Goal: Task Accomplishment & Management: Manage account settings

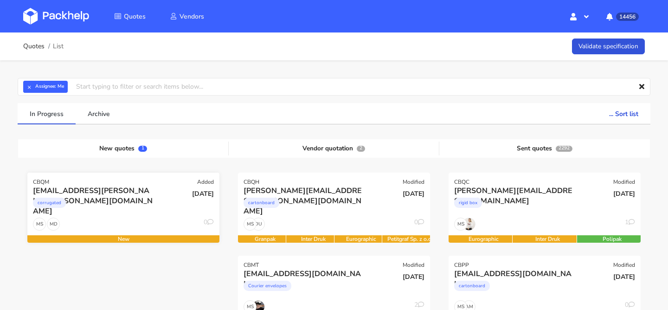
click at [118, 209] on div "corrugated" at bounding box center [94, 205] width 123 height 19
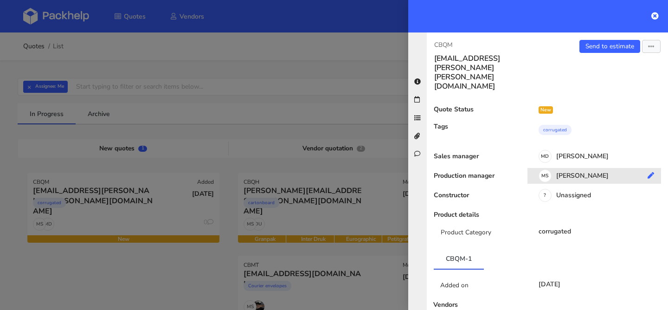
click at [588, 172] on div "MS Maciej Sikora" at bounding box center [597, 177] width 141 height 10
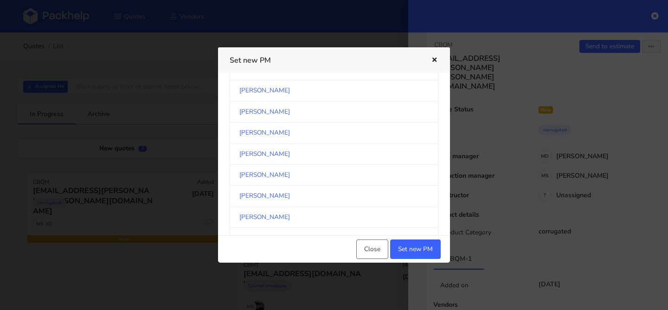
scroll to position [839, 0]
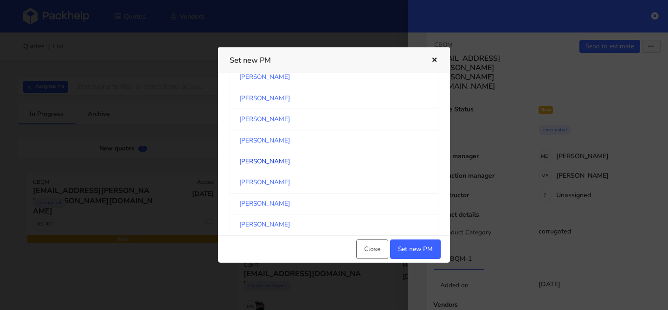
click at [344, 162] on link "Sebastian Markut" at bounding box center [334, 161] width 209 height 21
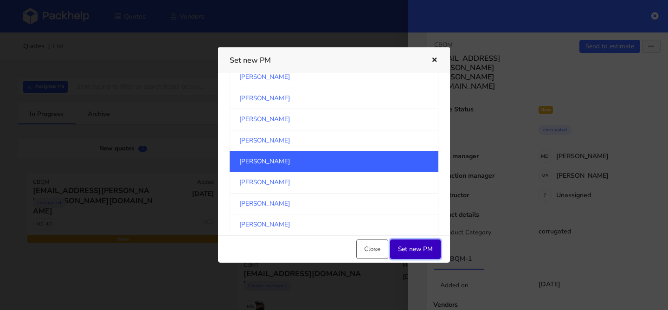
click at [404, 249] on button "Set new PM" at bounding box center [415, 248] width 51 height 19
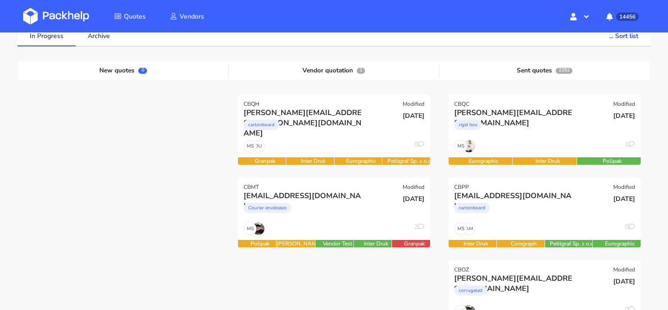
scroll to position [78, 0]
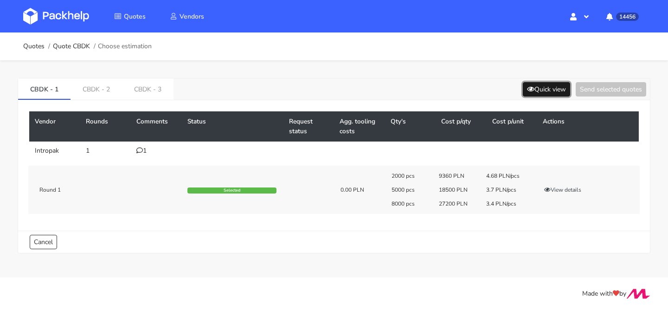
click at [550, 90] on button "Quick view" at bounding box center [546, 89] width 47 height 14
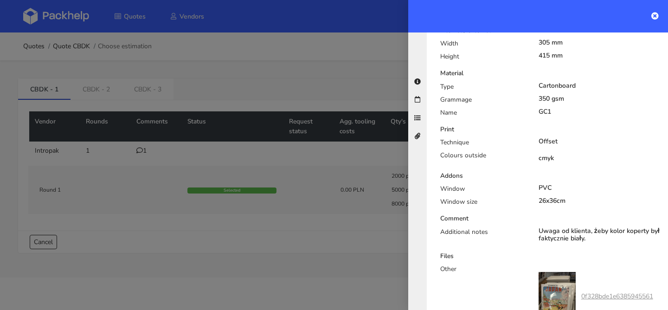
scroll to position [453, 0]
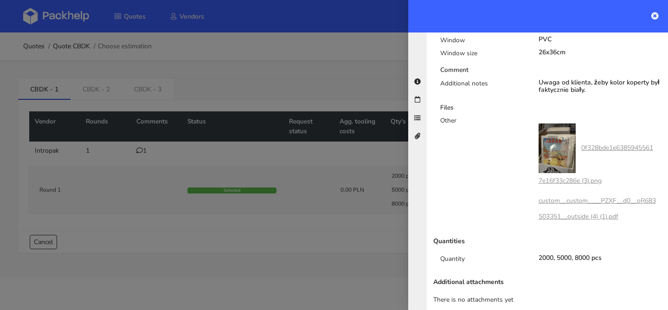
click at [291, 184] on div at bounding box center [334, 155] width 668 height 310
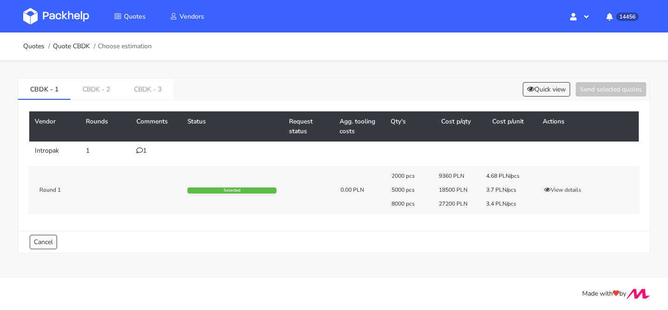
click at [145, 151] on div "1" at bounding box center [156, 150] width 40 height 7
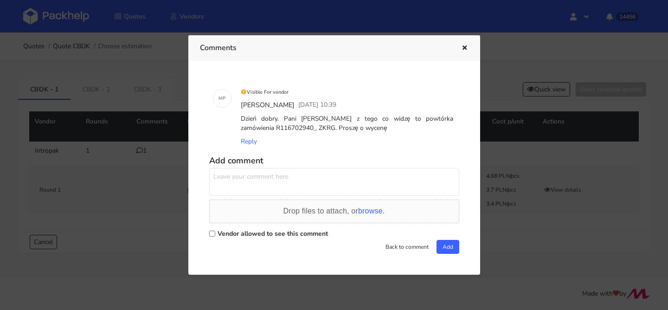
click at [464, 46] on icon "button" at bounding box center [465, 48] width 8 height 6
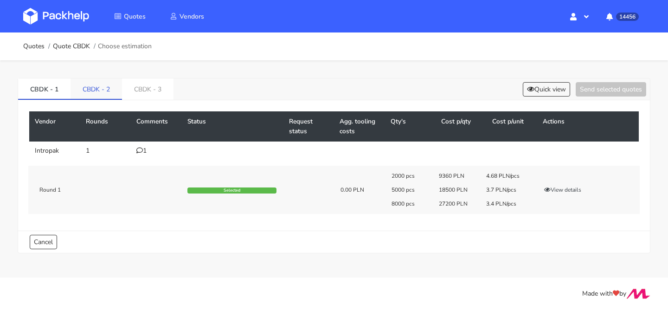
click at [102, 89] on link "CBDK - 2" at bounding box center [95, 88] width 51 height 20
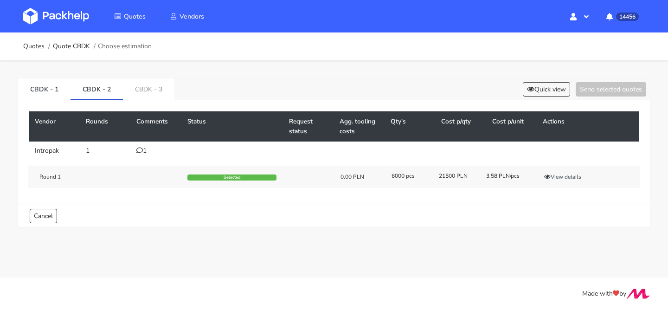
click at [141, 151] on icon at bounding box center [139, 150] width 6 height 6
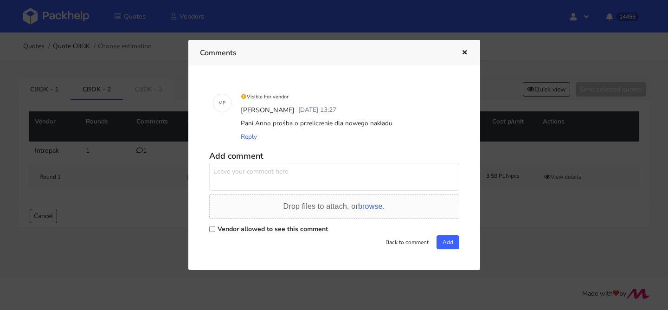
click at [141, 151] on div at bounding box center [334, 155] width 668 height 310
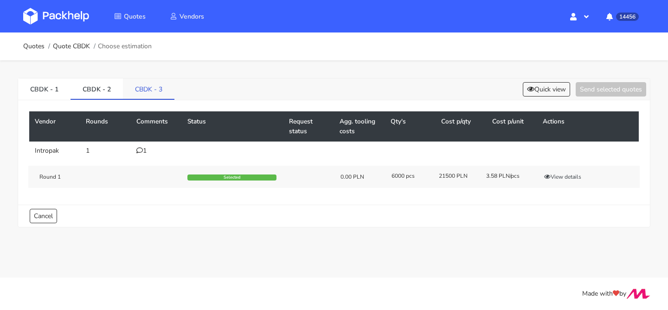
click at [154, 92] on link "CBDK - 3" at bounding box center [148, 88] width 51 height 20
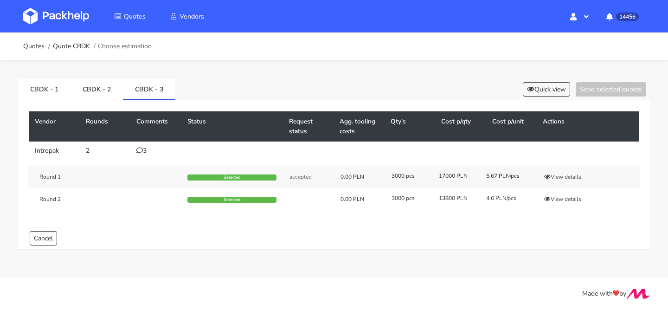
click at [147, 153] on div "3" at bounding box center [156, 150] width 40 height 7
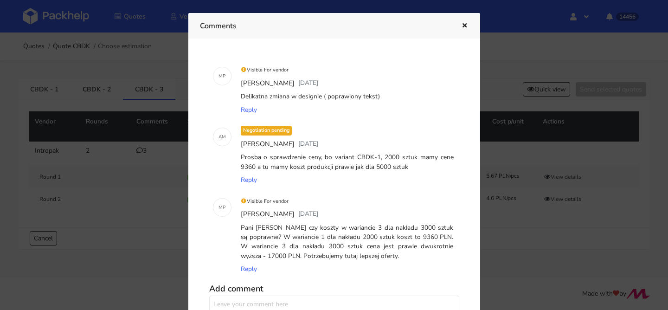
click at [120, 178] on div at bounding box center [334, 155] width 668 height 310
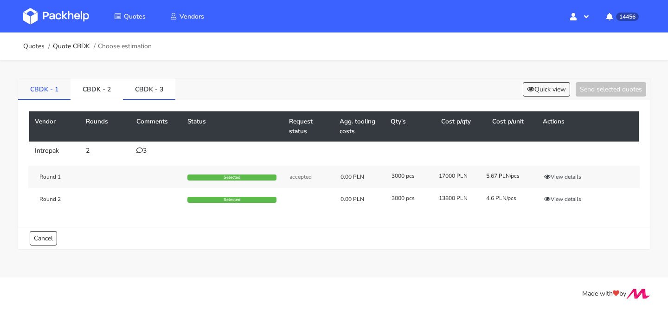
click at [54, 86] on link "CBDK - 1" at bounding box center [44, 88] width 52 height 20
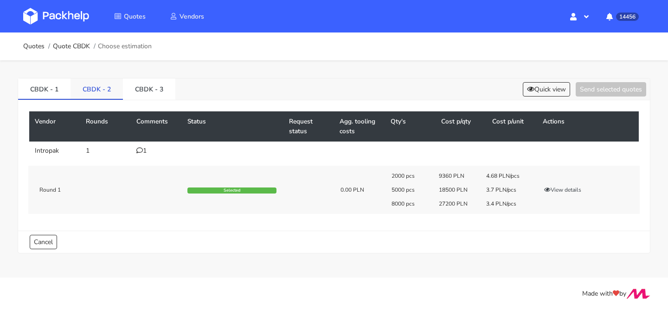
click at [113, 92] on link "CBDK - 2" at bounding box center [96, 88] width 52 height 20
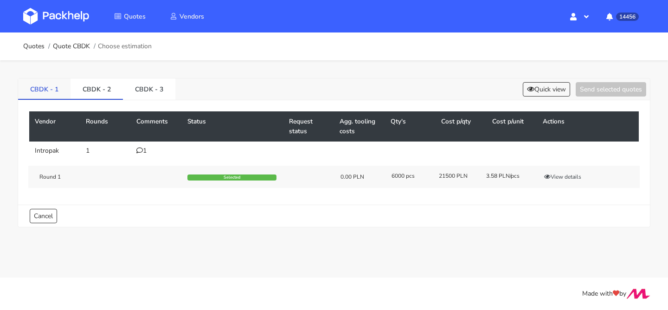
click at [48, 96] on link "CBDK - 1" at bounding box center [44, 88] width 52 height 20
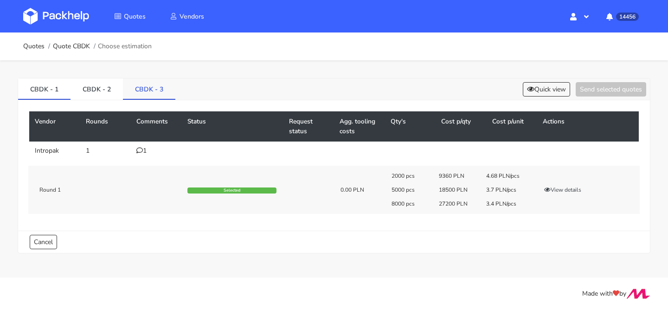
click at [137, 99] on li "CBDK - 3" at bounding box center [149, 88] width 52 height 21
click at [148, 95] on link "CBDK - 3" at bounding box center [149, 88] width 52 height 20
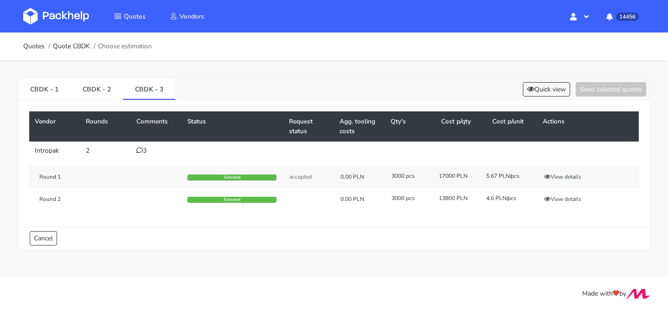
click at [142, 153] on icon at bounding box center [139, 150] width 6 height 6
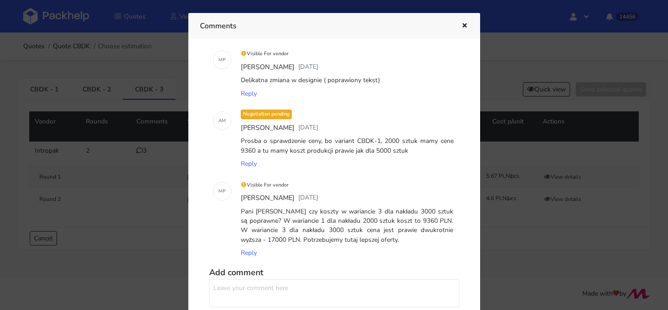
scroll to position [17, 0]
click at [464, 30] on button "button" at bounding box center [463, 26] width 10 height 12
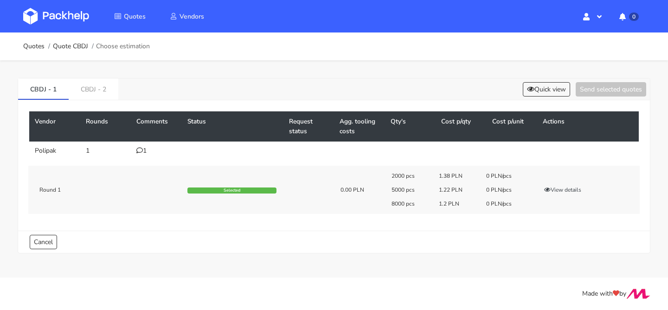
click at [143, 152] on div "1" at bounding box center [156, 150] width 40 height 7
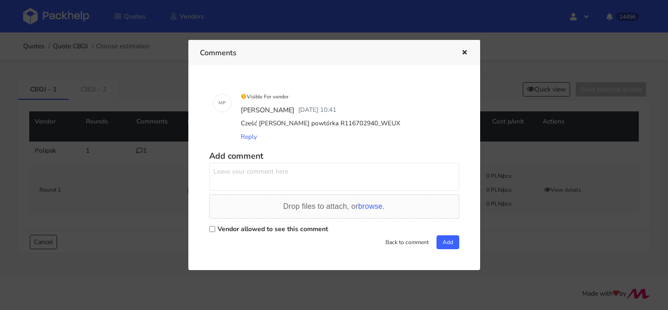
click at [143, 152] on div at bounding box center [334, 155] width 668 height 310
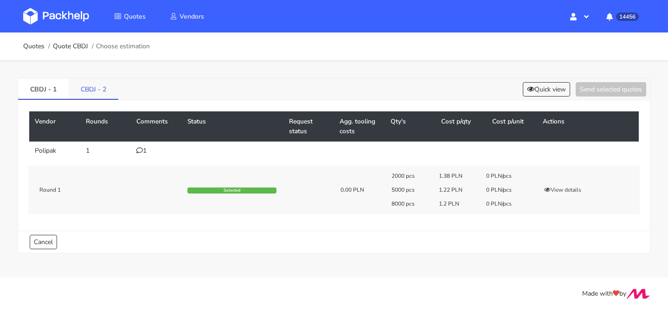
click at [100, 83] on link "CBDJ - 2" at bounding box center [94, 88] width 50 height 20
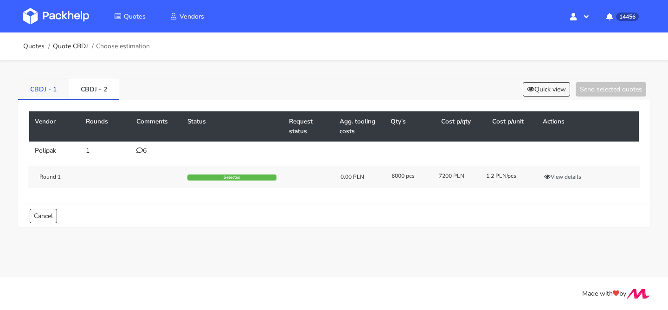
click at [40, 88] on link "CBDJ - 1" at bounding box center [43, 88] width 51 height 20
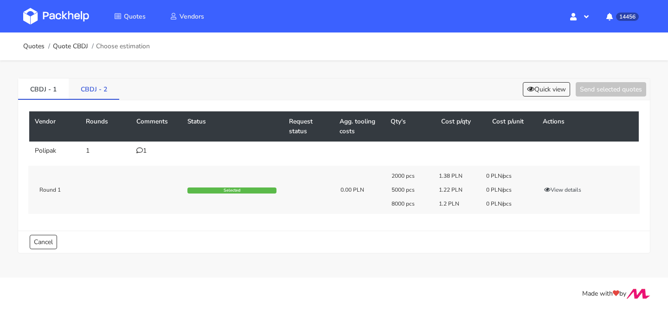
click at [77, 91] on link "CBDJ - 2" at bounding box center [94, 88] width 51 height 20
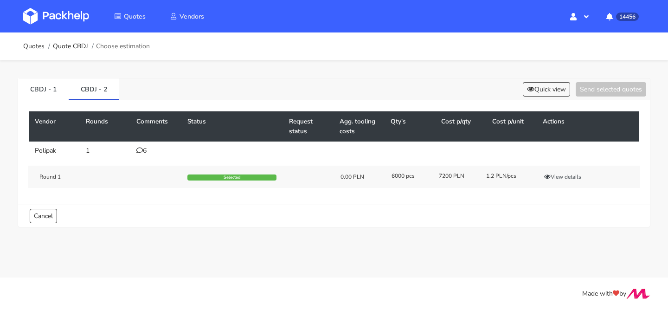
click at [139, 148] on icon at bounding box center [139, 150] width 6 height 6
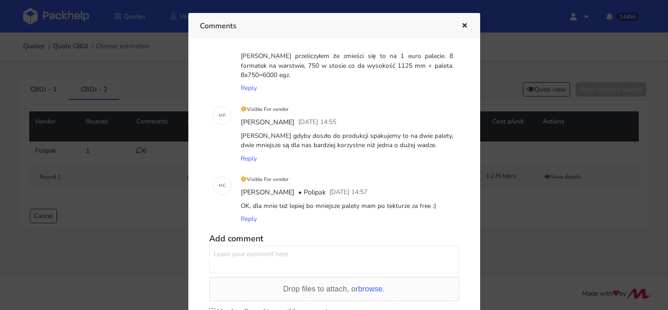
scroll to position [288, 0]
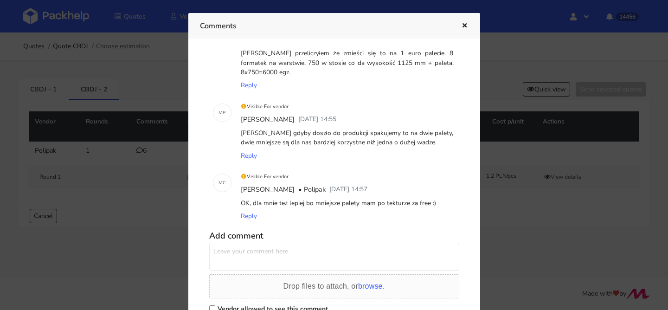
click at [461, 23] on icon "button" at bounding box center [465, 26] width 8 height 6
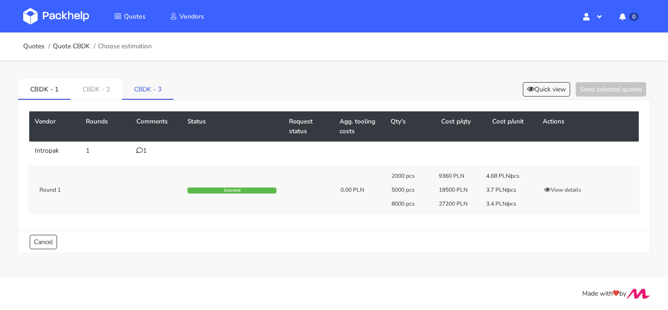
click at [159, 80] on link "CBDK - 3" at bounding box center [147, 88] width 51 height 20
click at [103, 91] on link "CBDJ - 2" at bounding box center [94, 88] width 50 height 20
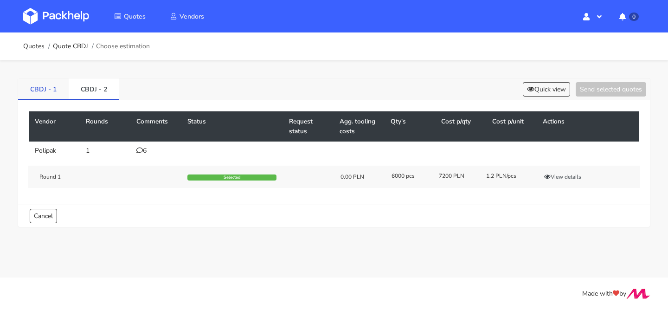
click at [50, 95] on link "CBDJ - 1" at bounding box center [43, 88] width 51 height 20
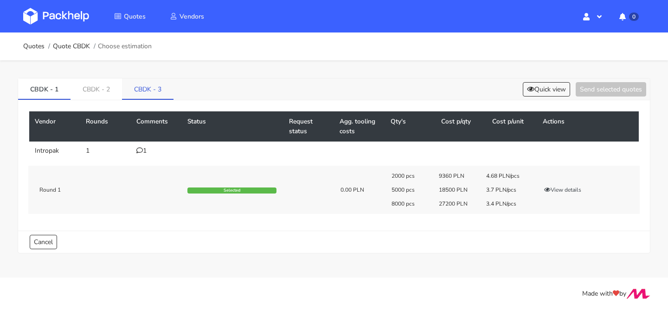
click at [160, 90] on link "CBDK - 3" at bounding box center [147, 88] width 51 height 20
click at [103, 96] on link "CBDJ - 2" at bounding box center [94, 88] width 50 height 20
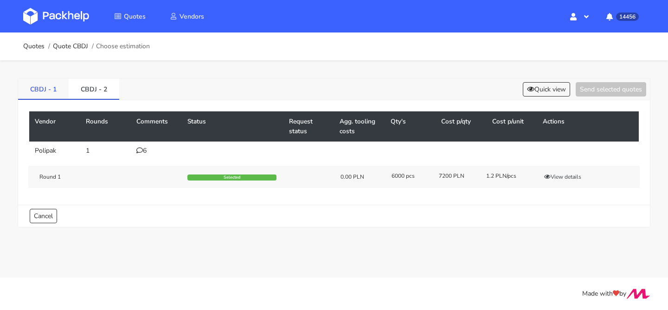
click at [46, 84] on link "CBDJ - 1" at bounding box center [43, 88] width 51 height 20
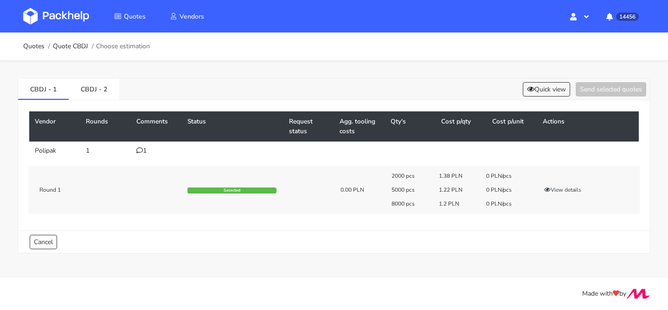
click at [146, 150] on div "1" at bounding box center [156, 150] width 40 height 7
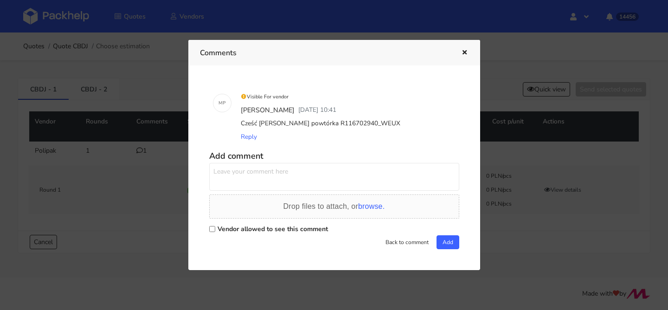
click at [467, 55] on icon "button" at bounding box center [465, 53] width 8 height 6
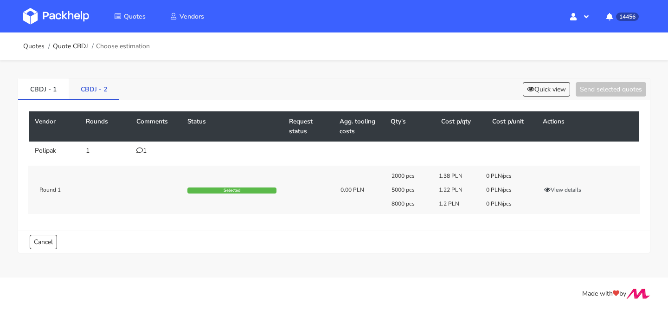
click at [96, 83] on link "CBDJ - 2" at bounding box center [94, 88] width 51 height 20
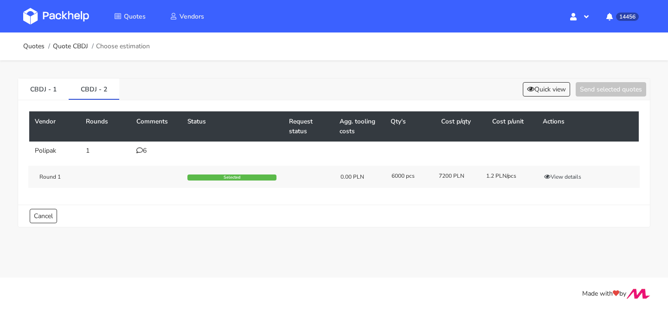
click at [142, 151] on icon at bounding box center [139, 150] width 6 height 6
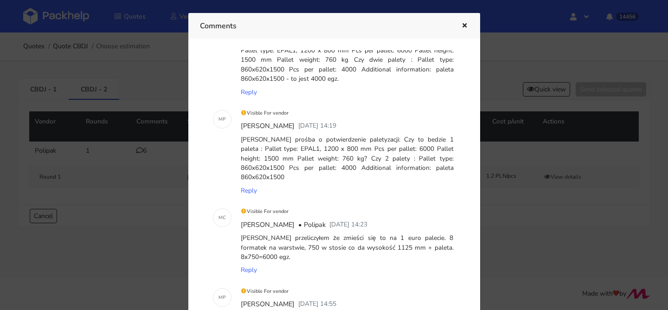
scroll to position [288, 0]
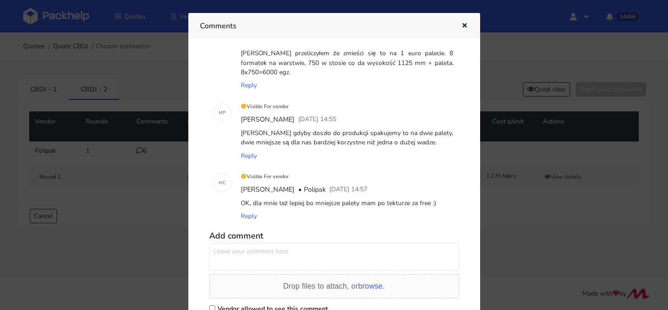
click at [463, 24] on icon "button" at bounding box center [465, 26] width 8 height 6
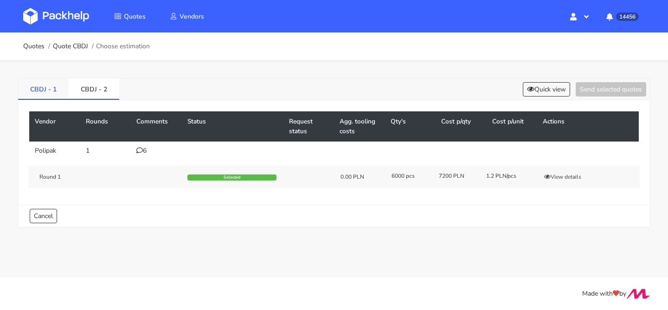
click at [55, 95] on link "CBDJ - 1" at bounding box center [43, 88] width 51 height 20
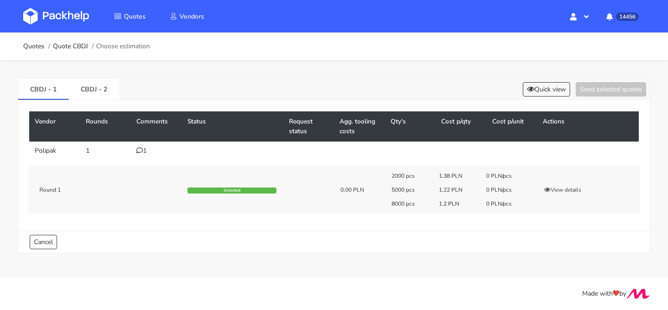
click at [143, 148] on div "1" at bounding box center [156, 150] width 40 height 7
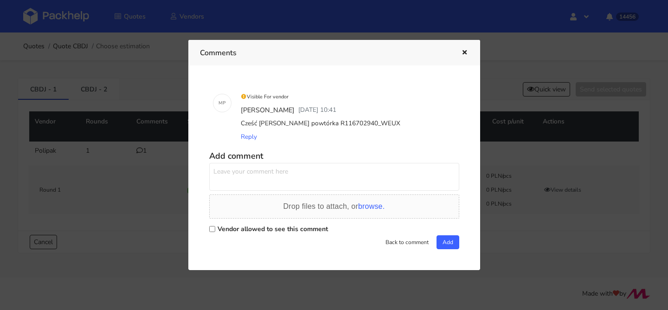
scroll to position [0, 0]
click at [464, 54] on icon "button" at bounding box center [465, 53] width 8 height 6
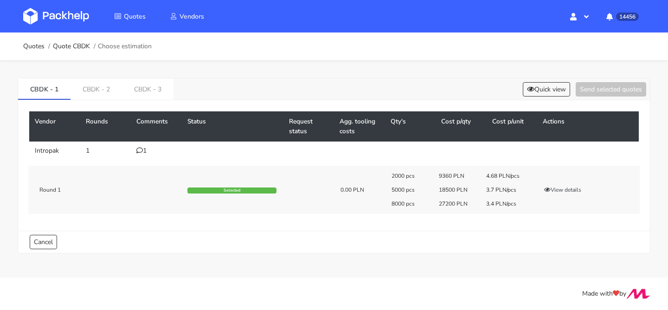
click at [142, 148] on icon at bounding box center [139, 150] width 6 height 6
click at [157, 85] on link "CBDK - 3" at bounding box center [147, 88] width 51 height 20
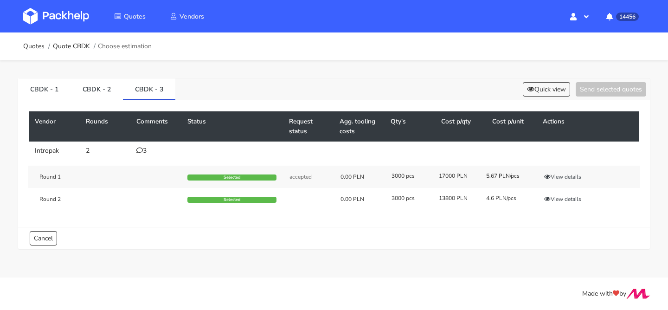
click at [545, 194] on div "Round 2 Selected 0.00 PLN 3000 pcs 13800 PLN 4.6 PLN/pcs View details" at bounding box center [333, 199] width 611 height 22
click at [550, 198] on button "View details" at bounding box center [562, 198] width 45 height 9
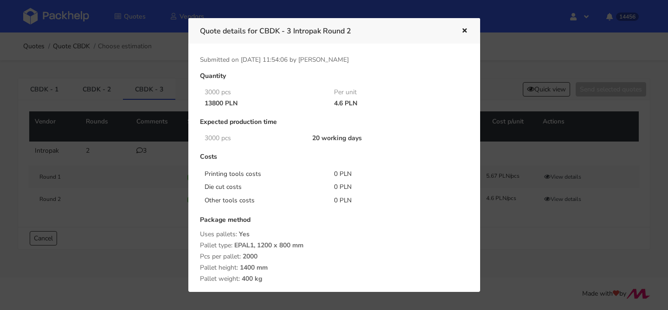
click at [133, 99] on div at bounding box center [334, 155] width 668 height 310
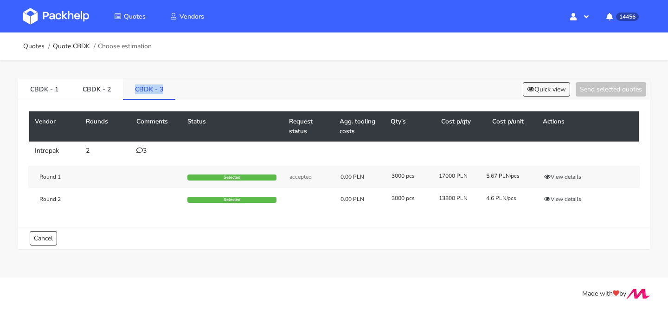
drag, startPoint x: 168, startPoint y: 93, endPoint x: 134, endPoint y: 93, distance: 33.9
click at [134, 93] on link "CBDK - 3" at bounding box center [149, 88] width 52 height 20
copy link "CBDK - 3"
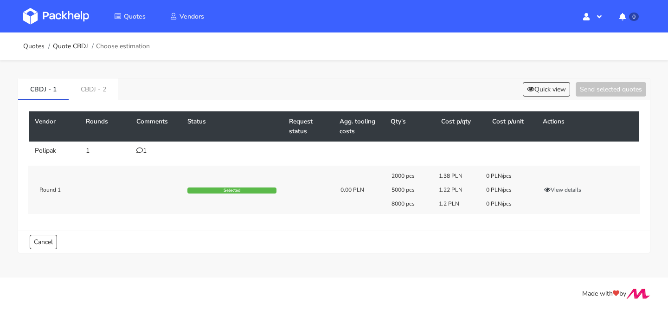
click at [141, 148] on icon at bounding box center [139, 150] width 6 height 6
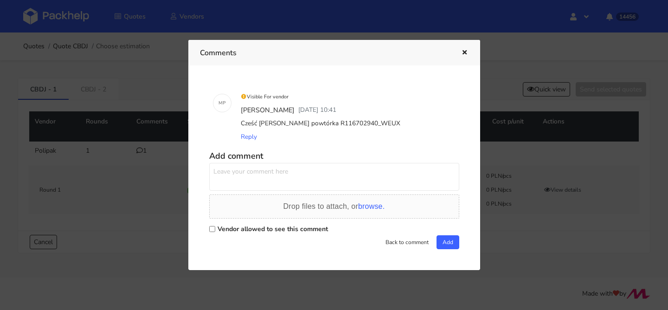
drag, startPoint x: 368, startPoint y: 123, endPoint x: 281, endPoint y: 123, distance: 87.2
click at [281, 123] on div "Cześć [PERSON_NAME] powtórka R116702940_WEUX" at bounding box center [347, 123] width 217 height 13
copy div "powtórka R116702940_WEUX"
click at [524, 217] on div at bounding box center [334, 155] width 668 height 310
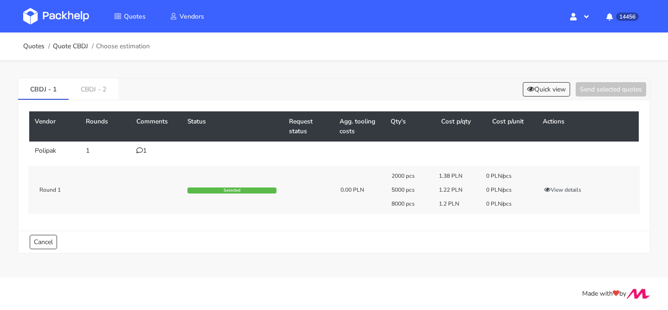
click at [565, 183] on div "2000 pcs 1.38 PLN 0 PLN/pcs 5000 pcs 1.22 PLN 0 PLN/pcs 8000 pcs 1.2 PLN 0 PLN/…" at bounding box center [512, 189] width 255 height 35
click at [563, 189] on button "View details" at bounding box center [562, 189] width 45 height 9
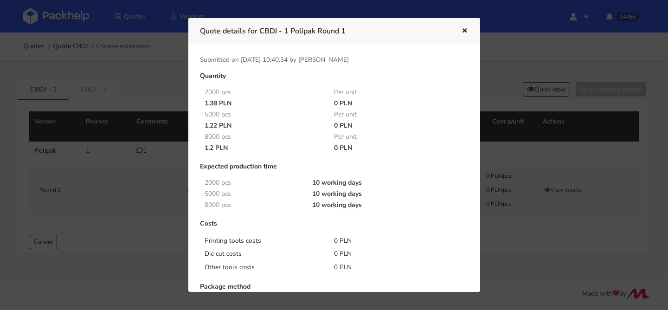
click at [114, 108] on div at bounding box center [334, 155] width 668 height 310
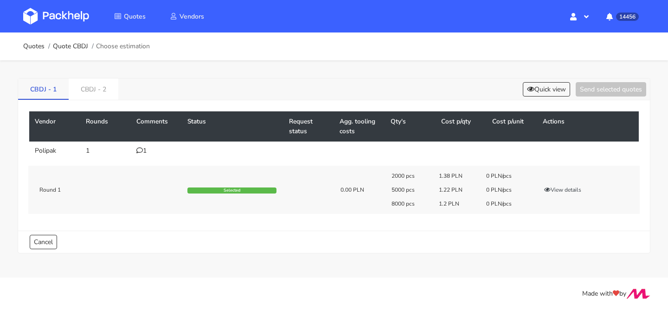
click at [65, 90] on link "CBDJ - 1" at bounding box center [43, 88] width 51 height 20
click at [96, 90] on link "CBDJ - 2" at bounding box center [94, 88] width 50 height 20
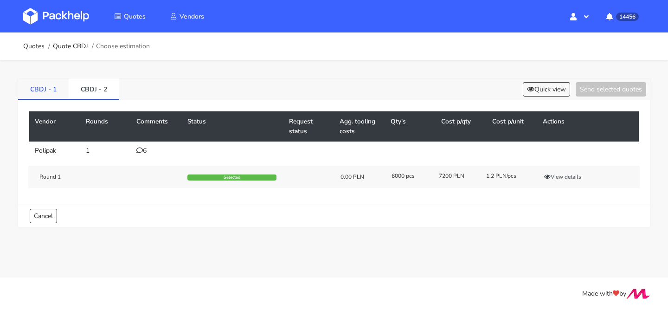
click at [43, 93] on link "CBDJ - 1" at bounding box center [43, 88] width 51 height 20
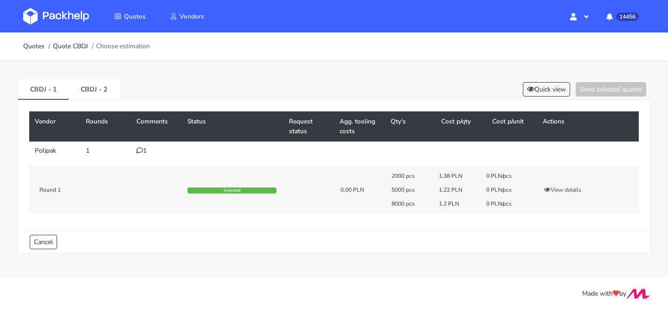
click at [145, 149] on div "1" at bounding box center [156, 150] width 40 height 7
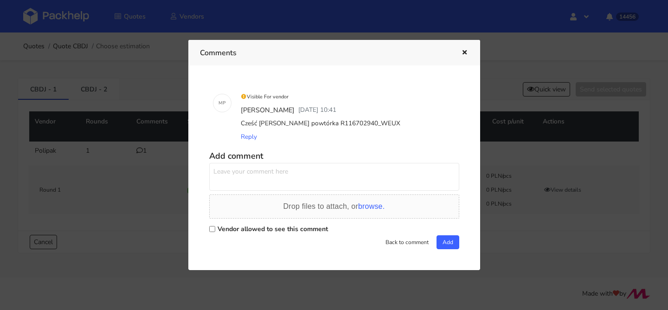
click at [118, 147] on div at bounding box center [334, 155] width 668 height 310
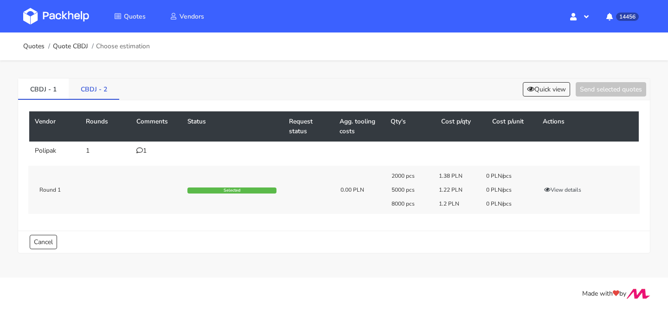
click at [110, 90] on link "CBDJ - 2" at bounding box center [94, 88] width 51 height 20
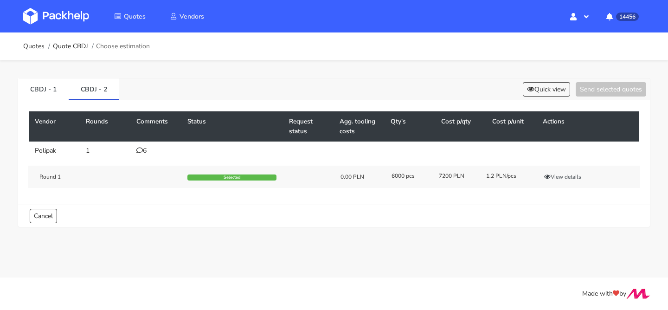
click at [143, 149] on div "6" at bounding box center [156, 150] width 40 height 7
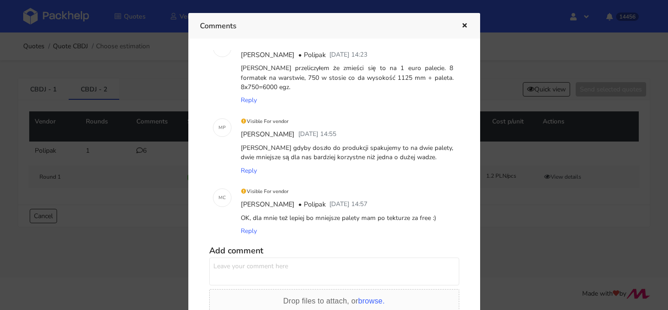
scroll to position [275, 0]
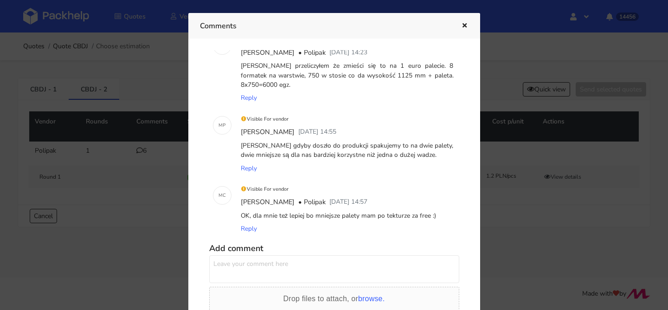
click at [125, 177] on div at bounding box center [334, 155] width 668 height 310
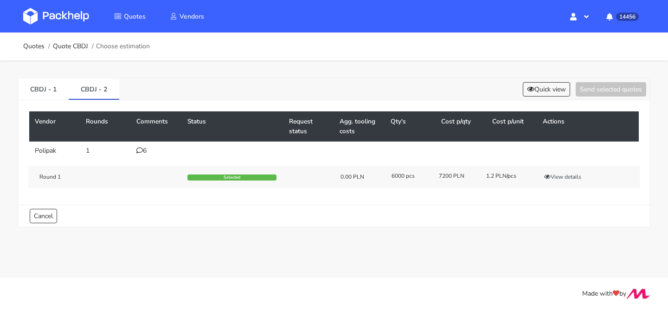
click at [79, 54] on ol "Quotes Quote CBDJ Choose estimation" at bounding box center [86, 46] width 127 height 19
click at [79, 52] on ol "Quotes Quote CBDJ Choose estimation" at bounding box center [86, 46] width 127 height 19
click at [81, 45] on link "Quote CBDJ" at bounding box center [70, 46] width 35 height 7
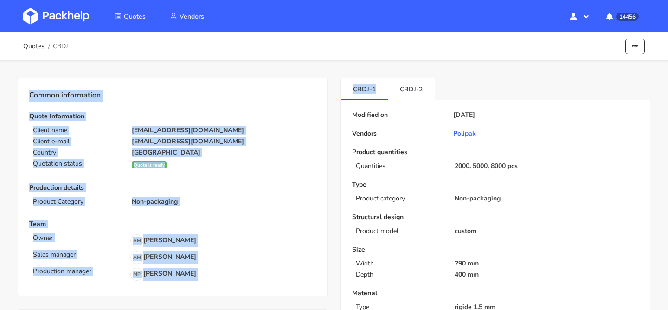
drag, startPoint x: 377, startPoint y: 88, endPoint x: 327, endPoint y: 89, distance: 49.6
click at [327, 89] on div "Common information Quote Information Client name [EMAIL_ADDRESS][DOMAIN_NAME] C…" at bounding box center [334, 314] width 646 height 473
copy div "Common information Quote Information Client name [EMAIL_ADDRESS][DOMAIN_NAME] C…"
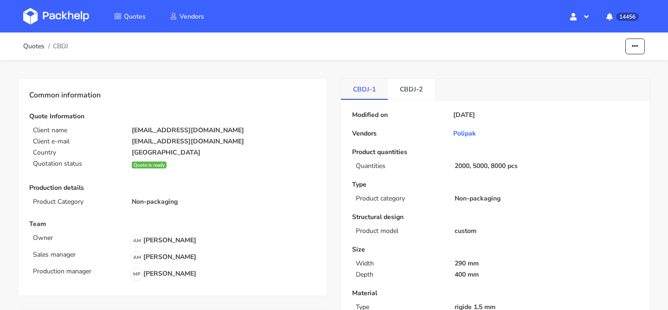
click at [382, 87] on link "CBDJ-1" at bounding box center [364, 88] width 47 height 20
drag, startPoint x: 379, startPoint y: 89, endPoint x: 356, endPoint y: 90, distance: 23.7
click at [356, 90] on link "CBDJ-1" at bounding box center [364, 88] width 47 height 20
click at [355, 90] on link "CBDJ-1" at bounding box center [364, 88] width 47 height 20
drag, startPoint x: 352, startPoint y: 89, endPoint x: 374, endPoint y: 89, distance: 21.8
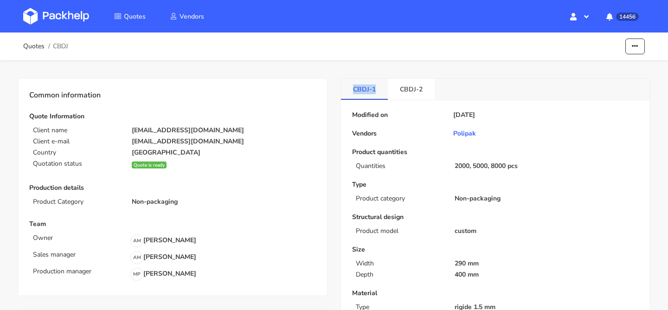
click at [374, 89] on link "CBDJ-1" at bounding box center [364, 88] width 47 height 20
copy link "CBDJ-1"
click at [630, 45] on button "button" at bounding box center [634, 46] width 19 height 16
click at [583, 102] on link "Show estimations" at bounding box center [600, 101] width 82 height 15
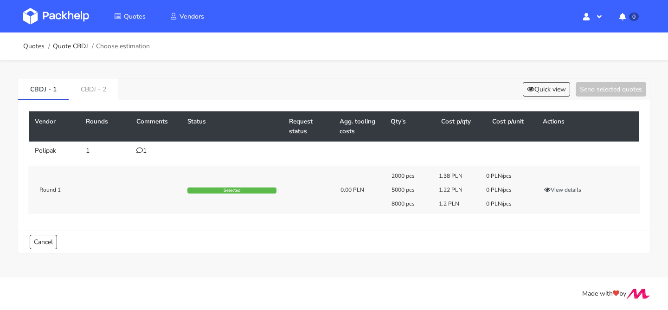
click at [146, 152] on div "1" at bounding box center [156, 150] width 40 height 7
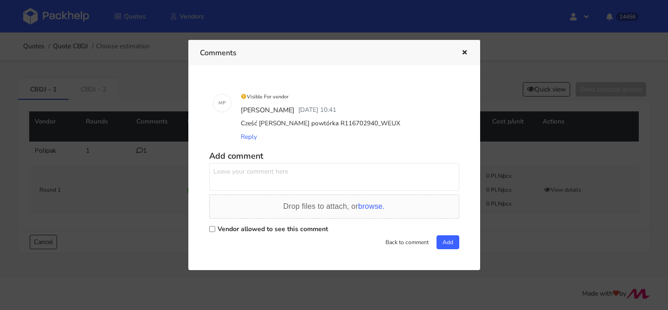
drag, startPoint x: 381, startPoint y: 125, endPoint x: 282, endPoint y: 123, distance: 99.3
click at [282, 123] on div "Cześć Marcie powtórka R116702940_WEUX" at bounding box center [347, 123] width 217 height 13
drag, startPoint x: 281, startPoint y: 123, endPoint x: 379, endPoint y: 120, distance: 98.8
click at [379, 120] on div "Cześć Marcie powtórka R116702940_WEUX" at bounding box center [347, 123] width 217 height 13
copy div "powtórka R116702940_WEUX"
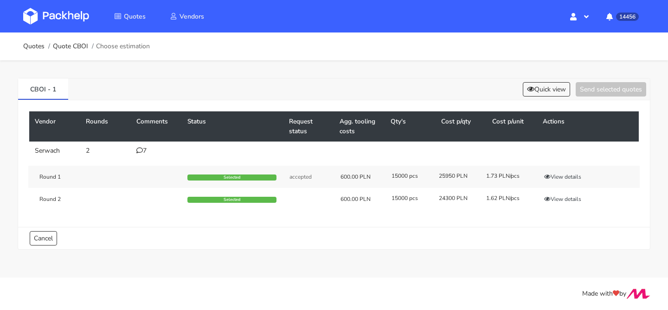
click at [153, 151] on div "7" at bounding box center [156, 150] width 40 height 7
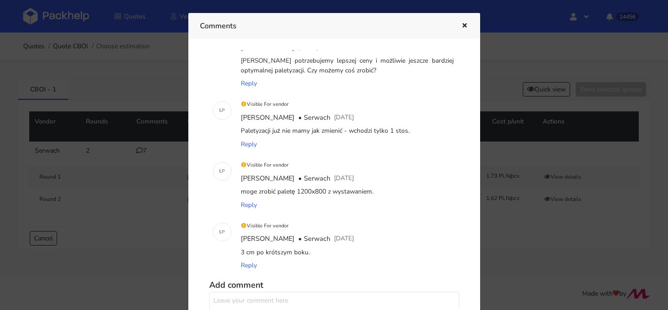
scroll to position [255, 0]
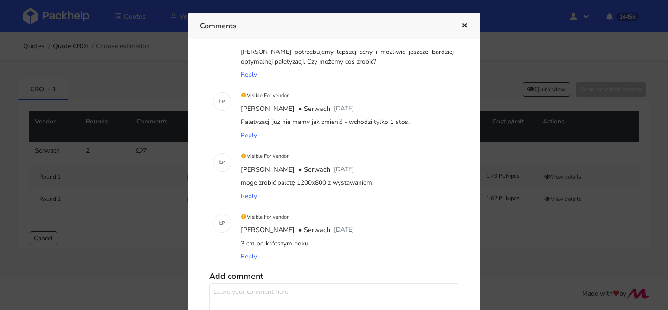
click at [463, 31] on button "button" at bounding box center [463, 26] width 10 height 12
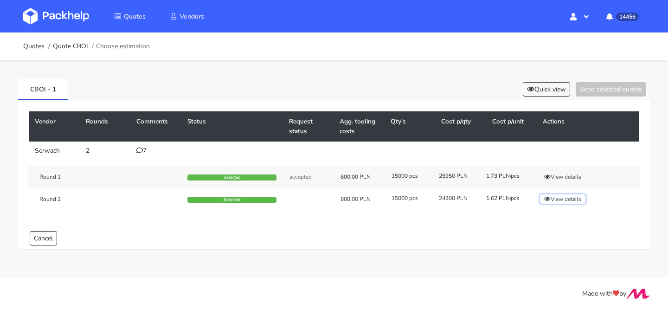
click at [567, 200] on button "View details" at bounding box center [562, 198] width 45 height 9
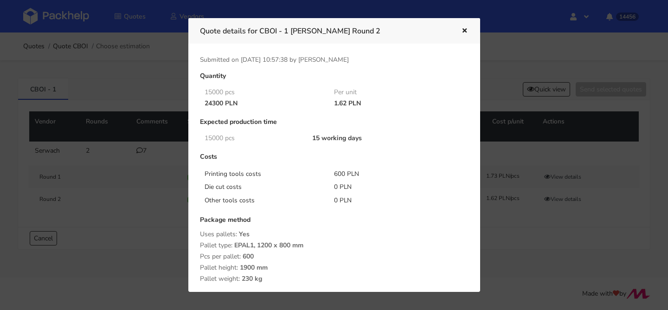
click at [102, 79] on div at bounding box center [334, 155] width 668 height 310
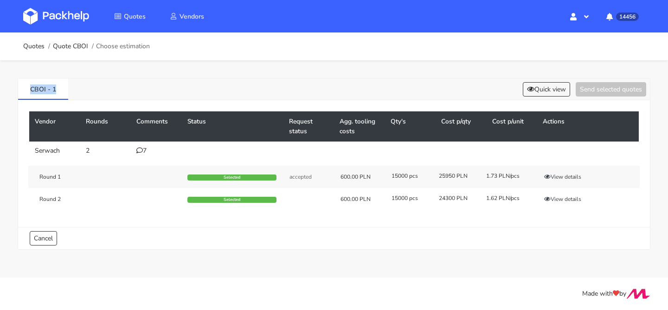
drag, startPoint x: 77, startPoint y: 89, endPoint x: 0, endPoint y: 88, distance: 77.0
click at [0, 88] on div "CBOI - 1 Quick view Send selected quotes Vendor Rounds Comments Status Request …" at bounding box center [334, 161] width 668 height 203
copy link "CBOI - 1"
click at [140, 147] on icon at bounding box center [139, 150] width 6 height 6
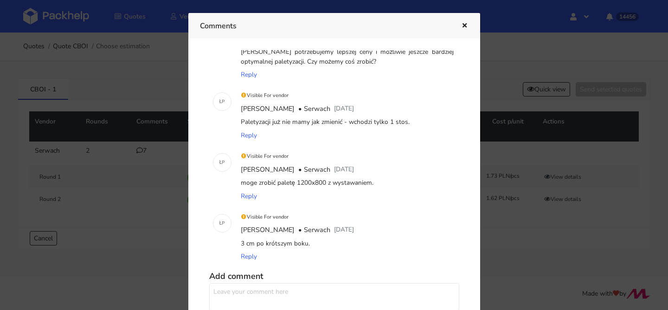
scroll to position [0, 0]
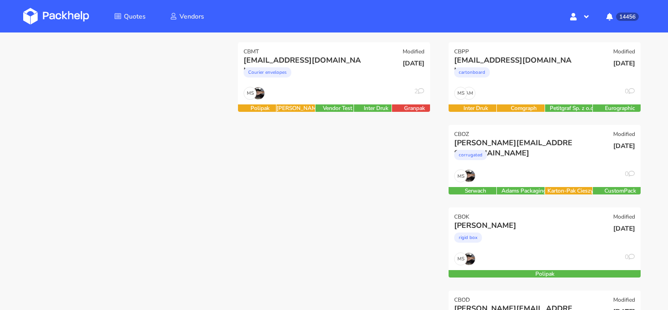
scroll to position [216, 0]
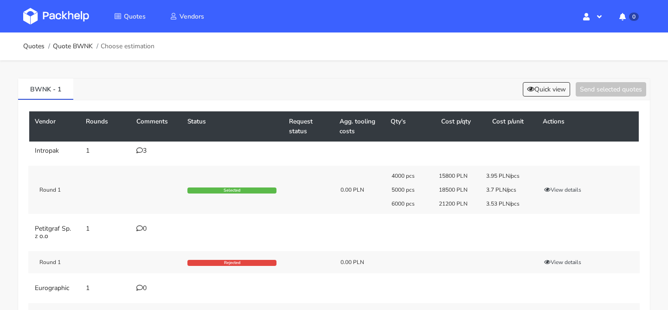
click at [143, 149] on div "3" at bounding box center [156, 150] width 40 height 7
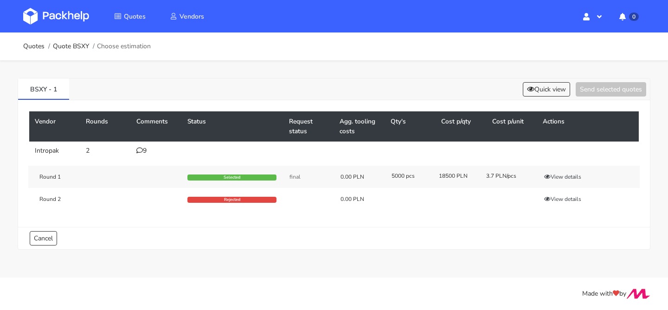
click at [141, 149] on icon at bounding box center [139, 150] width 6 height 6
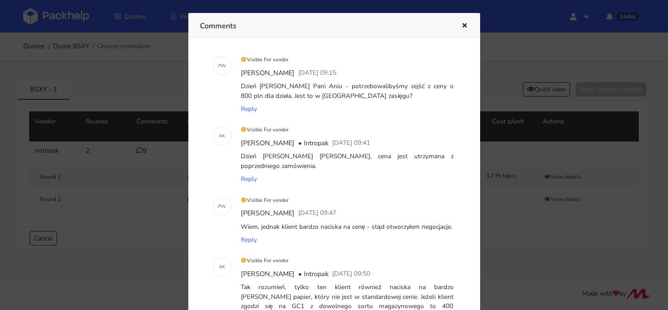
scroll to position [219, 0]
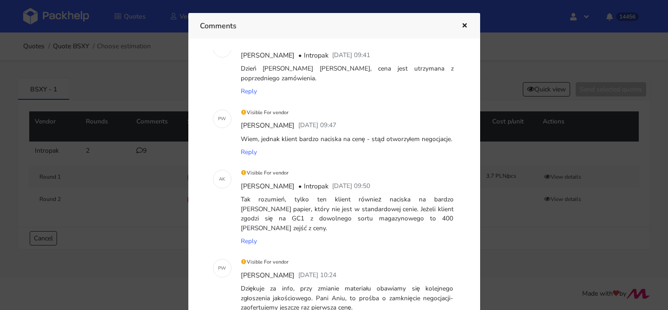
click at [460, 26] on button "button" at bounding box center [463, 26] width 10 height 12
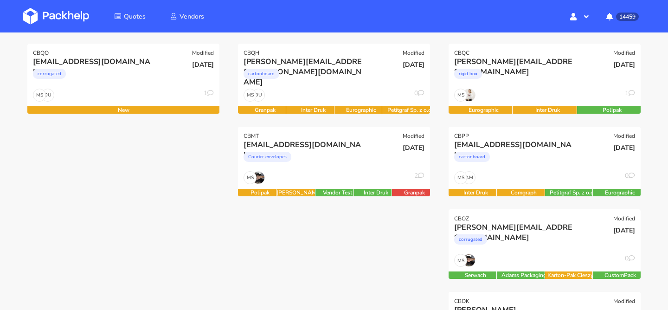
scroll to position [130, 0]
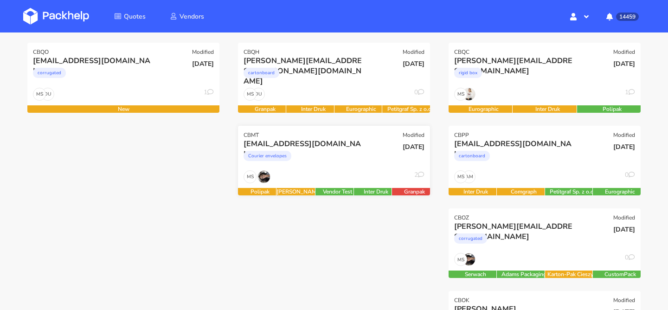
click at [315, 163] on div "Courier envelopes" at bounding box center [304, 158] width 123 height 19
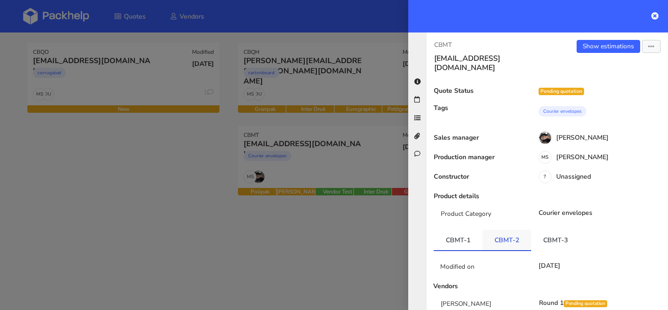
click at [499, 230] on link "CBMT-2" at bounding box center [506, 240] width 49 height 20
click at [543, 230] on link "CBMT-3" at bounding box center [555, 240] width 49 height 20
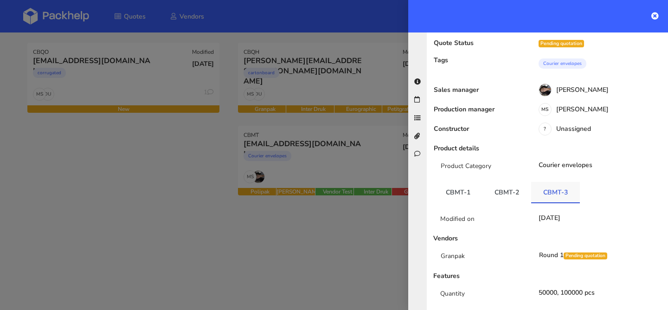
scroll to position [64, 0]
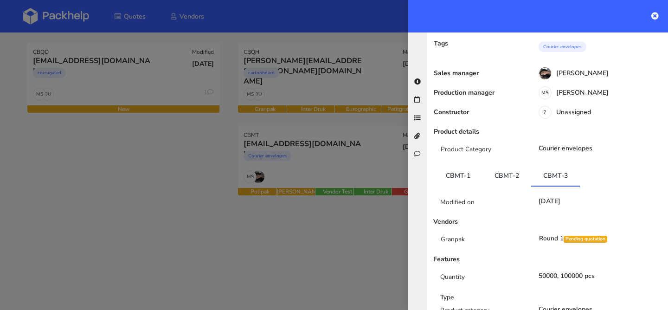
click at [544, 165] on link "CBMT-3" at bounding box center [555, 175] width 49 height 20
click at [516, 167] on link "CBMT-2" at bounding box center [506, 175] width 49 height 20
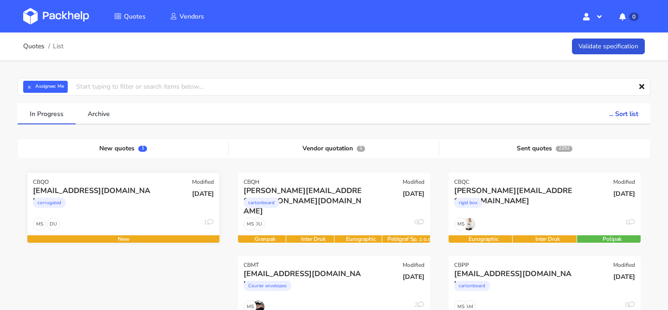
click at [154, 212] on div "corrugated" at bounding box center [94, 205] width 123 height 19
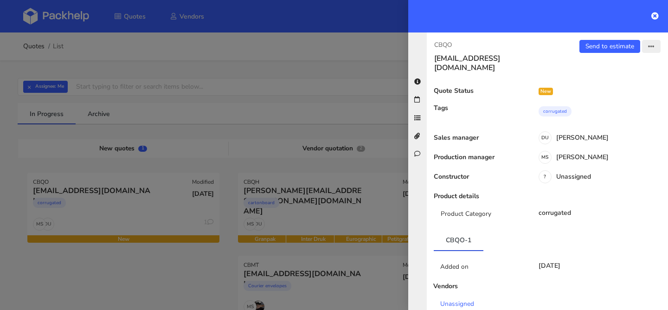
click at [652, 46] on icon "button" at bounding box center [651, 47] width 6 height 6
click at [609, 80] on link "Edit quote" at bounding box center [621, 82] width 82 height 15
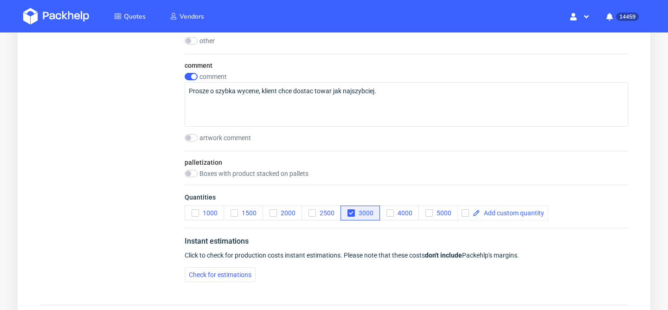
scroll to position [1203, 0]
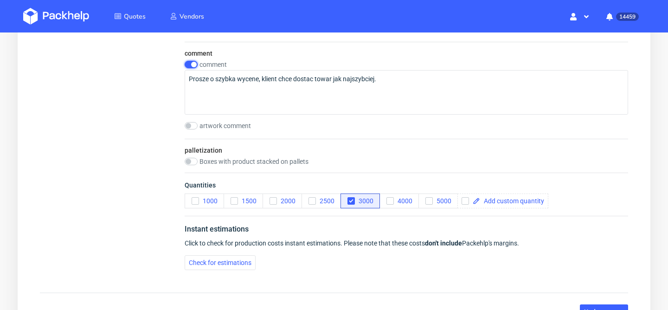
click at [194, 62] on input "checkbox" at bounding box center [191, 64] width 13 height 7
checkbox input "false"
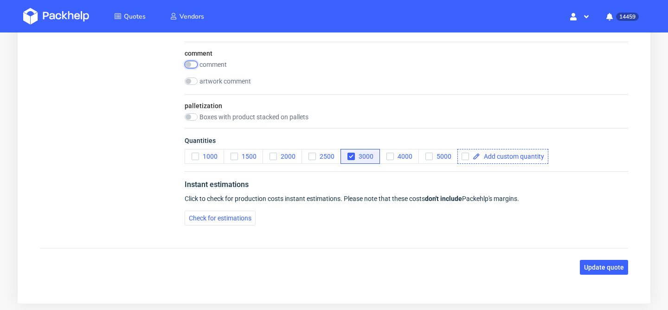
scroll to position [1243, 0]
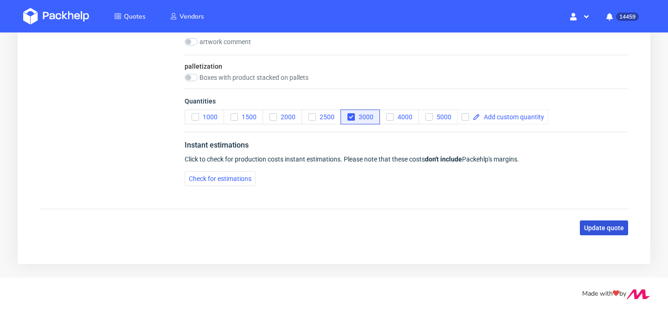
click at [599, 221] on button "Update quote" at bounding box center [604, 227] width 48 height 15
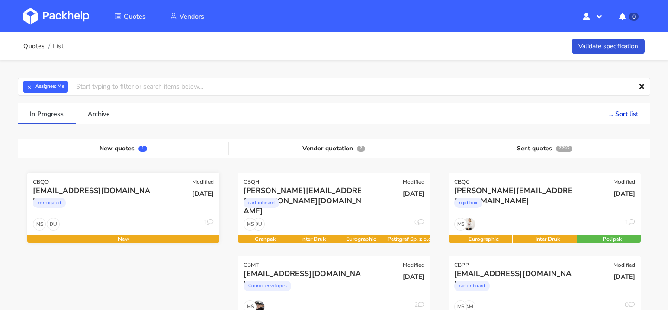
click at [120, 218] on div "DU MS 1" at bounding box center [123, 227] width 192 height 18
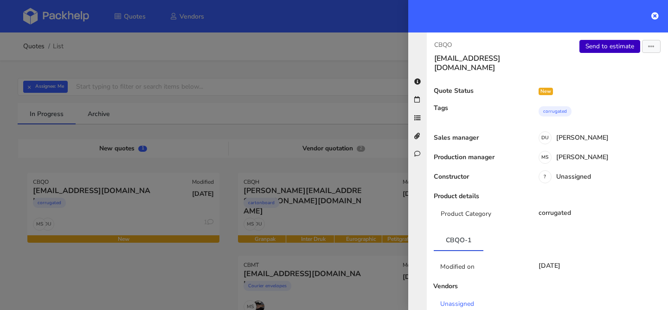
click at [604, 44] on link "Send to estimate" at bounding box center [609, 46] width 61 height 13
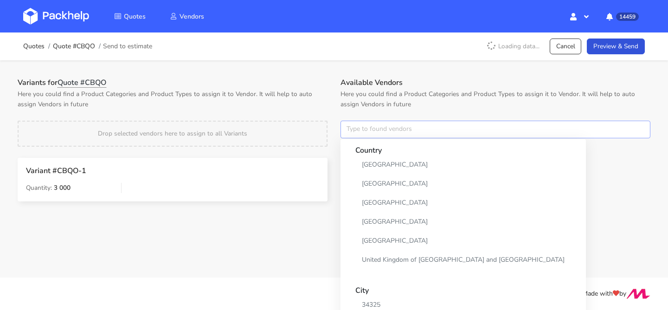
click at [379, 123] on input "text" at bounding box center [495, 130] width 310 height 18
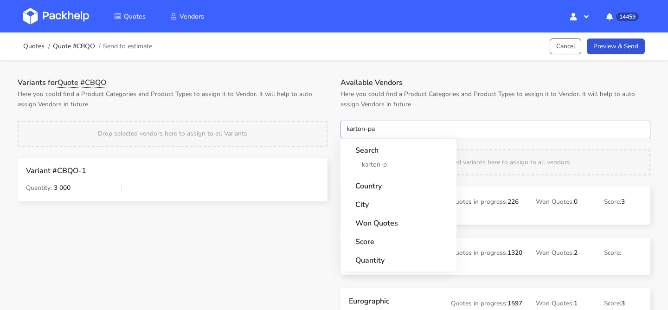
type input "karton-pak"
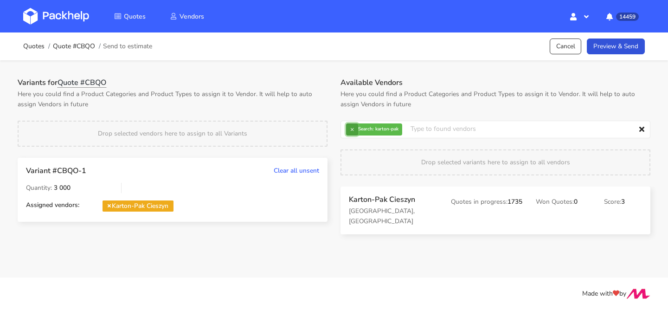
click at [348, 129] on button "×" at bounding box center [352, 129] width 12 height 12
click at [348, 129] on input "text" at bounding box center [495, 130] width 310 height 18
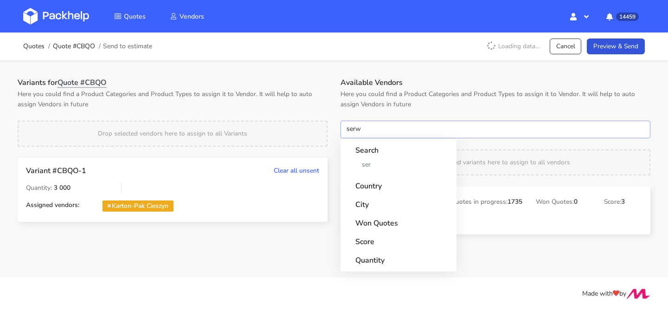
type input "serwa"
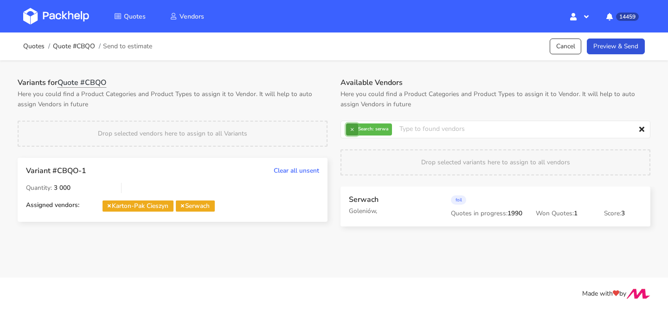
click at [351, 128] on button "×" at bounding box center [352, 129] width 12 height 12
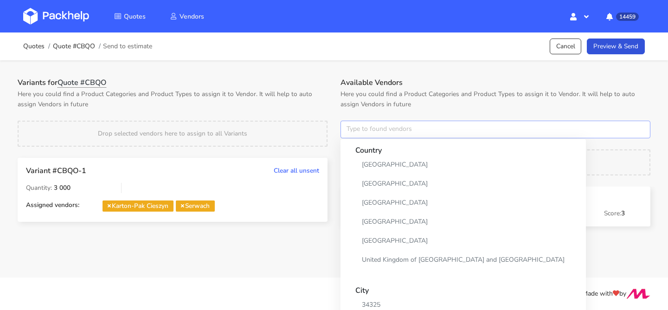
click at [351, 128] on input "text" at bounding box center [495, 130] width 310 height 18
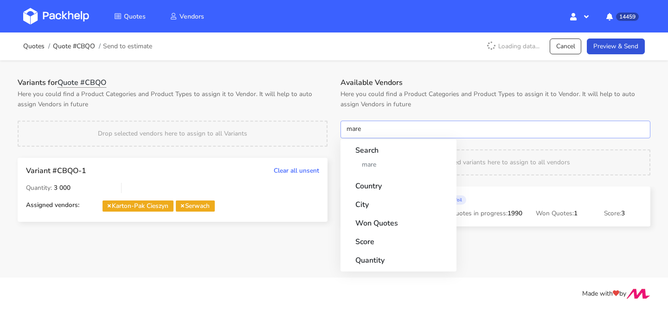
type input "marex"
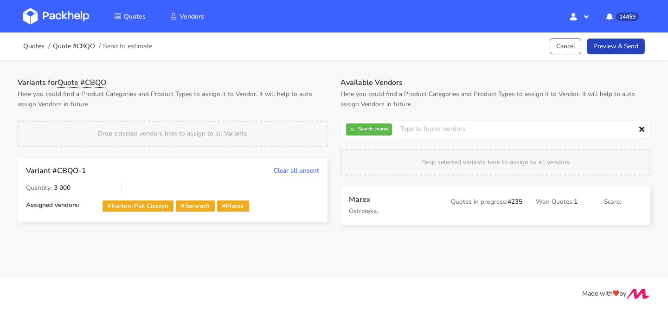
click at [612, 44] on link "Preview & Send" at bounding box center [616, 46] width 58 height 16
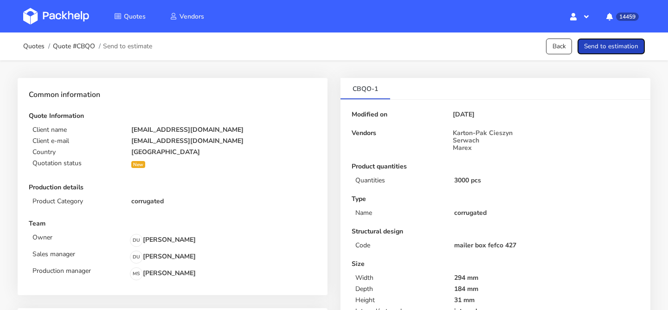
click at [612, 44] on button "Send to estimation" at bounding box center [610, 46] width 67 height 16
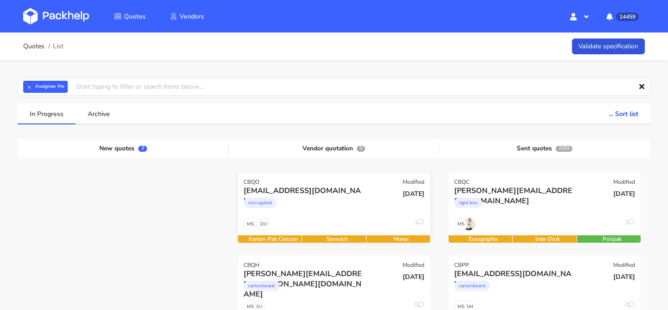
click at [354, 218] on div "DU MS 1" at bounding box center [334, 227] width 192 height 18
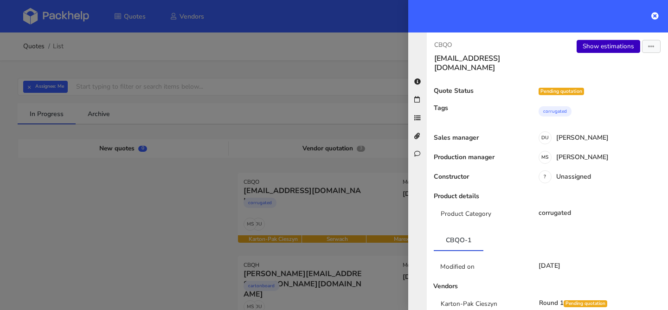
click at [612, 48] on link "Show estimations" at bounding box center [608, 46] width 64 height 13
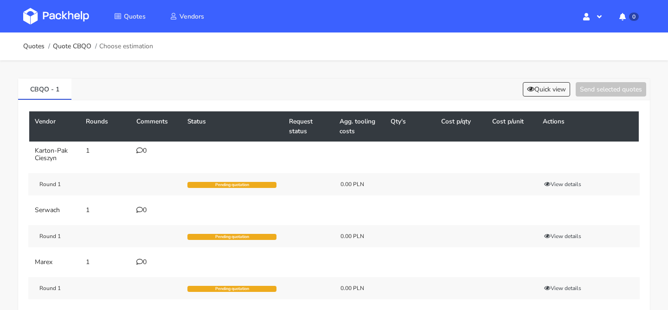
click at [147, 156] on td "0" at bounding box center [156, 154] width 51 height 26
click at [147, 153] on div "0" at bounding box center [156, 150] width 40 height 7
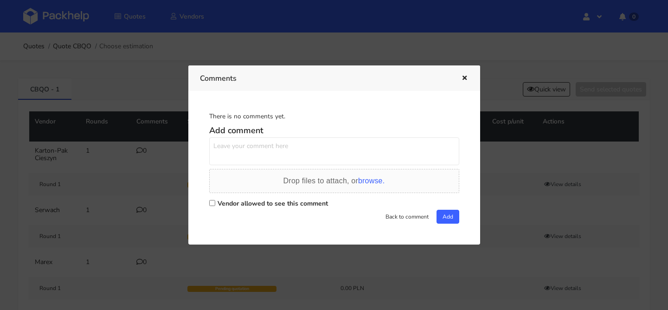
click at [258, 161] on textarea at bounding box center [334, 151] width 250 height 28
paste textarea "R710678109"
type textarea "powtórka R710678109 IJFU"
click at [310, 201] on label "Vendor allowed to see this comment" at bounding box center [273, 203] width 110 height 9
click at [215, 201] on input "Vendor allowed to see this comment" at bounding box center [212, 203] width 6 height 6
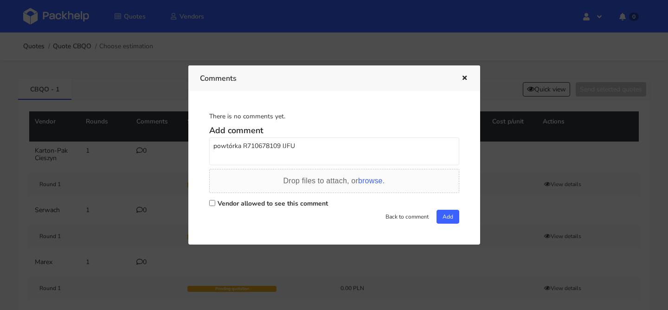
checkbox input "true"
click at [440, 220] on button "Add" at bounding box center [447, 217] width 23 height 14
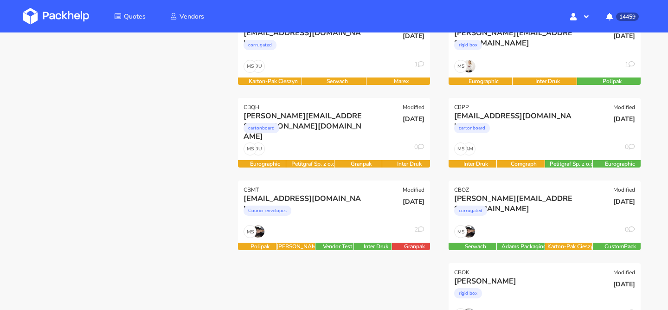
scroll to position [160, 0]
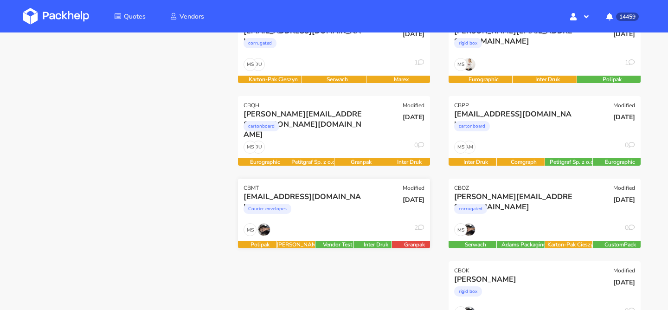
click at [331, 211] on div "Courier envelopes" at bounding box center [304, 211] width 123 height 19
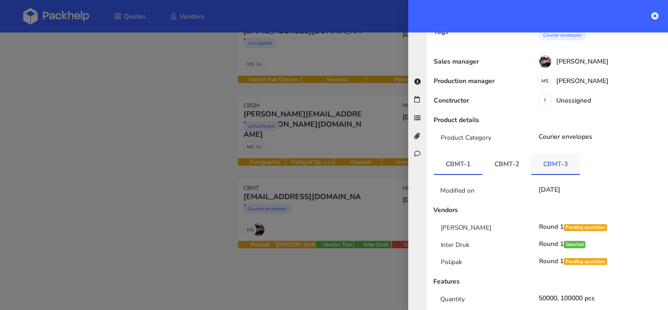
scroll to position [92, 0]
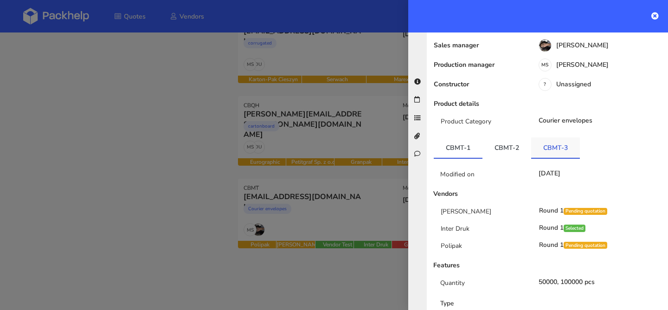
click at [558, 137] on link "CBMT-3" at bounding box center [555, 147] width 49 height 20
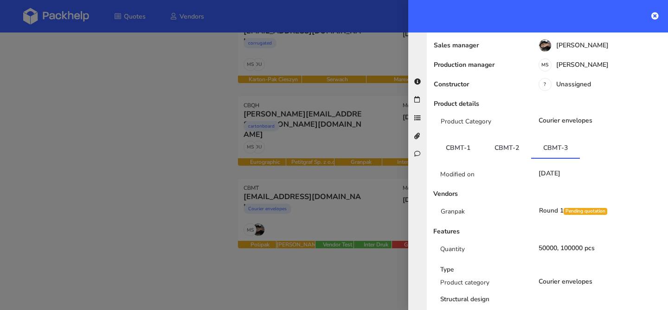
click at [308, 108] on div at bounding box center [334, 155] width 668 height 310
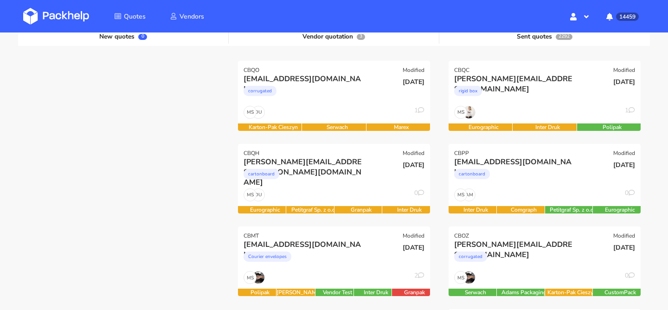
scroll to position [110, 0]
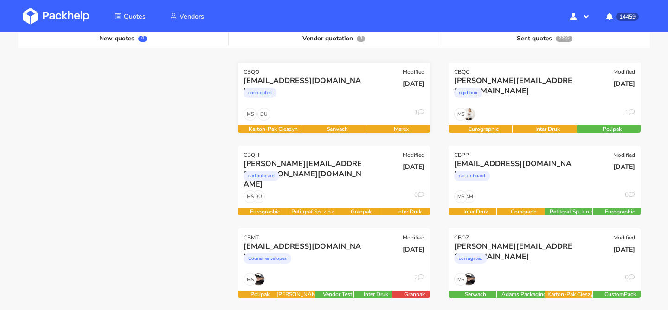
click at [343, 86] on div "corrugated" at bounding box center [304, 95] width 123 height 19
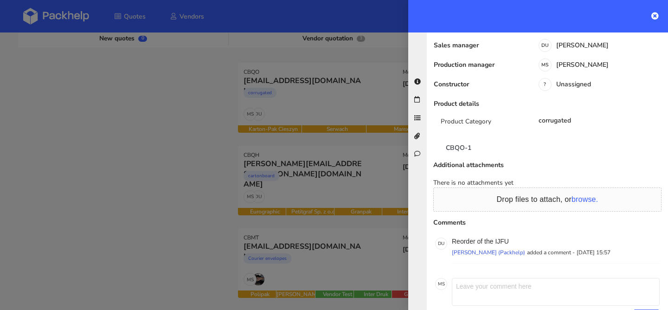
scroll to position [0, 0]
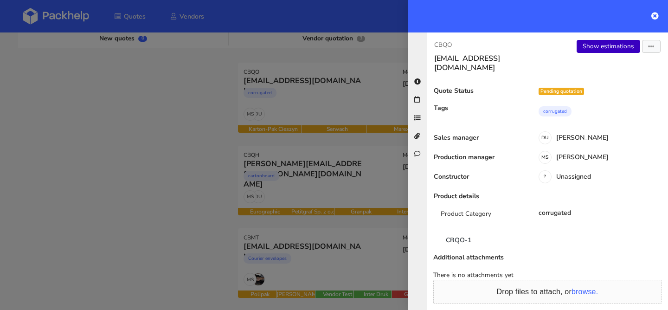
click at [594, 41] on link "Show estimations" at bounding box center [608, 46] width 64 height 13
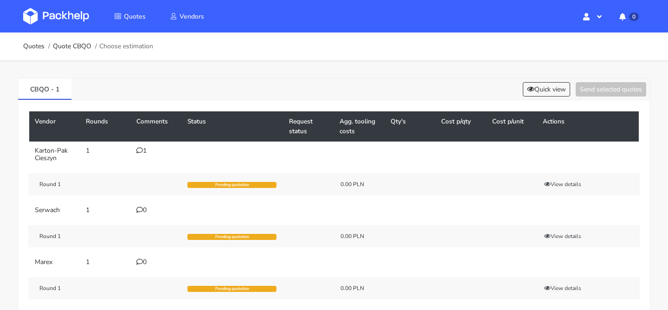
click at [142, 150] on icon at bounding box center [139, 150] width 6 height 6
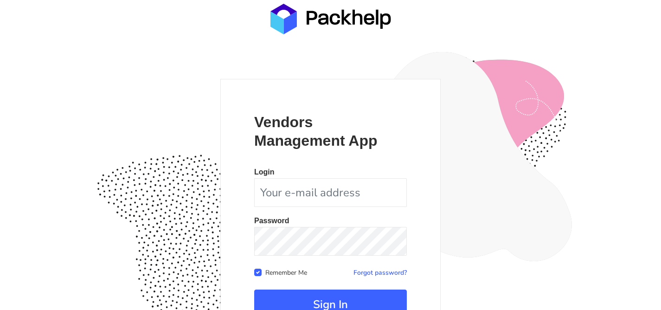
scroll to position [90, 0]
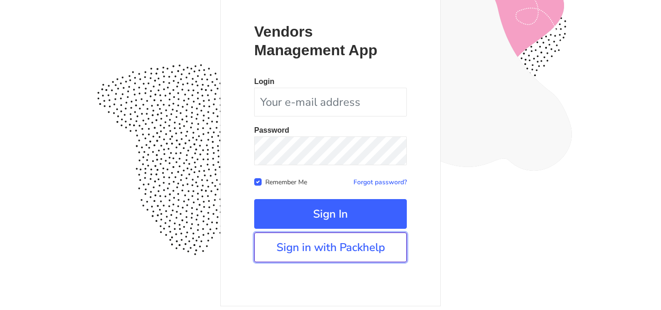
click at [328, 245] on link "Sign in with Packhelp" at bounding box center [330, 247] width 153 height 30
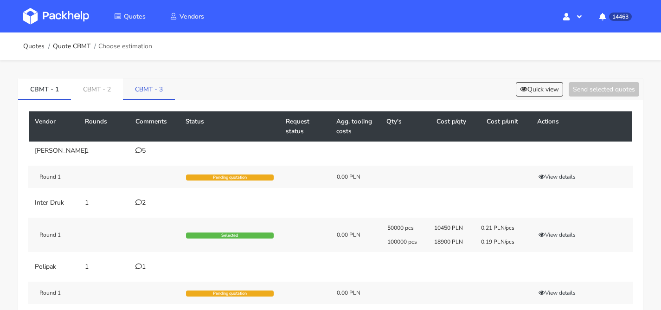
click at [169, 94] on link "CBMT - 3" at bounding box center [149, 88] width 52 height 20
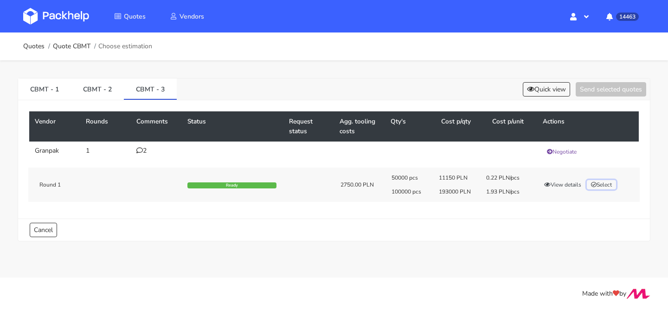
click at [614, 185] on button "Select" at bounding box center [601, 184] width 29 height 9
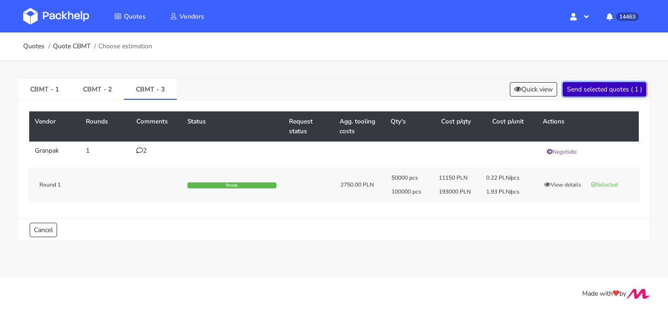
click at [590, 91] on button "Send selected quotes ( 1 )" at bounding box center [604, 89] width 83 height 14
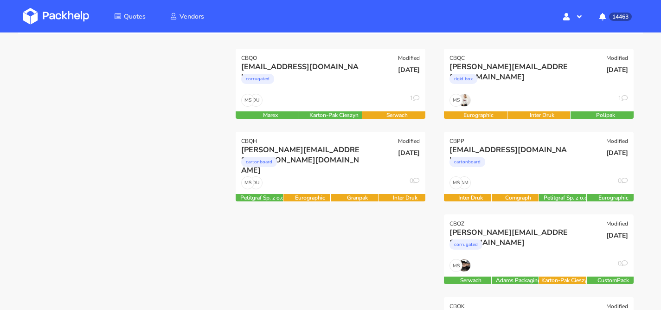
scroll to position [143, 0]
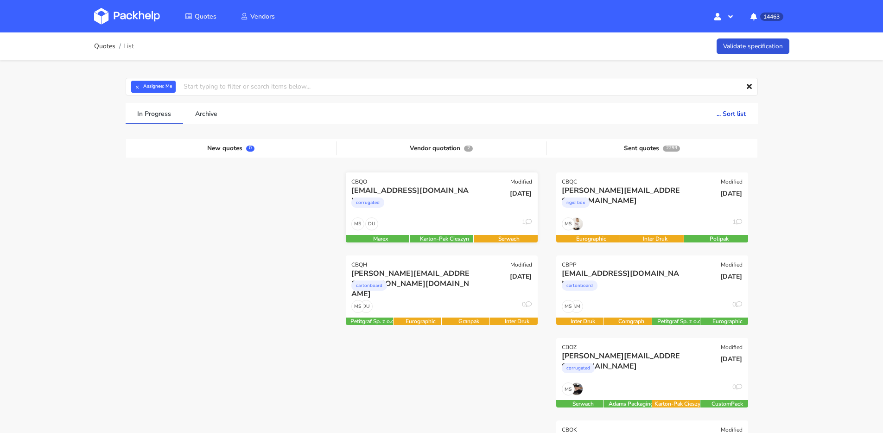
click at [452, 211] on div "corrugated" at bounding box center [413, 205] width 123 height 19
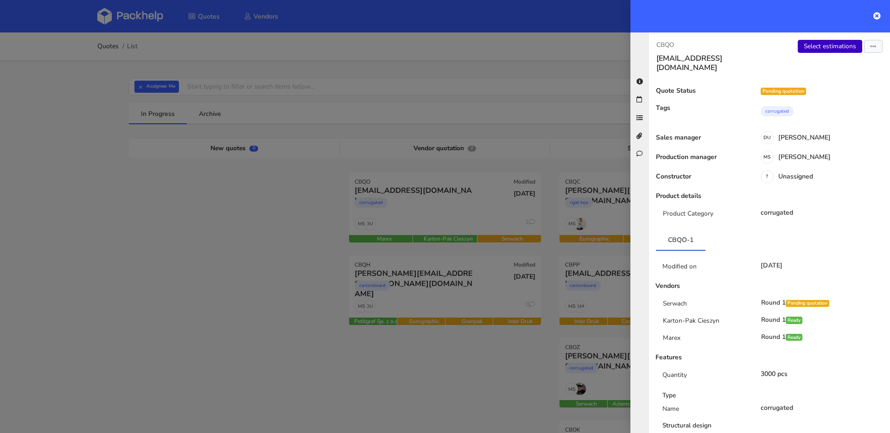
click at [814, 49] on link "Select estimations" at bounding box center [830, 46] width 64 height 13
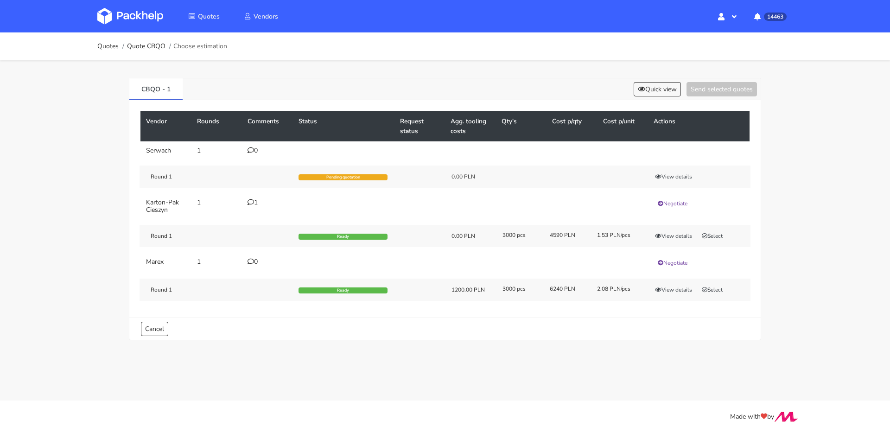
click at [252, 202] on icon at bounding box center [251, 202] width 6 height 6
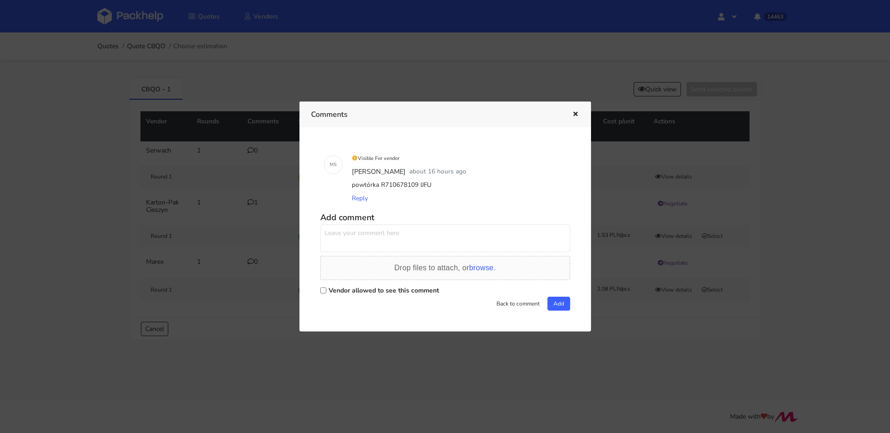
click at [573, 116] on icon "button" at bounding box center [576, 114] width 8 height 6
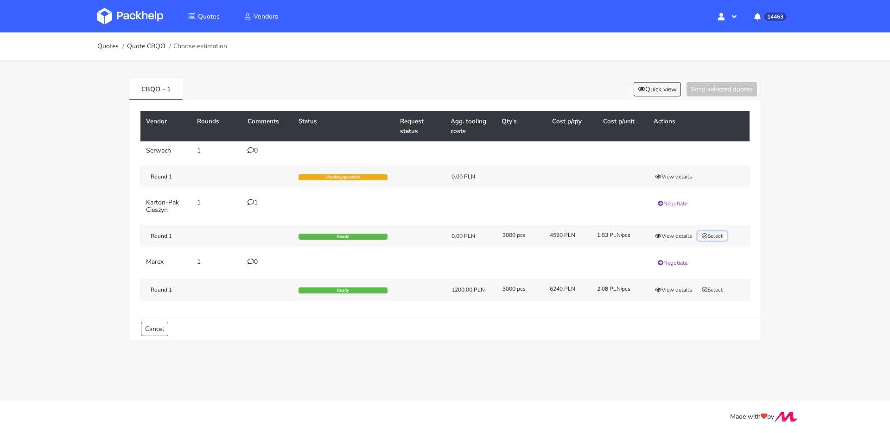
click at [711, 237] on button "Select" at bounding box center [712, 235] width 29 height 9
click at [707, 86] on button "Send selected quotes ( 1 )" at bounding box center [715, 89] width 83 height 14
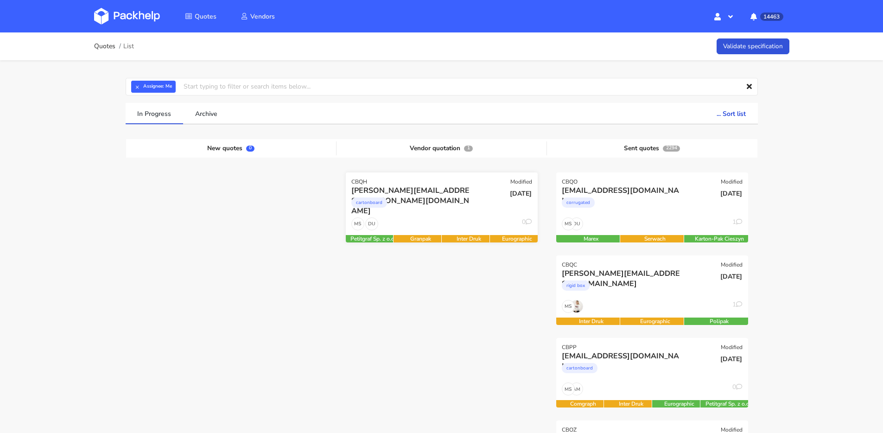
click at [464, 212] on div "cartonboard" at bounding box center [413, 205] width 123 height 19
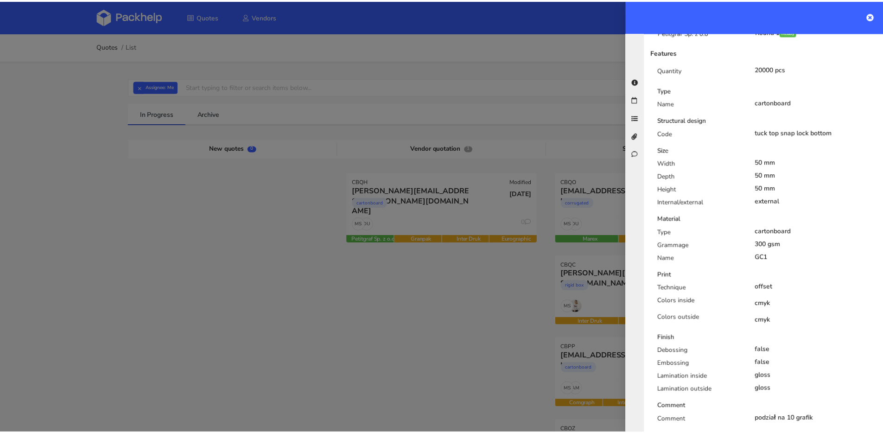
scroll to position [506, 0]
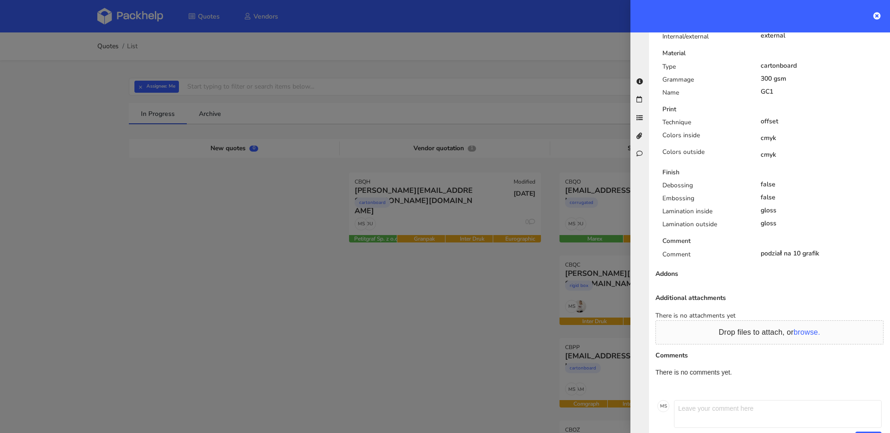
click at [498, 218] on div at bounding box center [445, 216] width 890 height 433
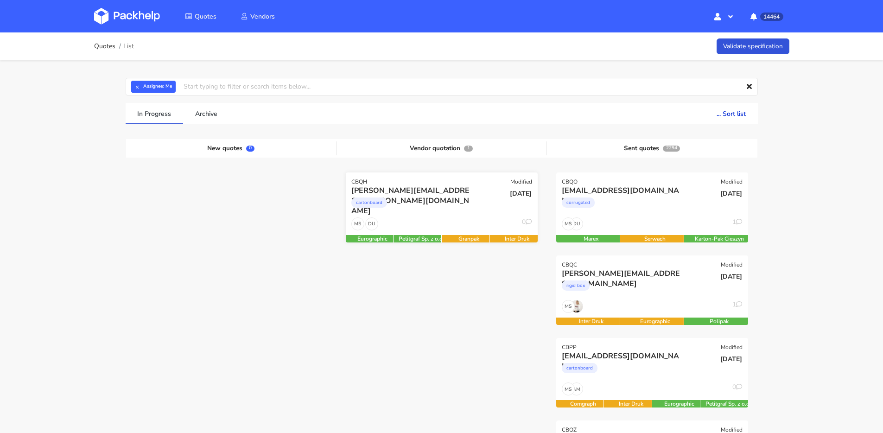
click at [434, 191] on div "[PERSON_NAME][EMAIL_ADDRESS][PERSON_NAME][DOMAIN_NAME]" at bounding box center [413, 191] width 123 height 10
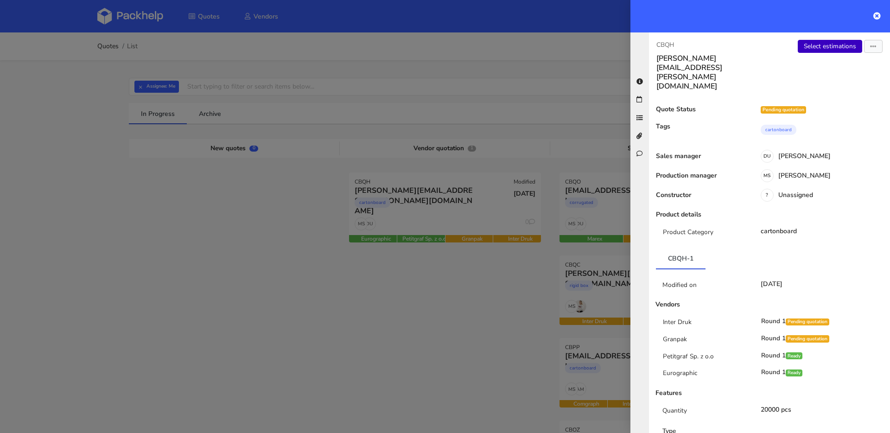
click at [824, 49] on link "Select estimations" at bounding box center [830, 46] width 64 height 13
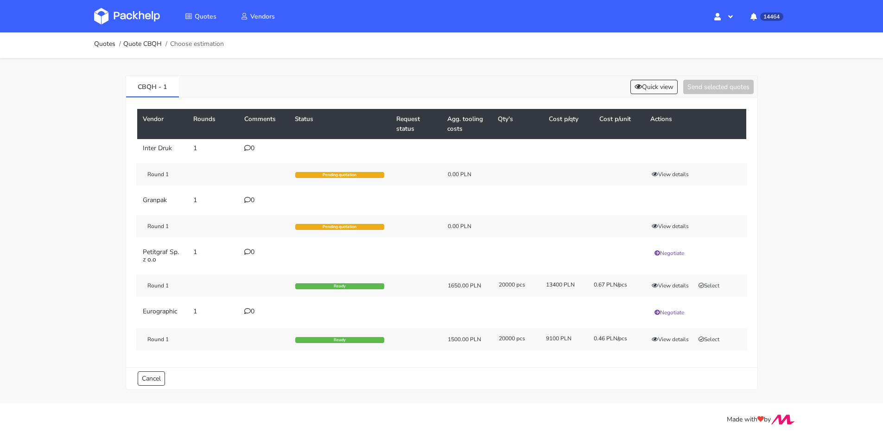
scroll to position [5, 0]
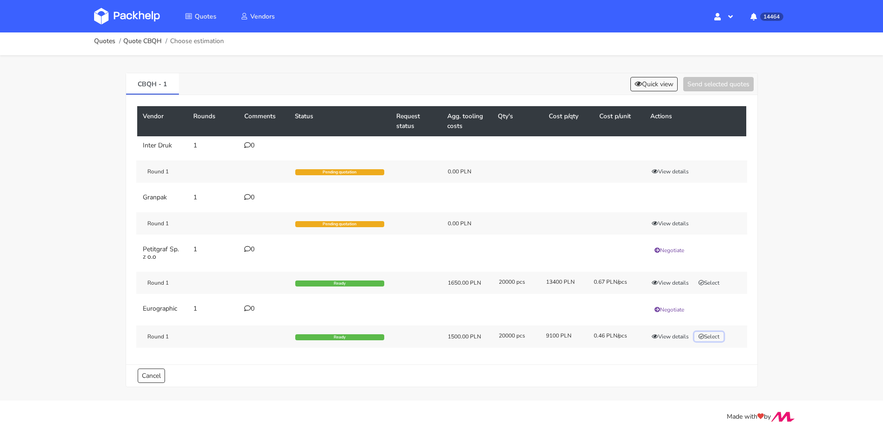
click at [710, 336] on button "Select" at bounding box center [709, 336] width 29 height 9
click at [681, 336] on button "View details" at bounding box center [670, 336] width 45 height 9
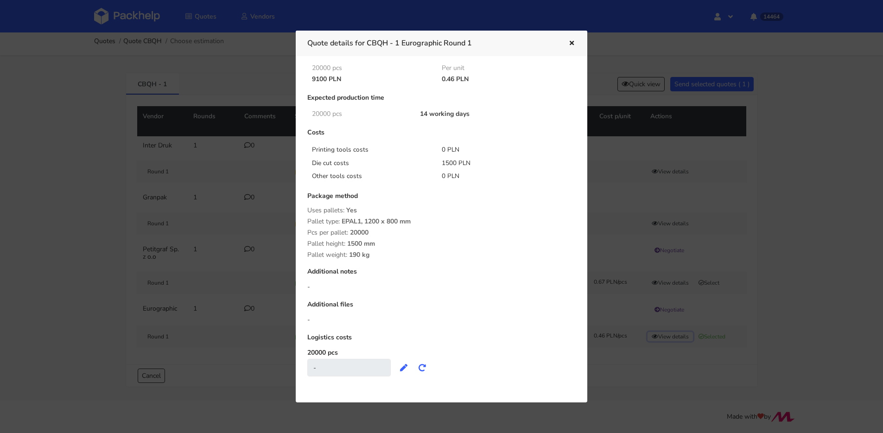
scroll to position [38, 0]
click at [568, 49] on button "button" at bounding box center [571, 44] width 10 height 12
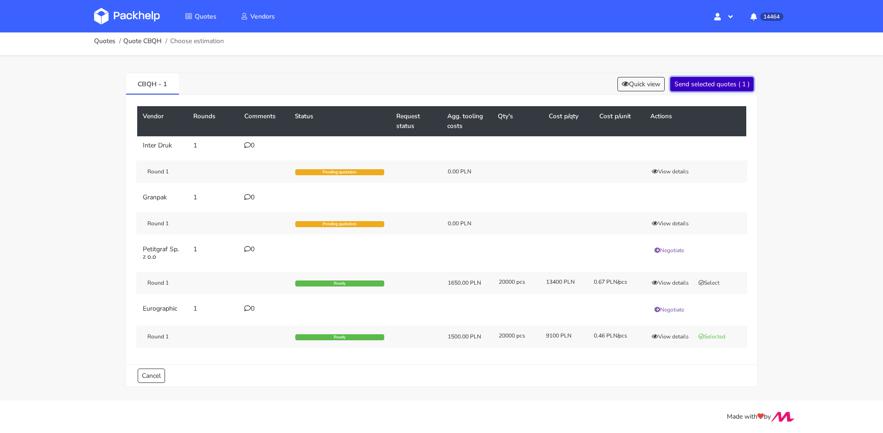
click at [703, 81] on button "Send selected quotes ( 1 )" at bounding box center [712, 84] width 83 height 14
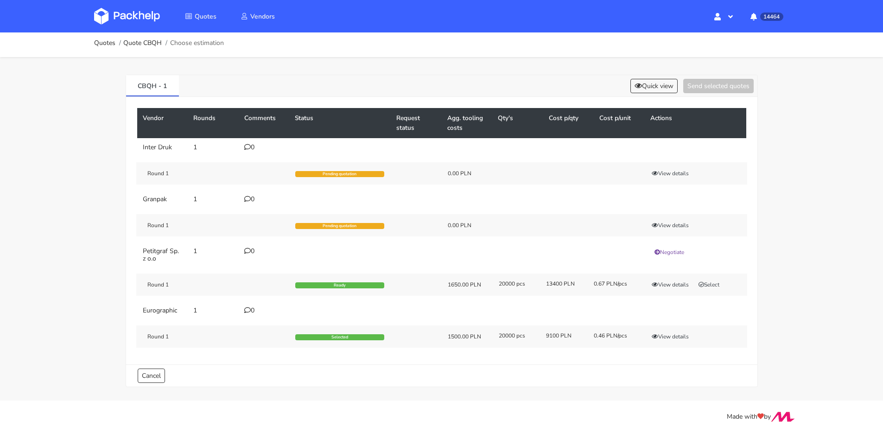
scroll to position [3, 0]
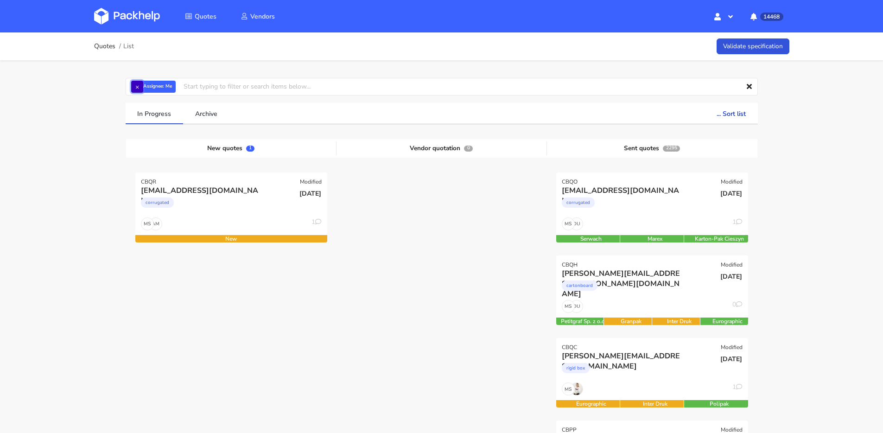
click at [142, 85] on button "×" at bounding box center [137, 87] width 12 height 12
click at [142, 85] on input "text" at bounding box center [442, 87] width 633 height 18
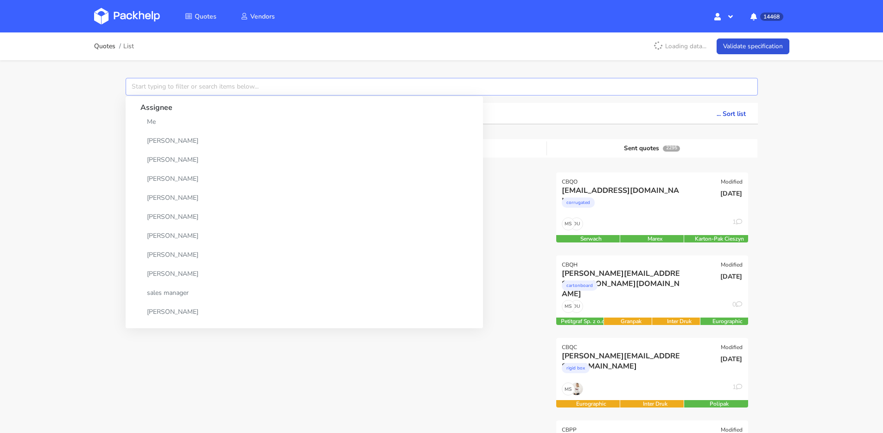
type input "c"
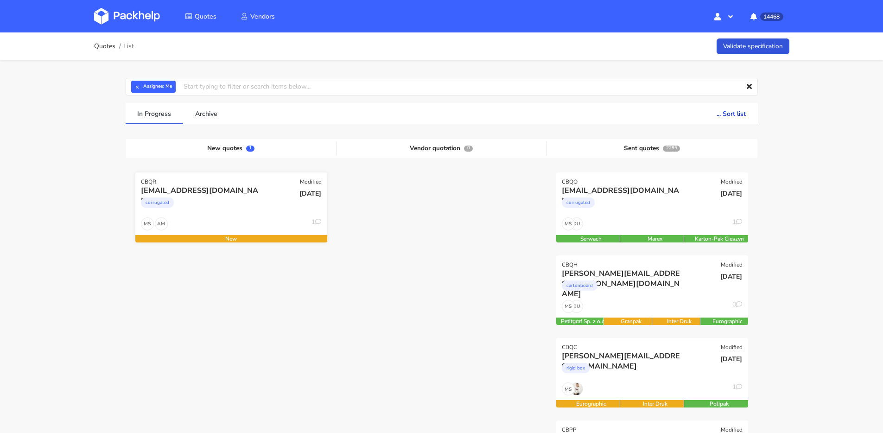
click at [239, 216] on div "order@justamazingbv.com corrugated" at bounding box center [198, 202] width 129 height 32
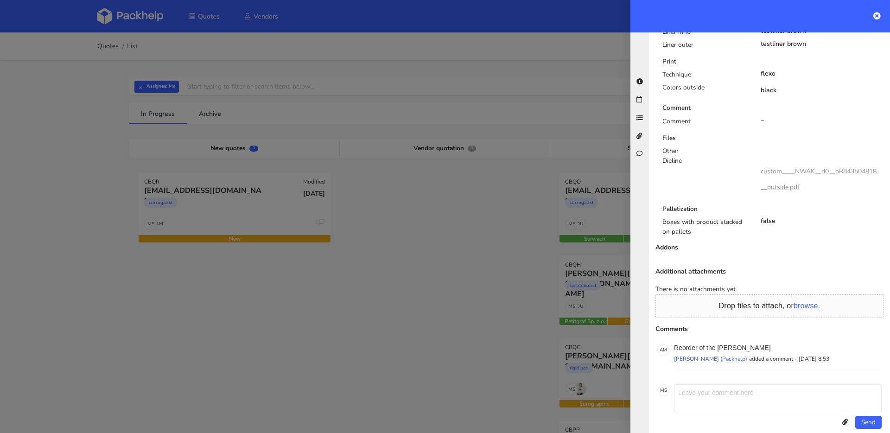
scroll to position [513, 0]
click at [793, 164] on link "custom____NWAK__d0__oR843504818__outside.pdf" at bounding box center [819, 176] width 116 height 25
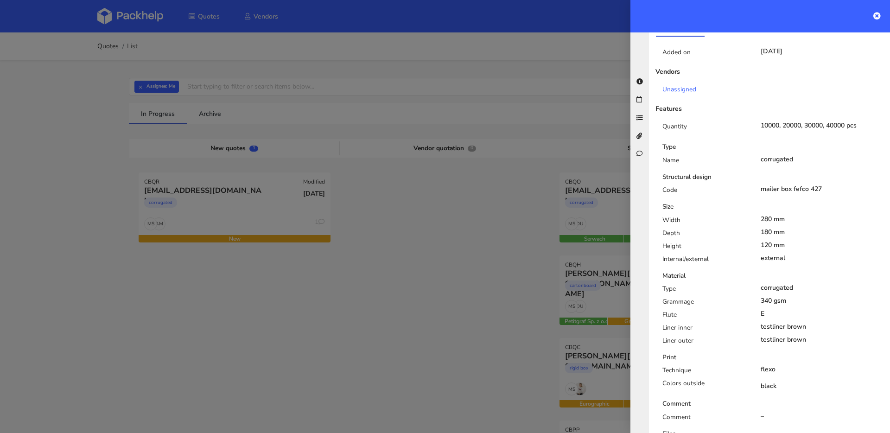
scroll to position [0, 0]
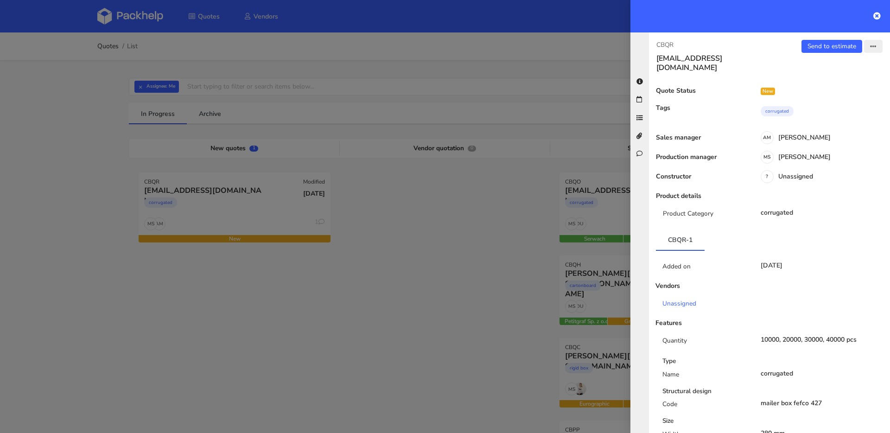
click at [867, 51] on button "button" at bounding box center [873, 46] width 19 height 13
click at [834, 80] on link "Edit quote" at bounding box center [844, 82] width 82 height 15
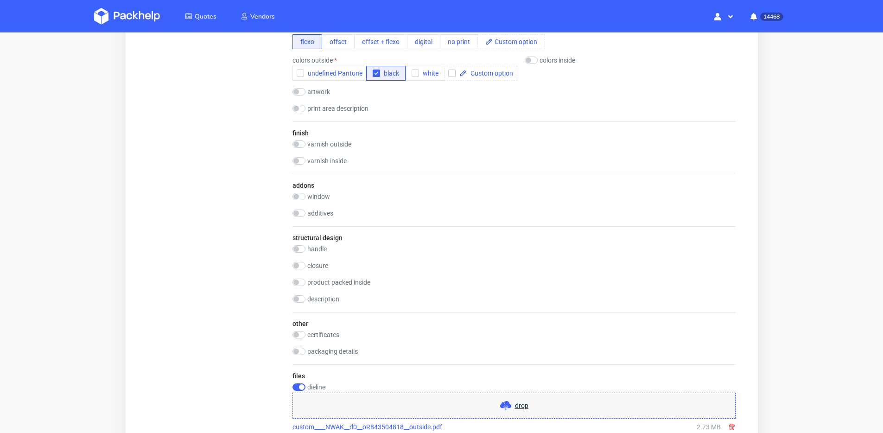
scroll to position [790, 0]
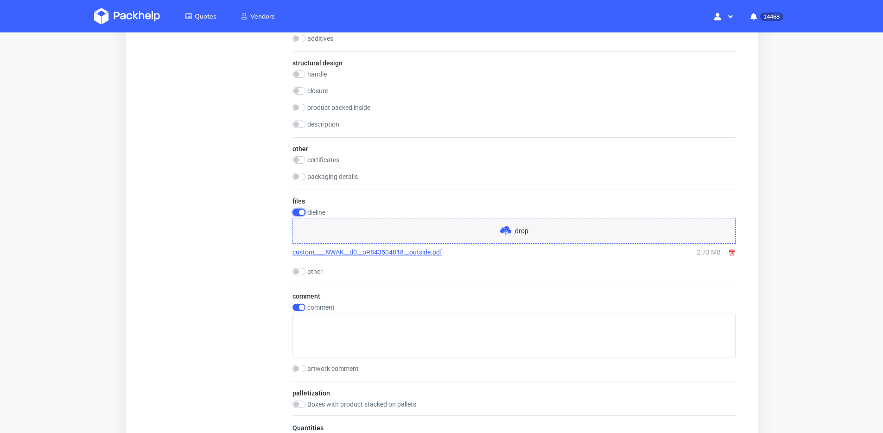
click at [301, 212] on input "checkbox" at bounding box center [298, 212] width 13 height 7
checkbox input "false"
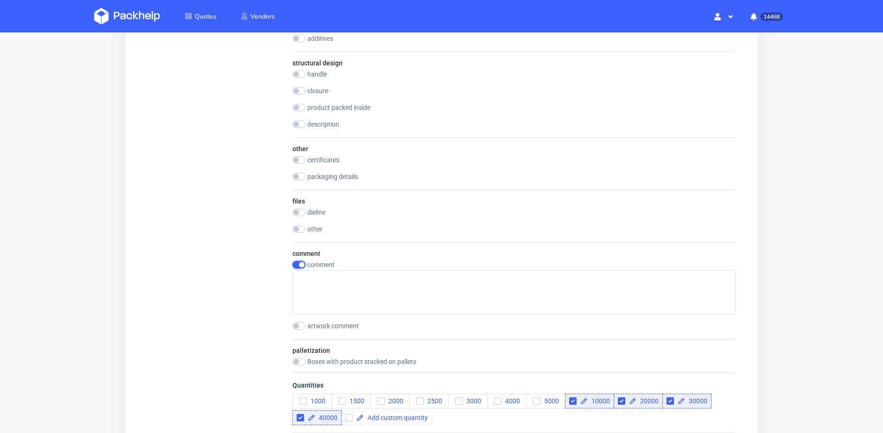
click at [302, 266] on input "checkbox" at bounding box center [298, 264] width 13 height 7
checkbox input "false"
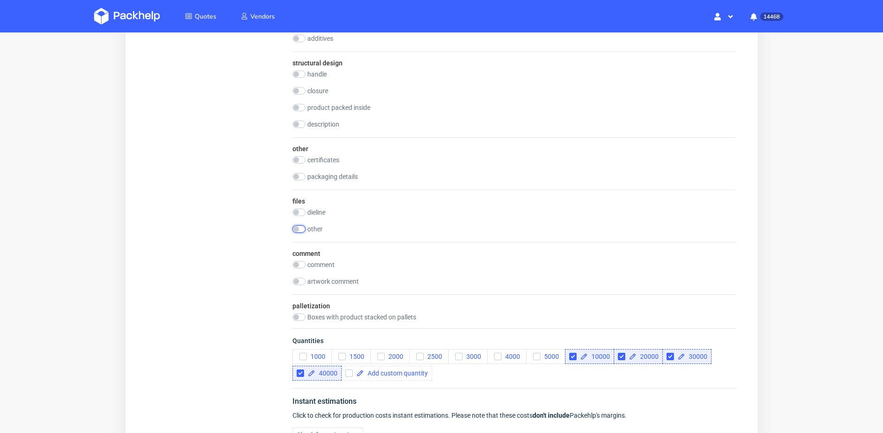
click at [301, 232] on input "checkbox" at bounding box center [298, 228] width 13 height 7
checkbox input "true"
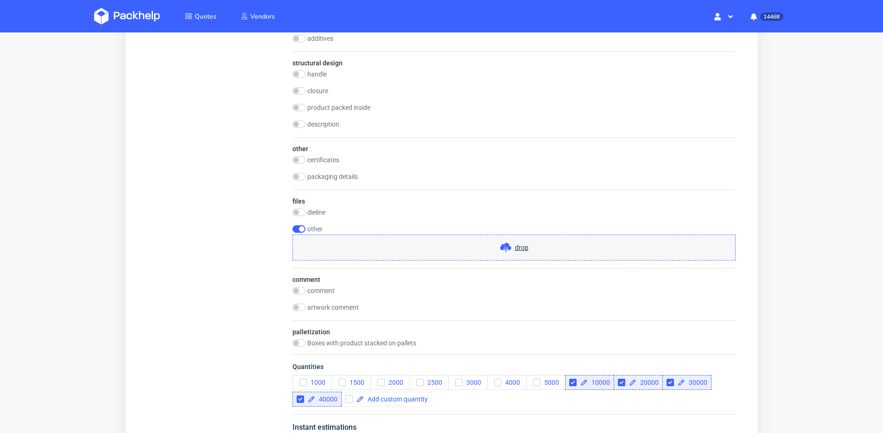
click at [508, 243] on icon at bounding box center [505, 247] width 11 height 11
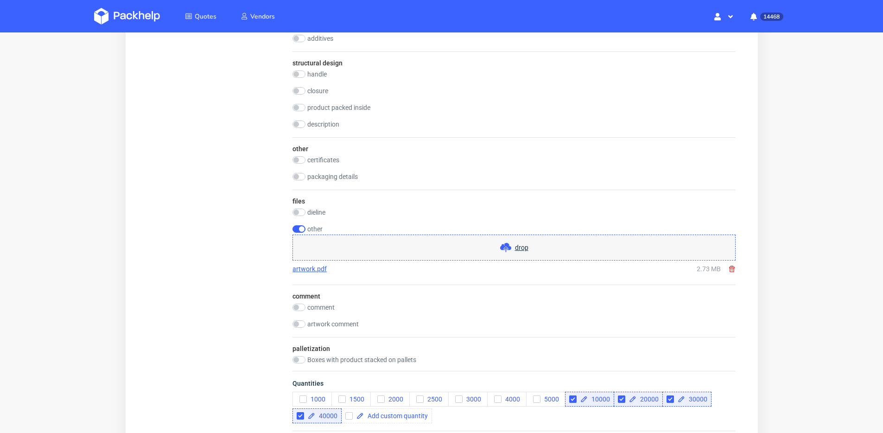
scroll to position [966, 0]
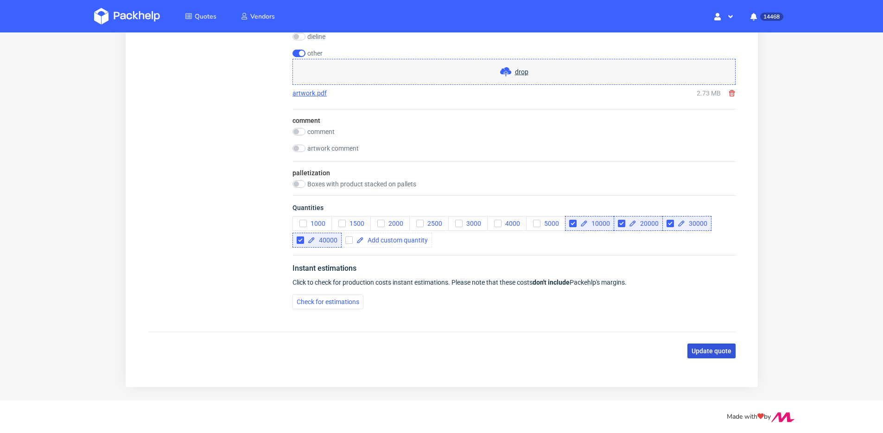
click at [697, 352] on span "Update quote" at bounding box center [711, 351] width 40 height 6
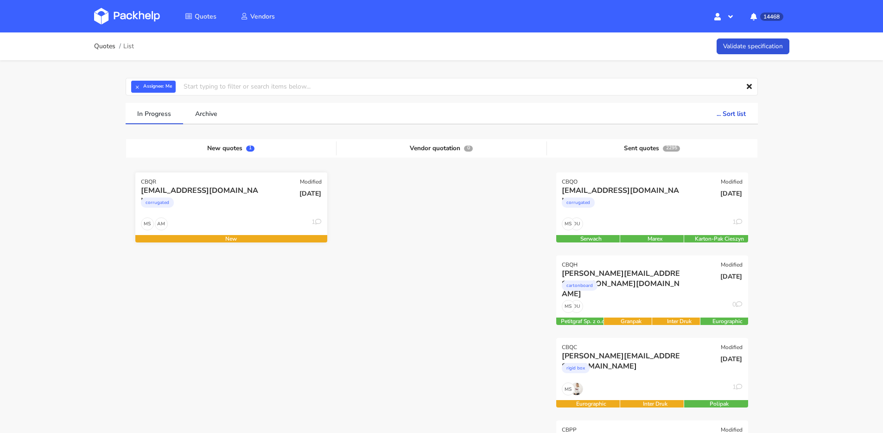
click at [219, 202] on div "corrugated" at bounding box center [202, 205] width 123 height 19
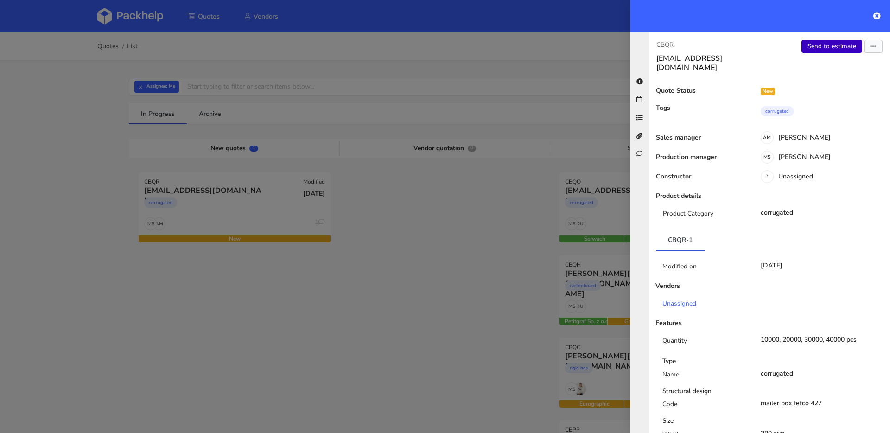
click at [825, 46] on link "Send to estimate" at bounding box center [832, 46] width 61 height 13
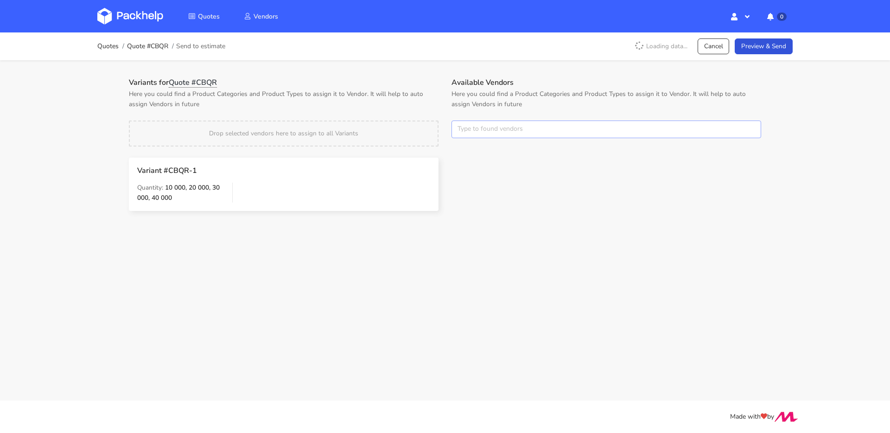
click at [496, 121] on input "text" at bounding box center [607, 130] width 310 height 18
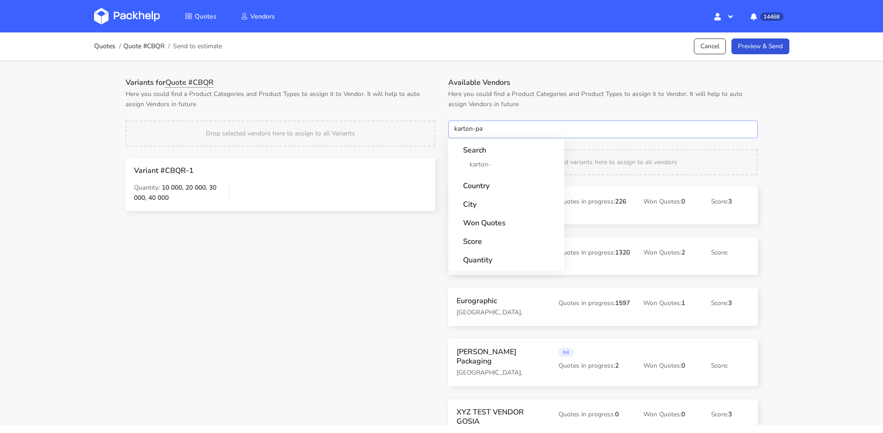
type input "karton-pak"
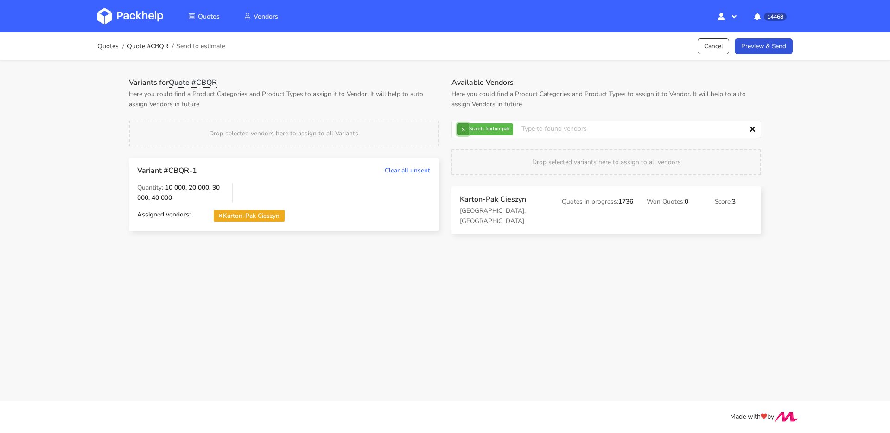
click at [467, 125] on button "×" at bounding box center [463, 129] width 12 height 12
click at [467, 125] on input "text" at bounding box center [607, 130] width 310 height 18
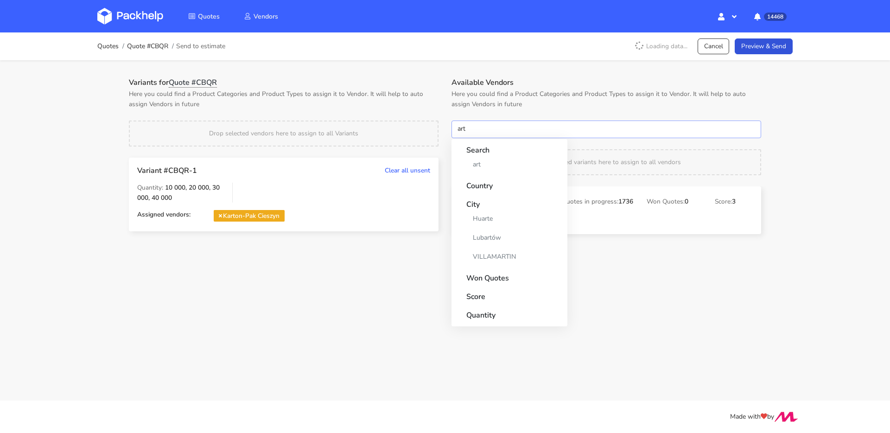
type input "artw"
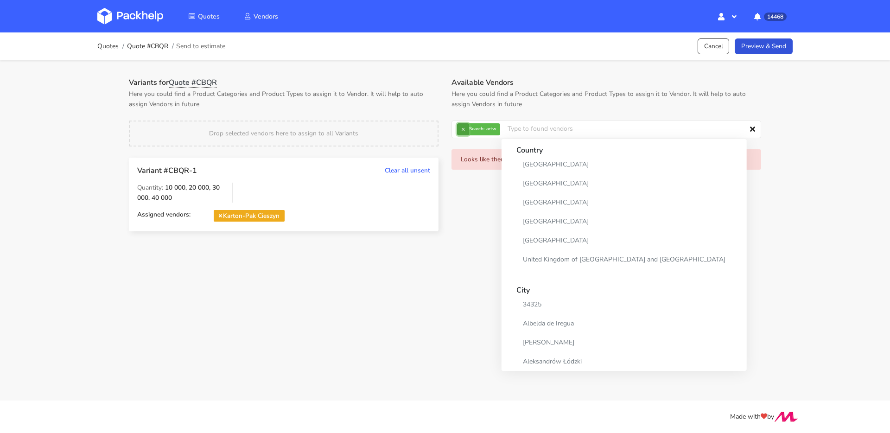
click at [461, 128] on button "×" at bounding box center [463, 129] width 12 height 12
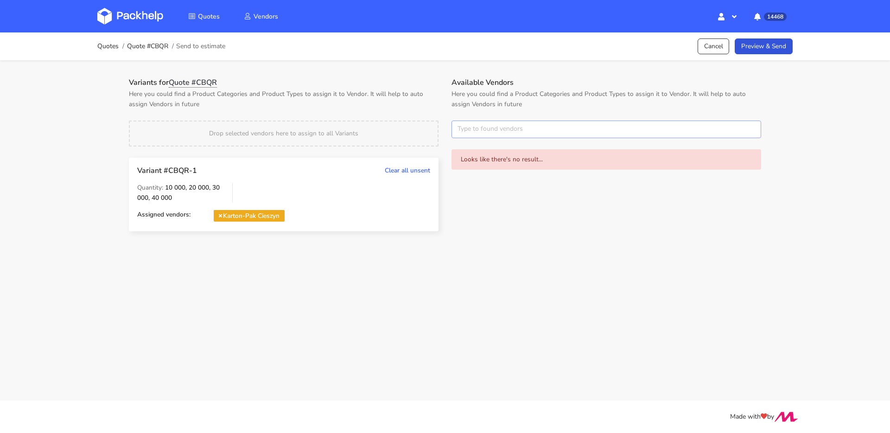
click at [461, 128] on input "text" at bounding box center [607, 130] width 310 height 18
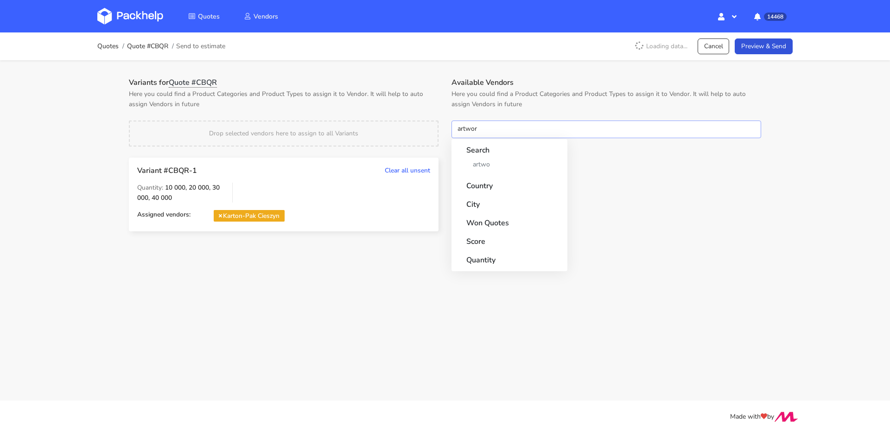
type input "artwork"
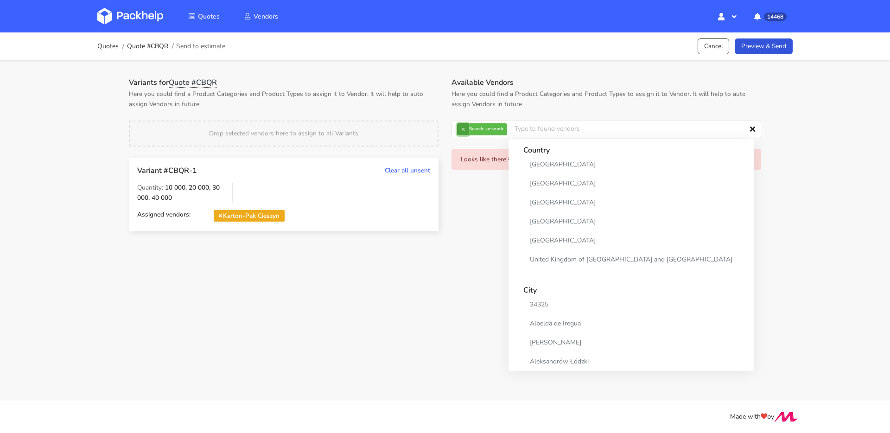
click at [467, 131] on button "×" at bounding box center [463, 129] width 12 height 12
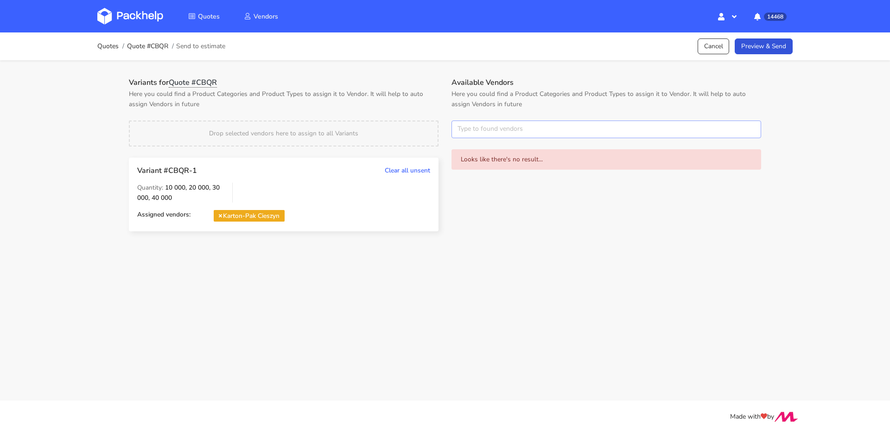
click at [467, 130] on input "text" at bounding box center [607, 130] width 310 height 18
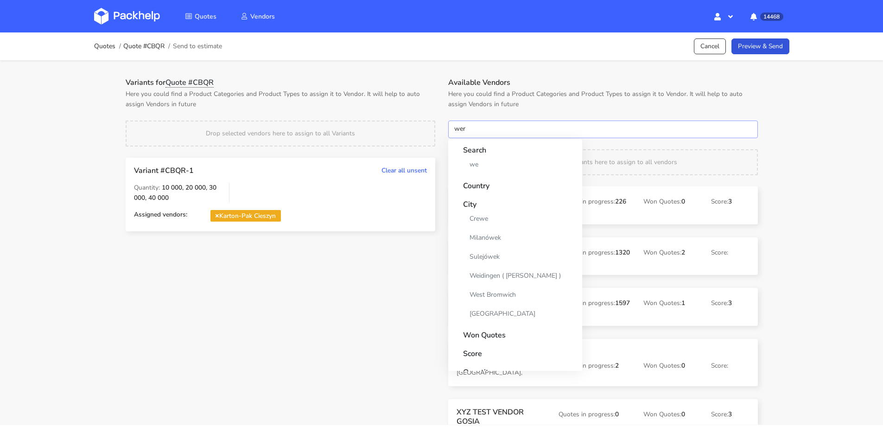
type input "wern"
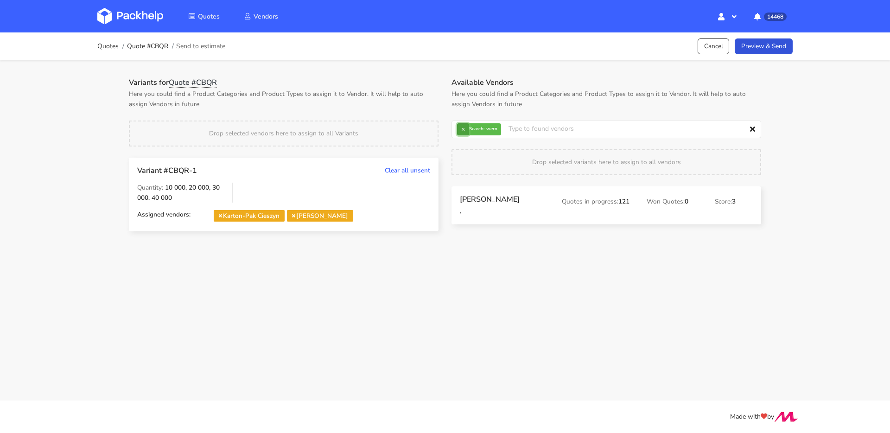
click at [464, 130] on button "×" at bounding box center [463, 129] width 12 height 12
click at [464, 130] on input "text" at bounding box center [607, 130] width 310 height 18
type input "adams"
click at [467, 129] on button "×" at bounding box center [463, 129] width 12 height 12
click at [467, 129] on input "text" at bounding box center [607, 130] width 310 height 18
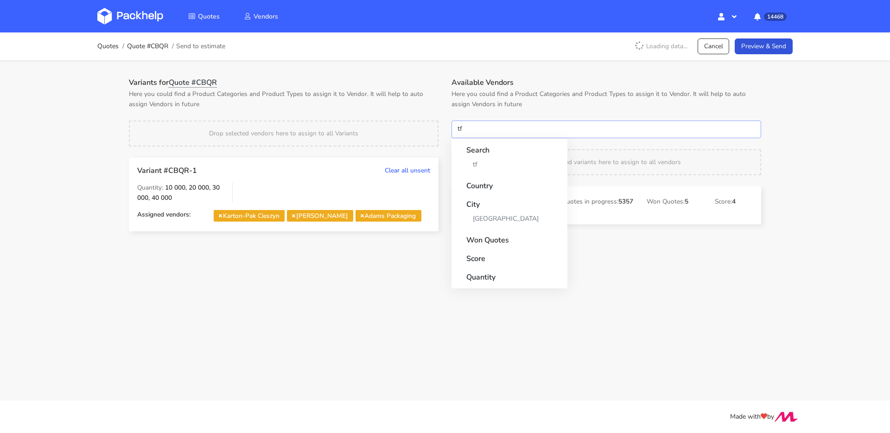
type input "tfp"
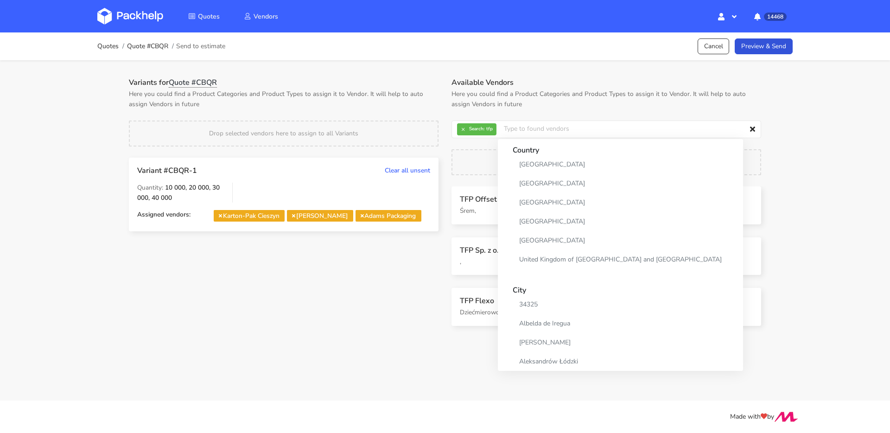
click at [469, 249] on h3 "TFP Sp. z o.o." at bounding box center [504, 250] width 89 height 9
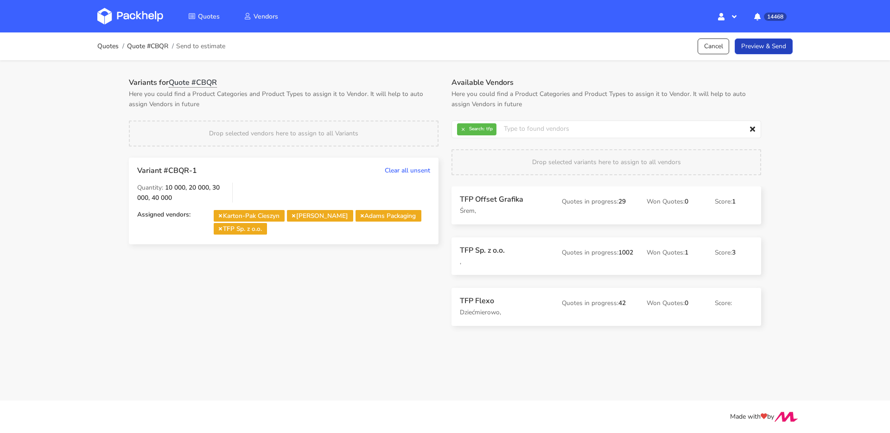
click at [780, 50] on link "Preview & Send" at bounding box center [764, 46] width 58 height 16
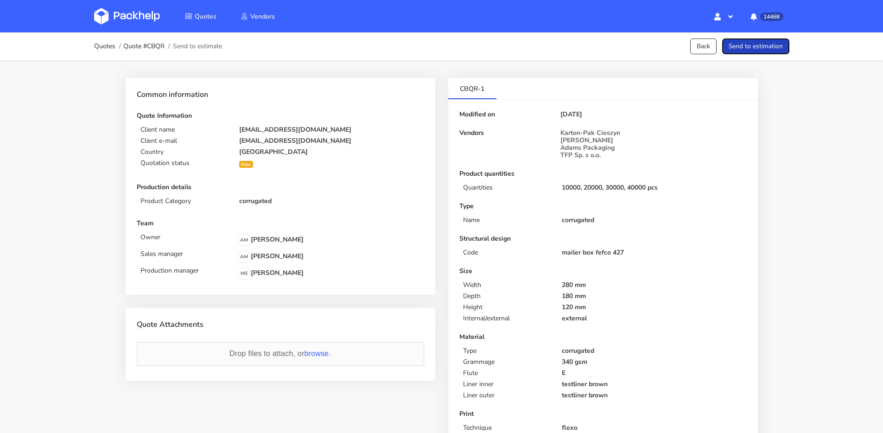
click at [774, 45] on button "Send to estimation" at bounding box center [756, 46] width 67 height 16
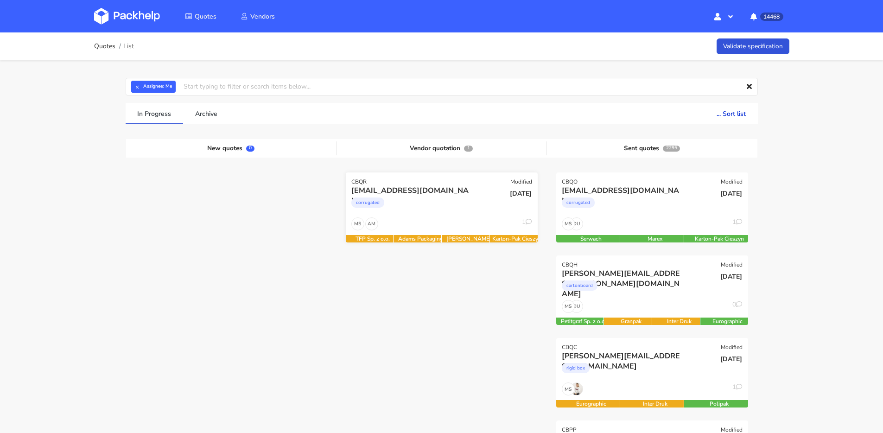
click at [435, 200] on div "corrugated" at bounding box center [413, 205] width 123 height 19
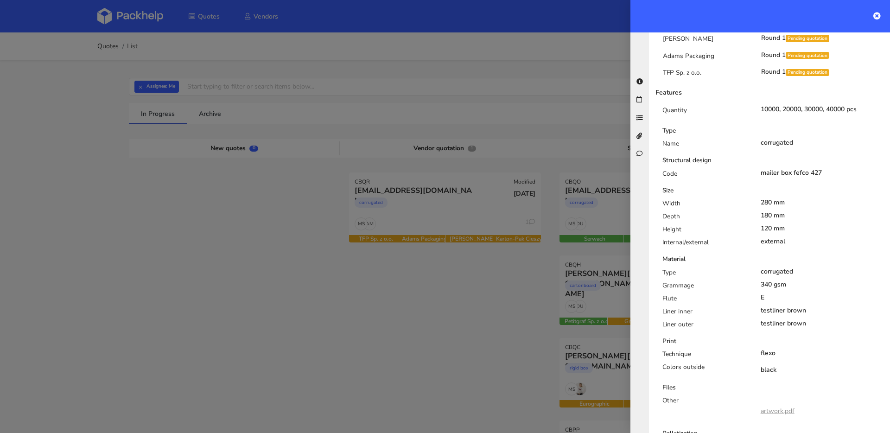
scroll to position [509, 0]
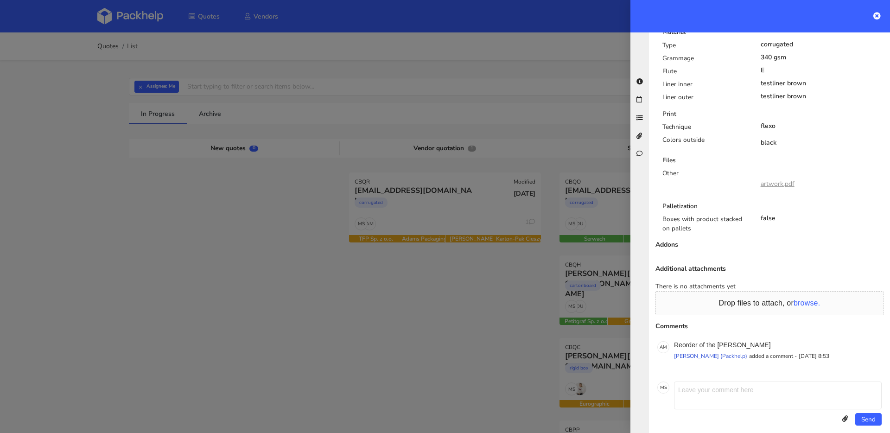
drag, startPoint x: 717, startPoint y: 334, endPoint x: 764, endPoint y: 328, distance: 47.2
click at [763, 328] on div "Additional attachments There is no attachments yet Drop files to attach, or bro…" at bounding box center [769, 348] width 241 height 166
drag, startPoint x: 718, startPoint y: 335, endPoint x: 755, endPoint y: 333, distance: 36.7
click at [755, 341] on p "Reorder of the YAHN" at bounding box center [778, 344] width 208 height 7
copy p "YAHN"
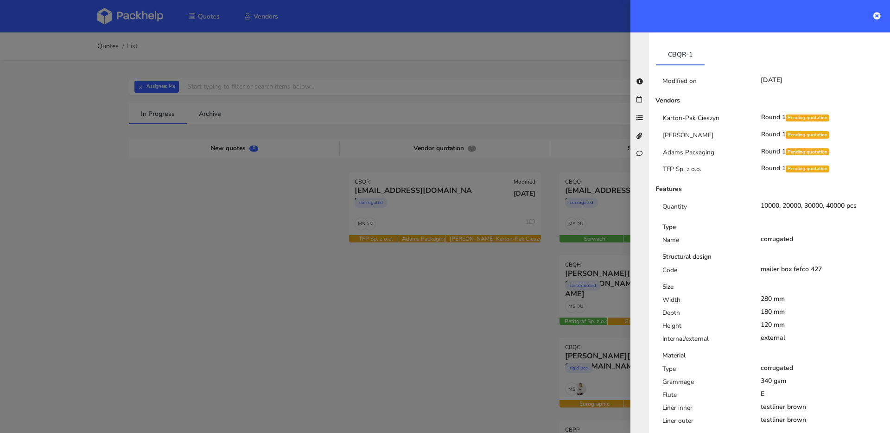
scroll to position [0, 0]
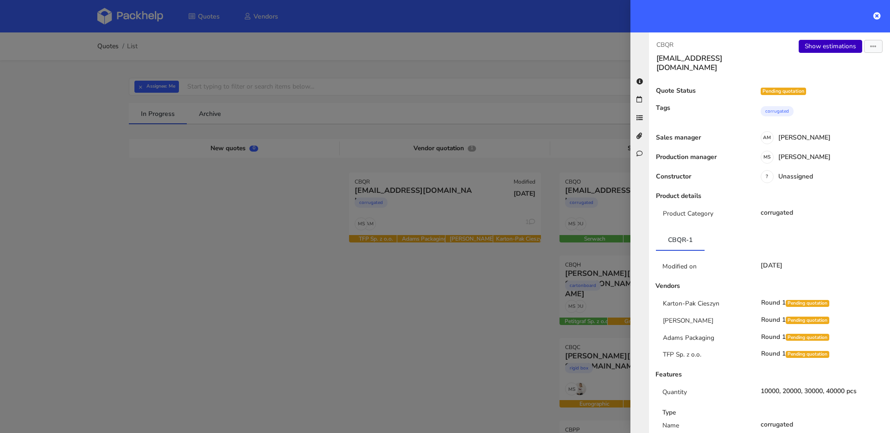
click at [816, 44] on link "Show estimations" at bounding box center [831, 46] width 64 height 13
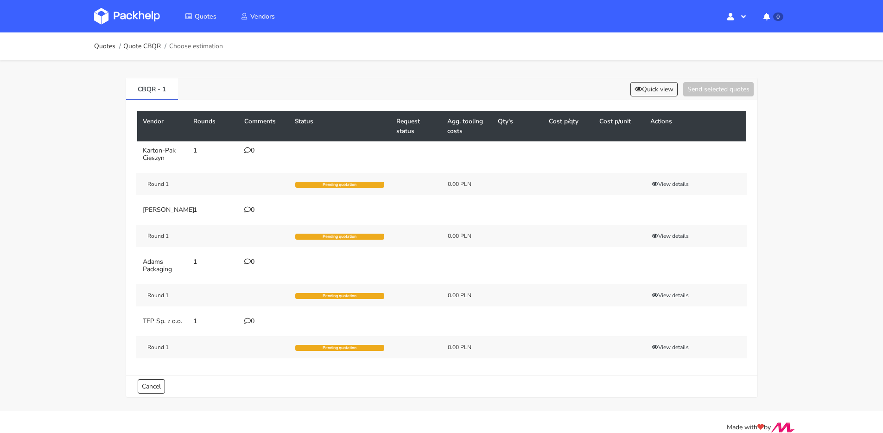
click at [251, 148] on div "0" at bounding box center [264, 150] width 40 height 7
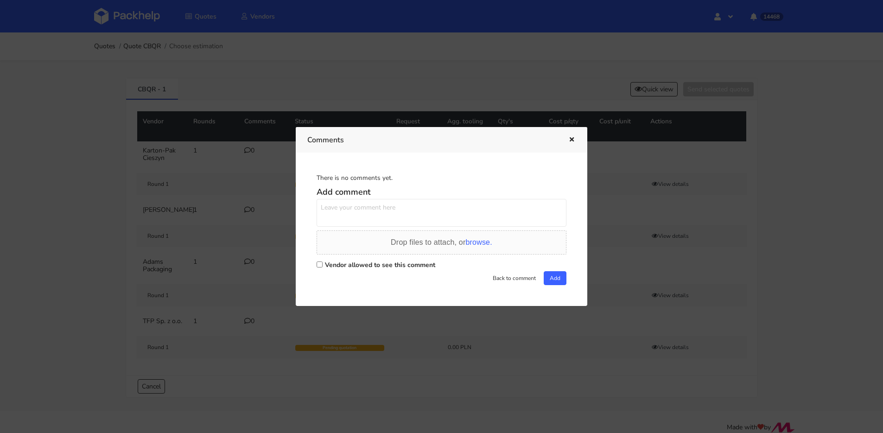
click at [367, 203] on textarea at bounding box center [442, 213] width 250 height 28
paste textarea "[PERSON_NAME]"
type textarea "powtórka [PERSON_NAME]"
click at [405, 262] on label "Vendor allowed to see this comment" at bounding box center [380, 265] width 110 height 9
click at [323, 262] on input "Vendor allowed to see this comment" at bounding box center [320, 265] width 6 height 6
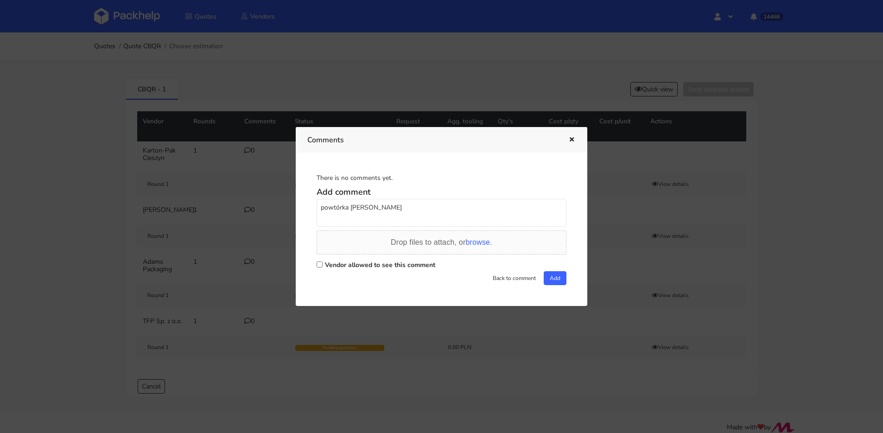
checkbox input "true"
click at [548, 277] on button "Add" at bounding box center [555, 278] width 23 height 14
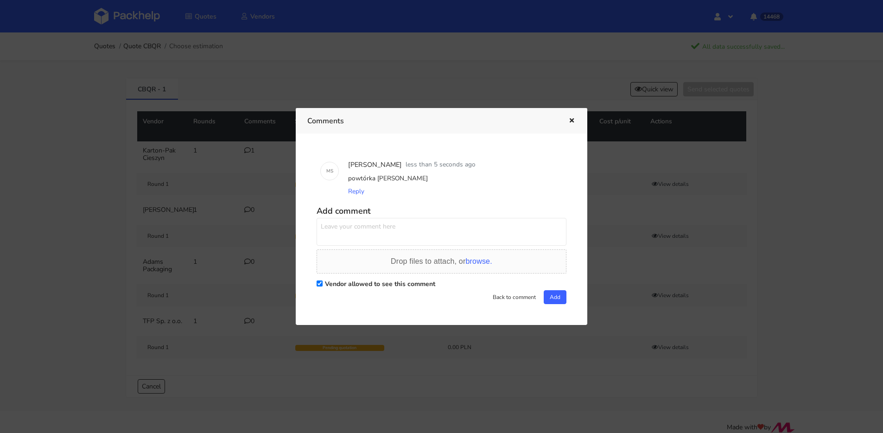
click at [564, 124] on div at bounding box center [565, 121] width 21 height 12
click at [566, 123] on button "button" at bounding box center [571, 121] width 10 height 12
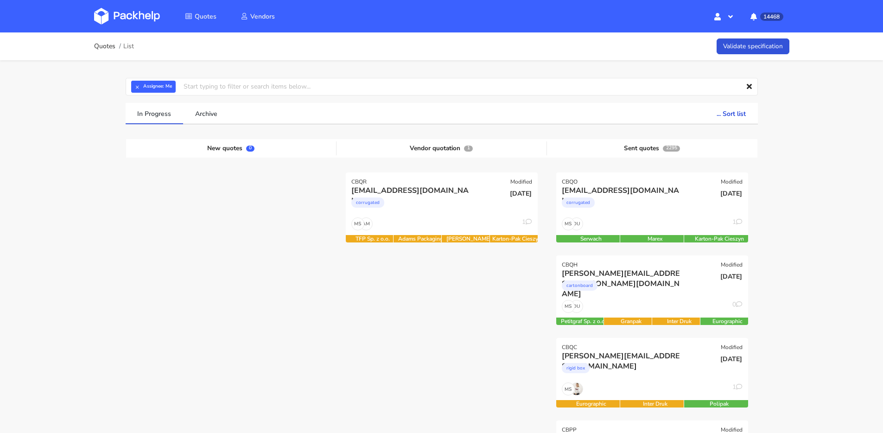
click at [228, 210] on div "cartonboard" at bounding box center [202, 205] width 123 height 19
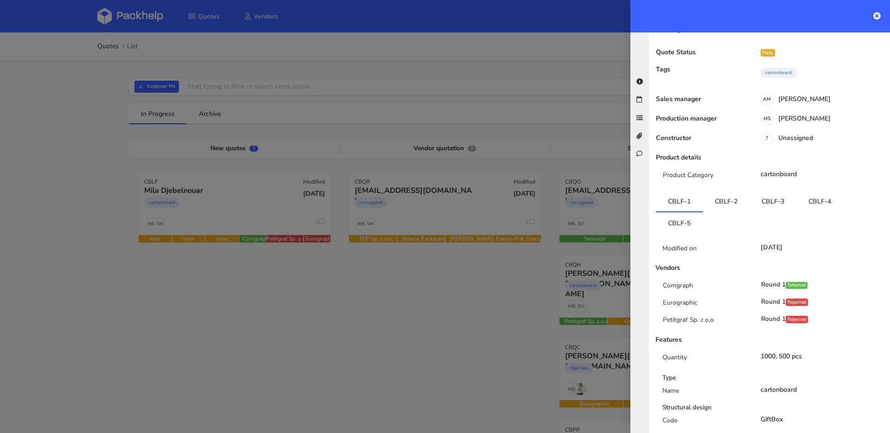
scroll to position [144, 0]
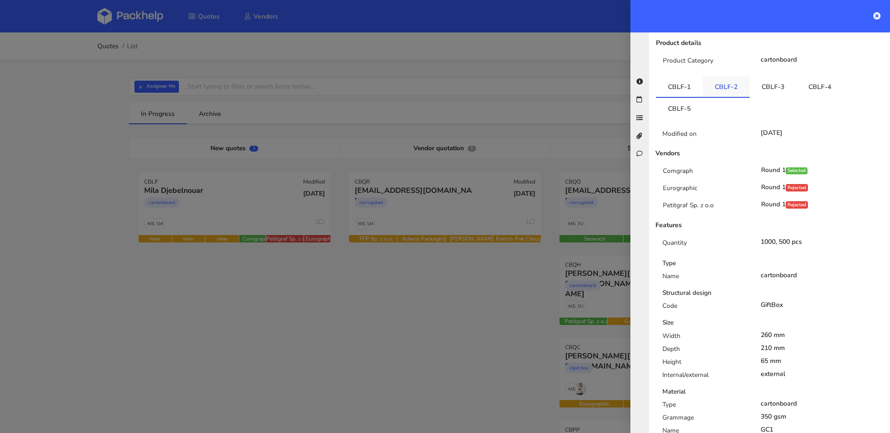
click at [736, 83] on link "CBLF-2" at bounding box center [726, 87] width 47 height 20
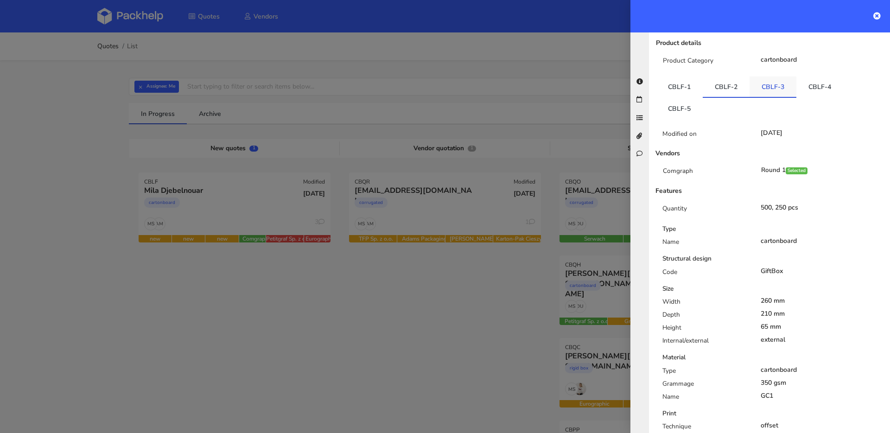
click at [774, 88] on link "CBLF-3" at bounding box center [773, 87] width 47 height 20
click at [809, 88] on link "CBLF-4" at bounding box center [820, 87] width 47 height 20
click at [774, 88] on link "CBLF-3" at bounding box center [773, 87] width 47 height 20
click at [685, 106] on link "CBLF-5" at bounding box center [679, 108] width 47 height 20
click at [783, 90] on link "CBLF-3" at bounding box center [773, 87] width 47 height 20
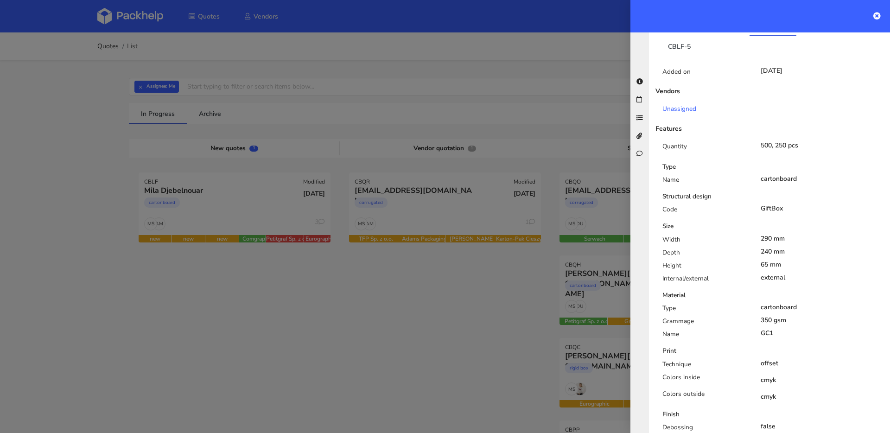
scroll to position [121, 0]
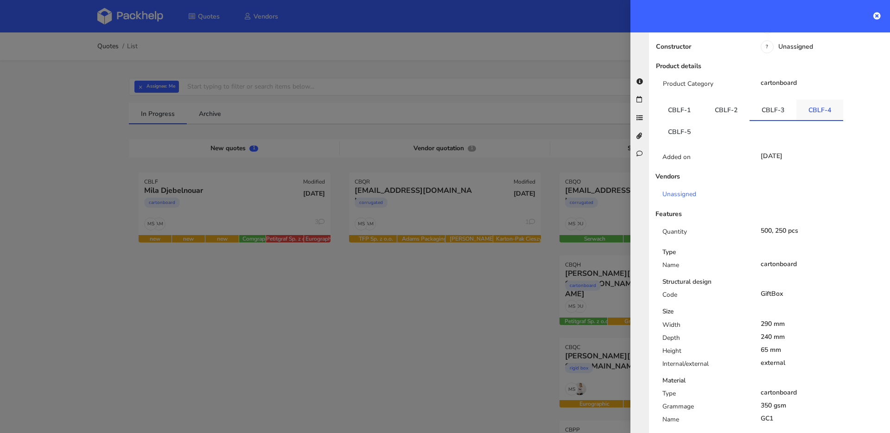
click at [822, 113] on link "CBLF-4" at bounding box center [820, 110] width 47 height 20
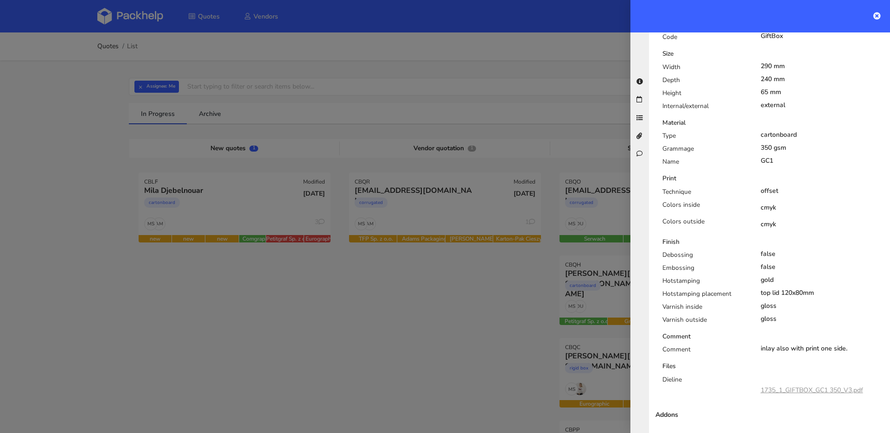
scroll to position [168, 0]
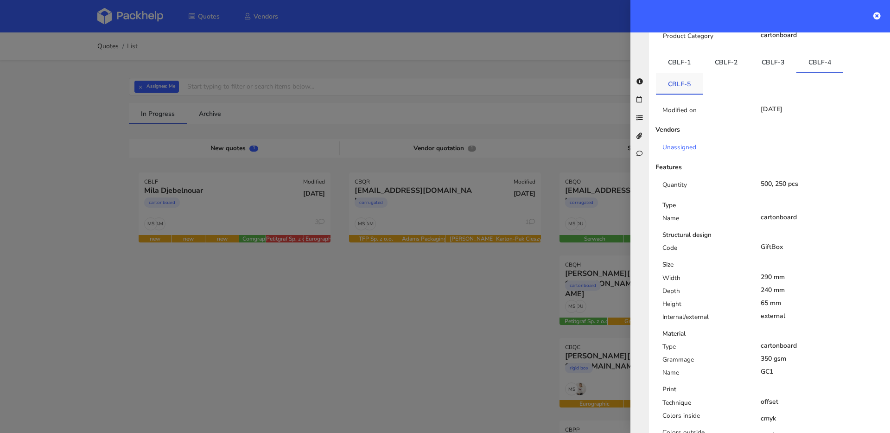
click at [682, 81] on link "CBLF-5" at bounding box center [679, 83] width 47 height 20
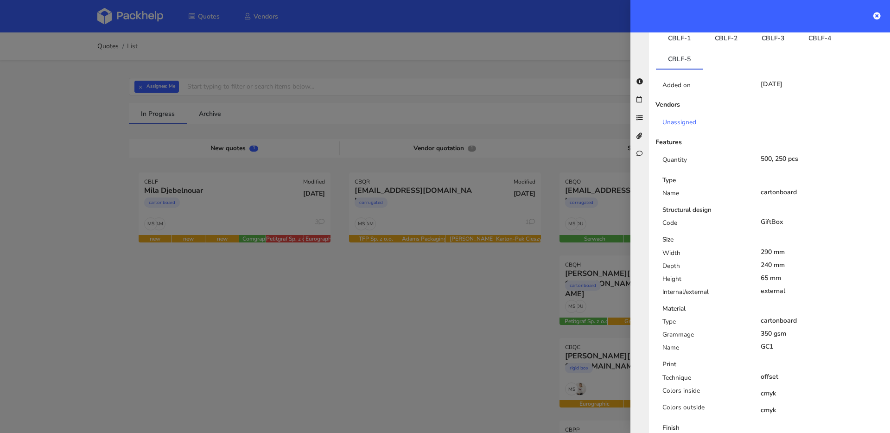
scroll to position [102, 0]
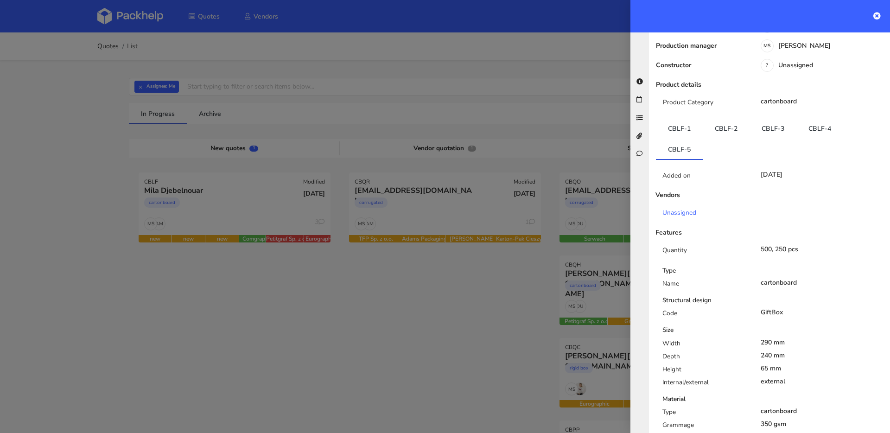
click at [765, 139] on ul "CBLF-1 CBLF-2 CBLF-3 CBLF-4 CBLF-5" at bounding box center [769, 139] width 227 height 42
click at [767, 136] on link "CBLF-3" at bounding box center [773, 128] width 47 height 20
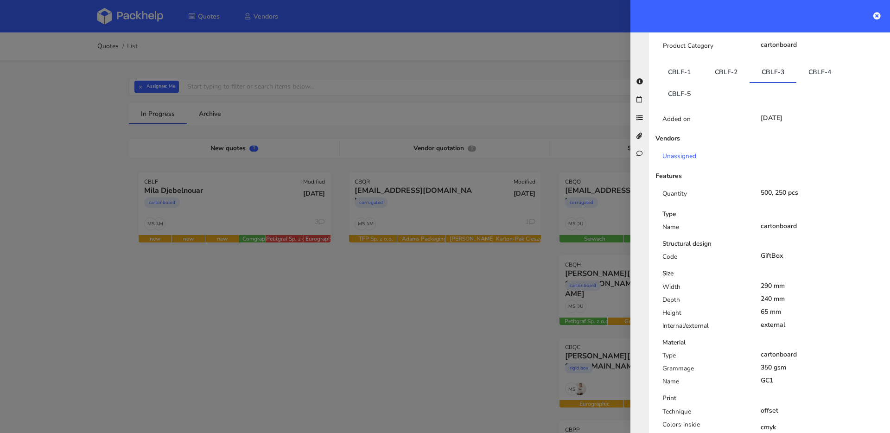
scroll to position [154, 0]
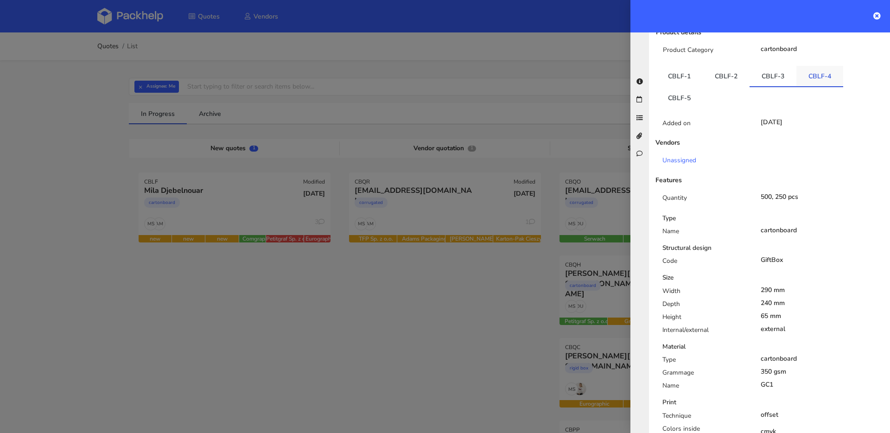
click at [811, 75] on link "CBLF-4" at bounding box center [820, 76] width 47 height 20
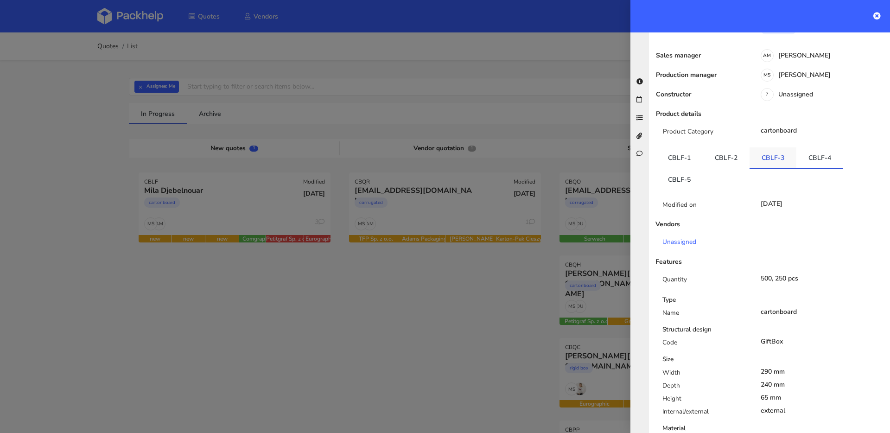
drag, startPoint x: 778, startPoint y: 157, endPoint x: 776, endPoint y: 176, distance: 18.6
click at [777, 157] on link "CBLF-3" at bounding box center [773, 157] width 47 height 20
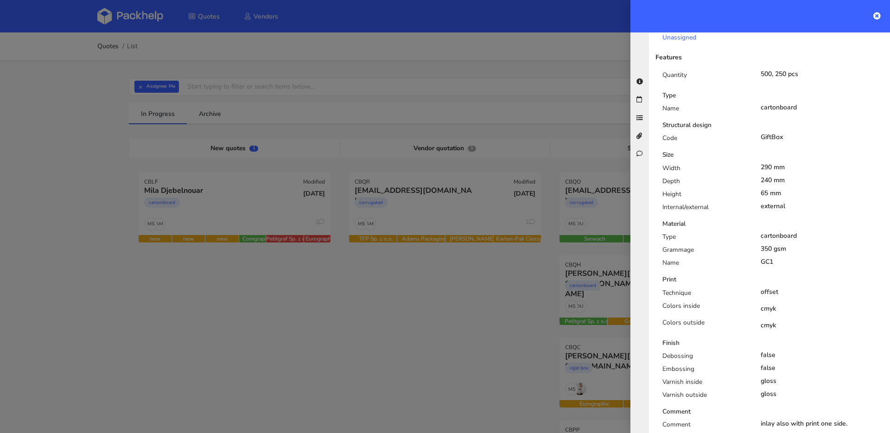
scroll to position [509, 0]
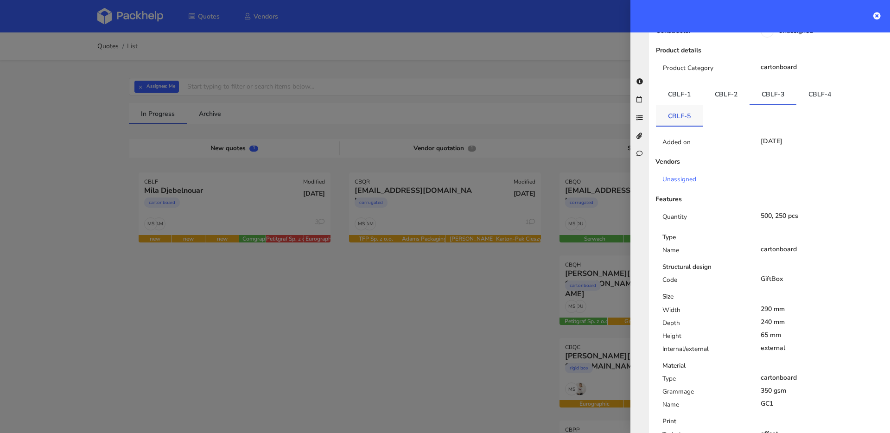
click at [679, 122] on link "CBLF-5" at bounding box center [679, 115] width 47 height 20
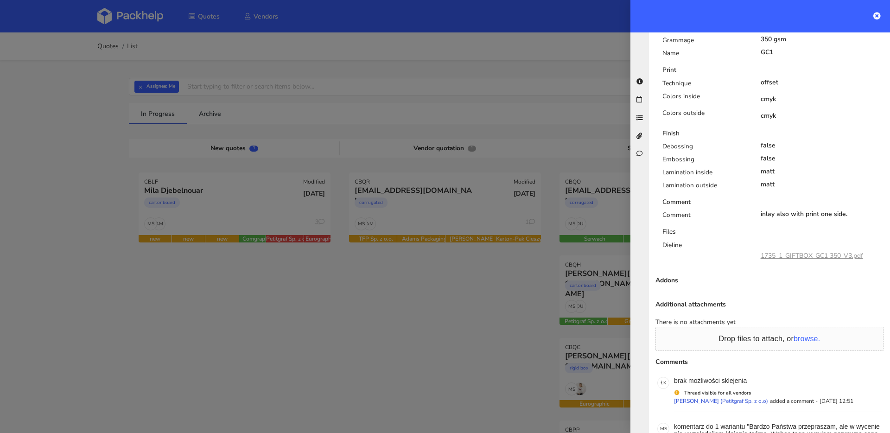
scroll to position [526, 0]
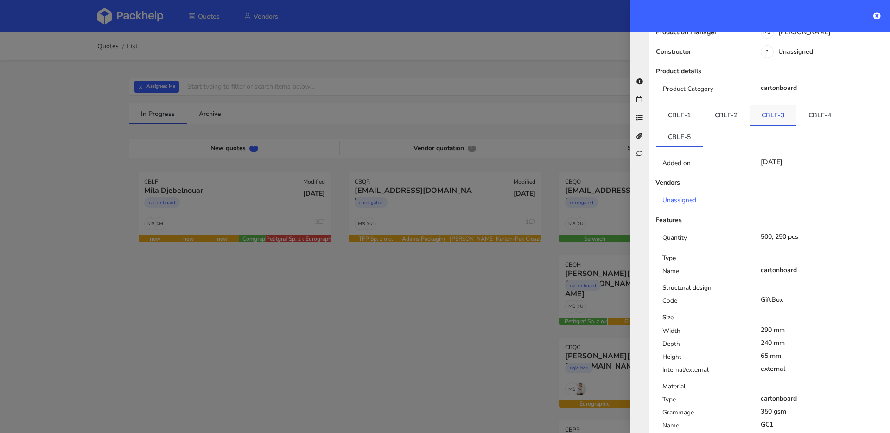
click at [773, 122] on link "CBLF-3" at bounding box center [773, 115] width 47 height 20
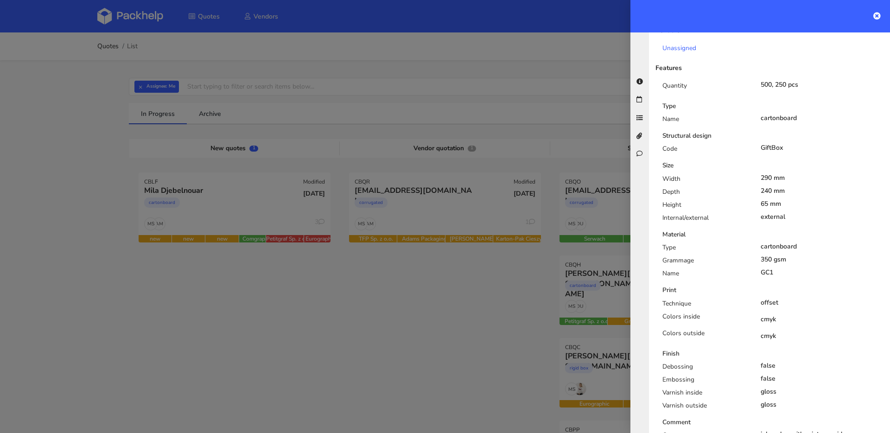
scroll to position [176, 0]
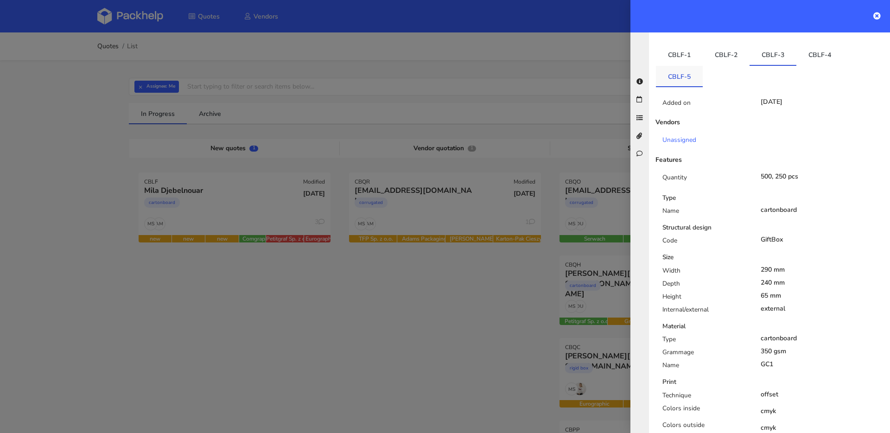
click at [683, 81] on link "CBLF-5" at bounding box center [679, 76] width 47 height 20
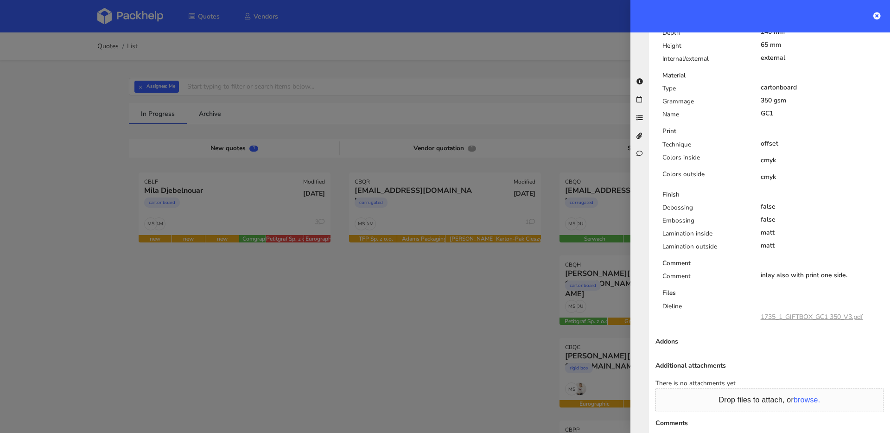
scroll to position [110, 0]
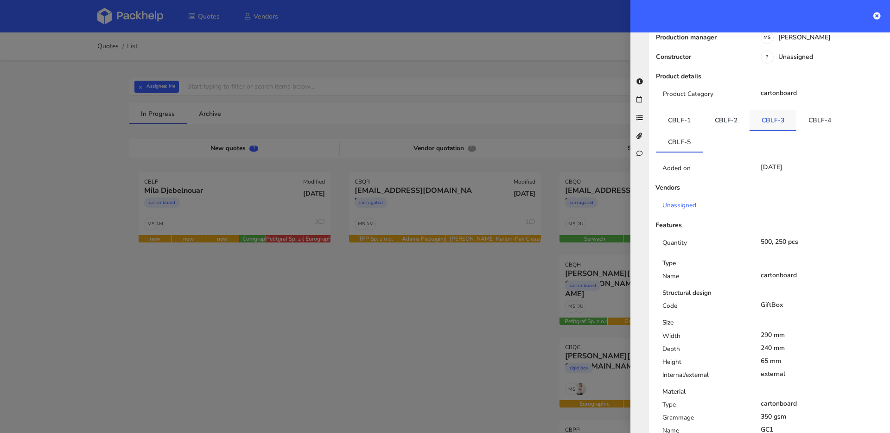
click at [775, 122] on link "CBLF-3" at bounding box center [773, 120] width 47 height 20
click at [729, 120] on link "CBLF-2" at bounding box center [726, 120] width 47 height 20
click at [776, 120] on link "CBLF-3" at bounding box center [773, 120] width 47 height 20
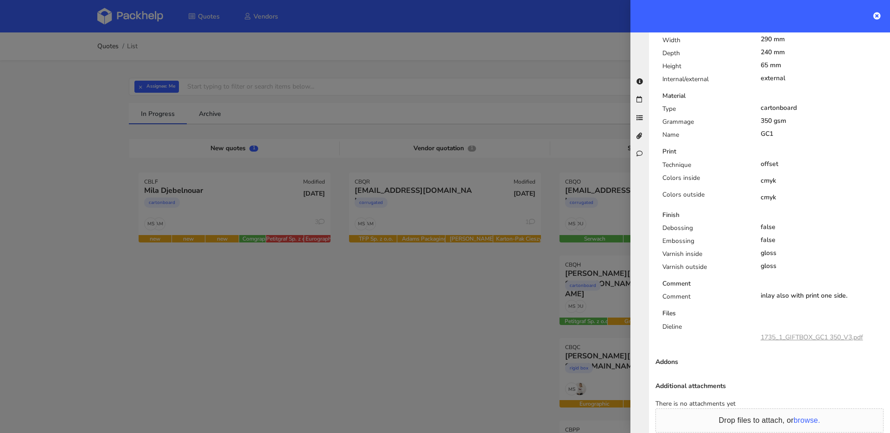
scroll to position [648, 0]
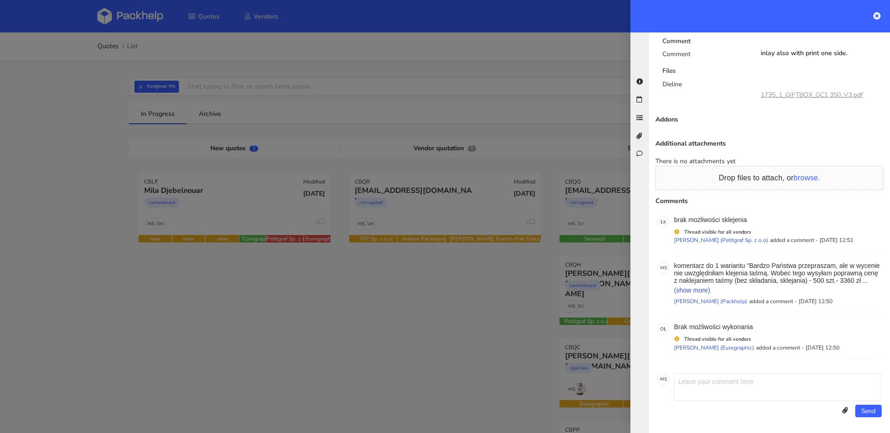
click at [795, 94] on link "1735_1_GIFTBOX_GC1 350_V3.pdf" at bounding box center [812, 94] width 102 height 9
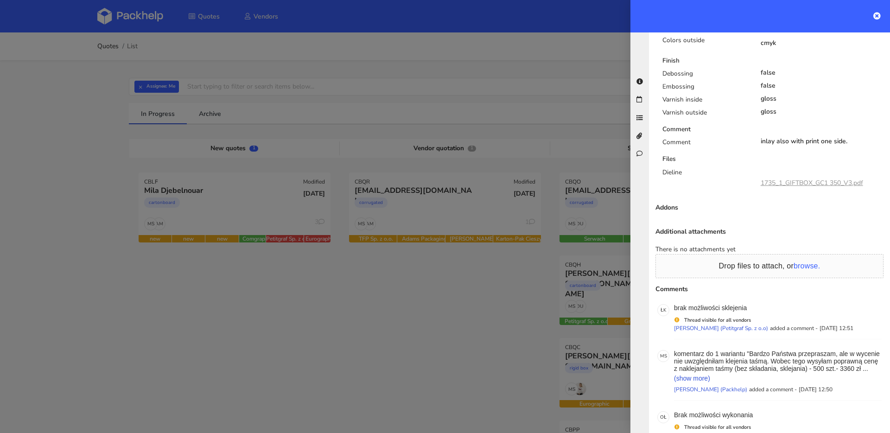
scroll to position [562, 0]
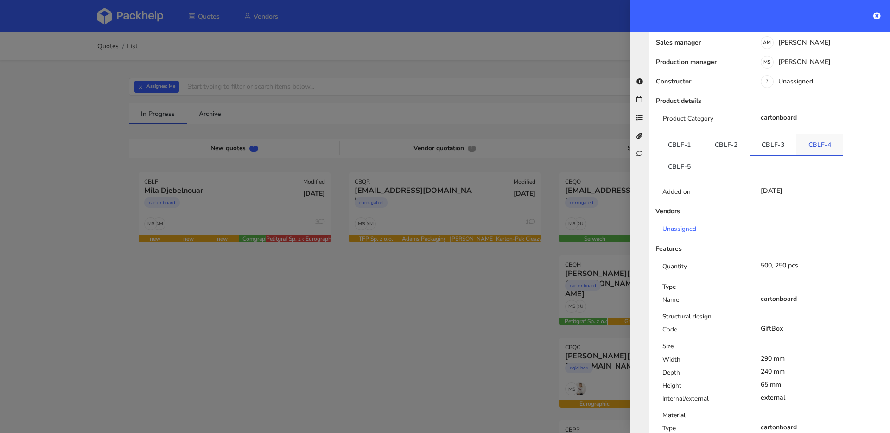
click at [815, 145] on link "CBLF-4" at bounding box center [820, 144] width 47 height 20
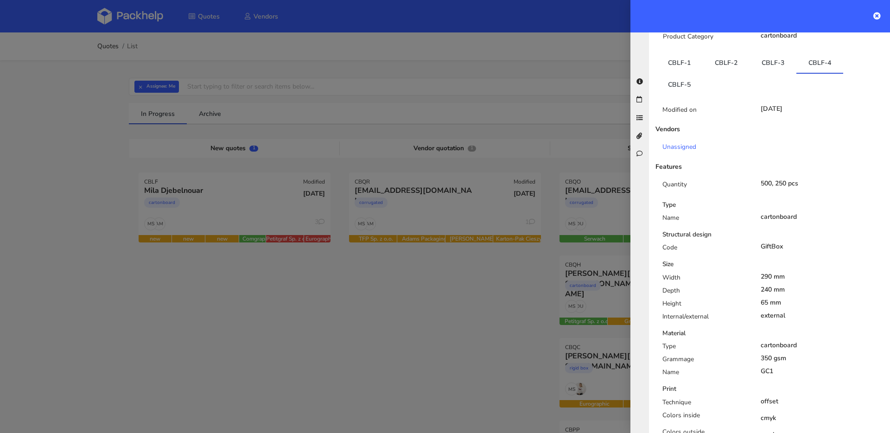
scroll to position [92, 0]
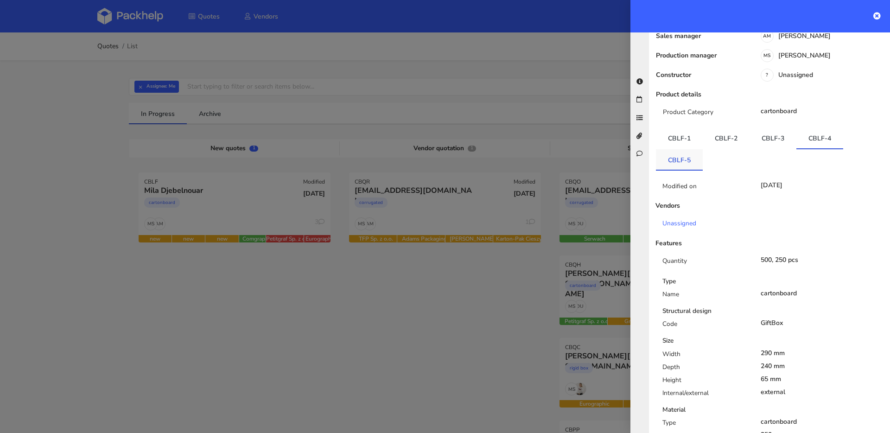
click at [666, 153] on link "CBLF-5" at bounding box center [679, 159] width 47 height 20
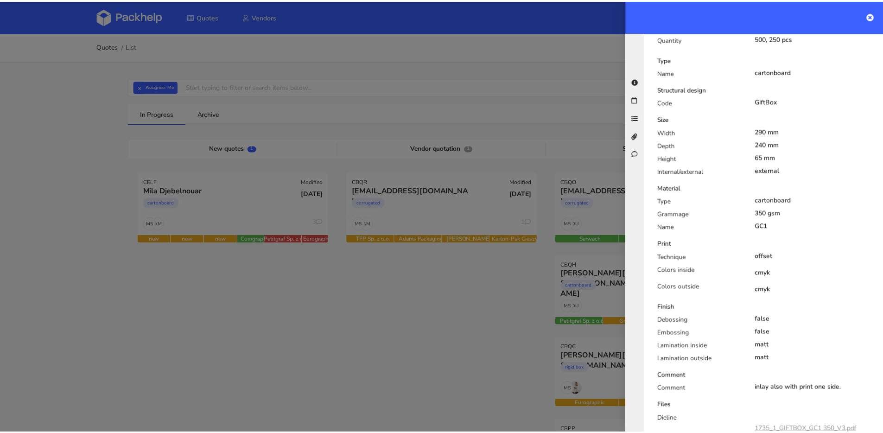
scroll to position [613, 0]
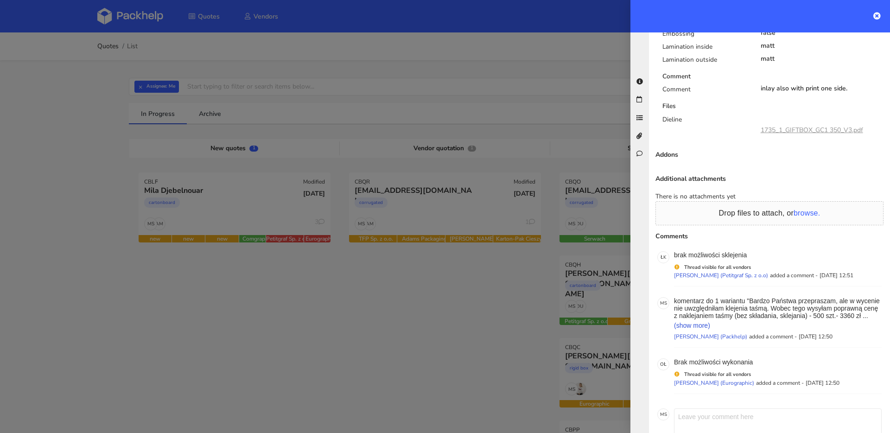
click at [433, 294] on div at bounding box center [445, 216] width 890 height 433
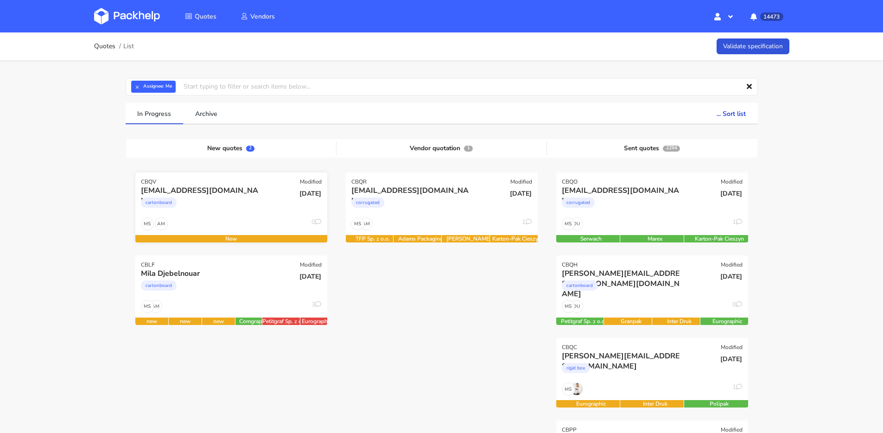
click at [230, 205] on div "cartonboard" at bounding box center [202, 205] width 123 height 19
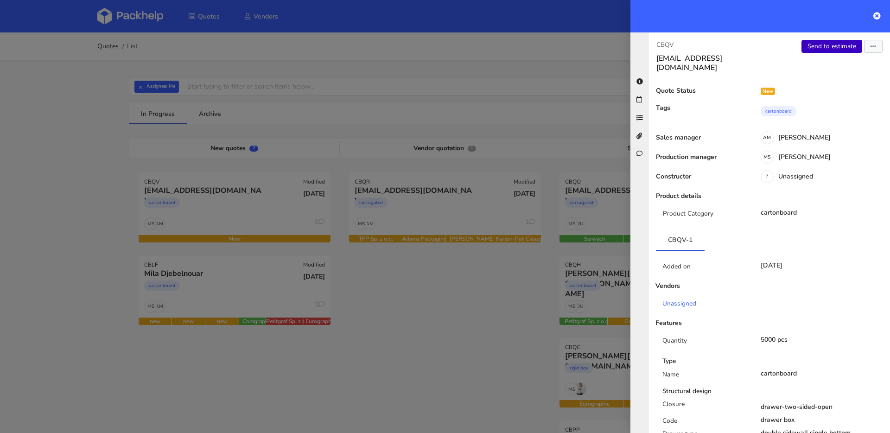
click at [832, 46] on link "Send to estimate" at bounding box center [832, 46] width 61 height 13
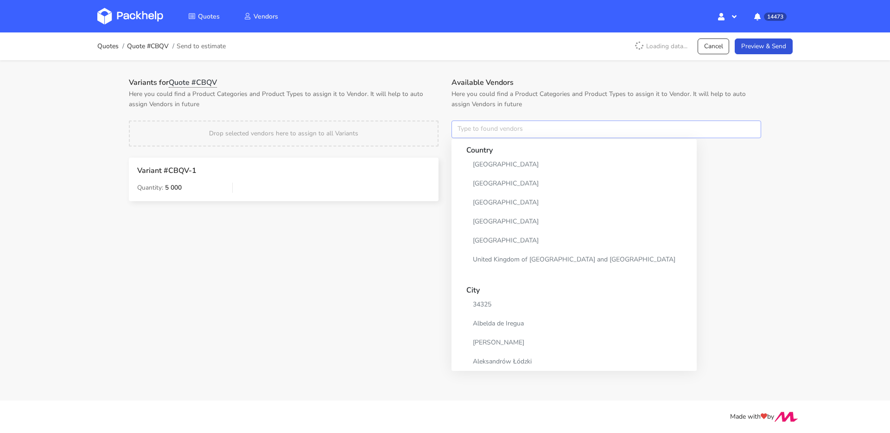
click at [521, 128] on input "text" at bounding box center [607, 130] width 310 height 18
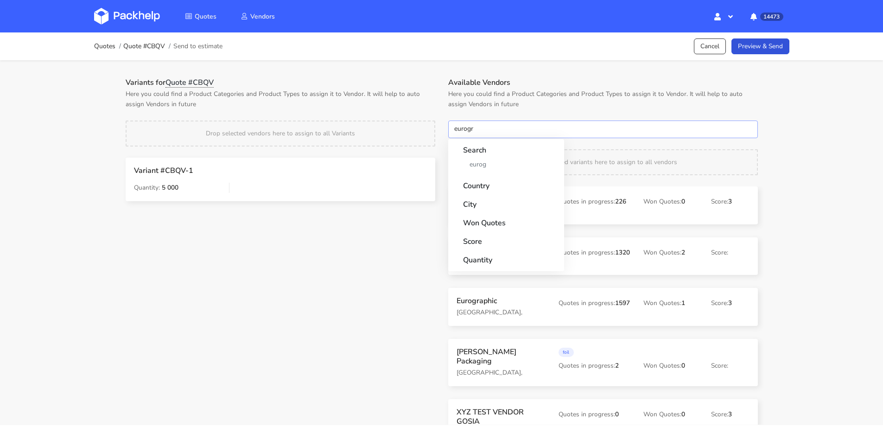
type input "eurogra"
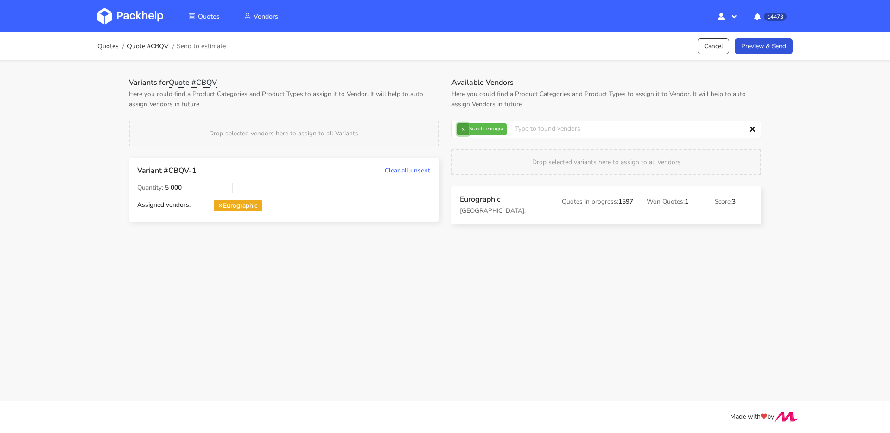
click at [461, 132] on button "×" at bounding box center [463, 129] width 12 height 12
click at [461, 132] on input "text" at bounding box center [607, 130] width 310 height 18
type input "petit"
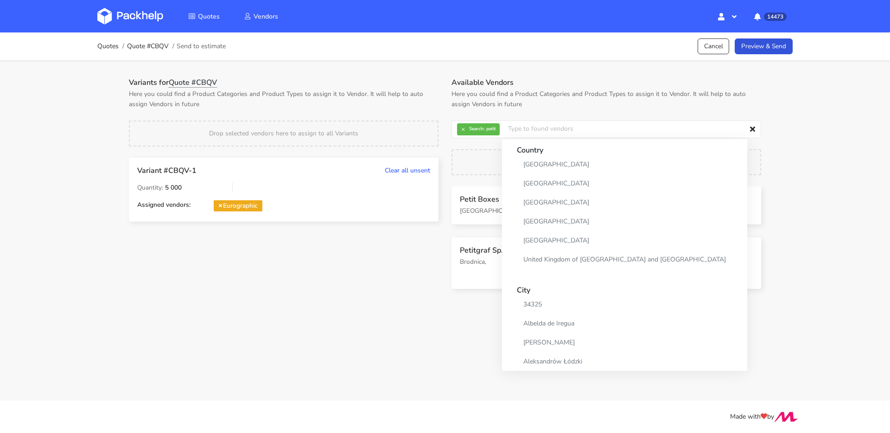
drag, startPoint x: 479, startPoint y: 213, endPoint x: 473, endPoint y: 223, distance: 11.2
click at [479, 213] on p "Lublin," at bounding box center [504, 211] width 89 height 10
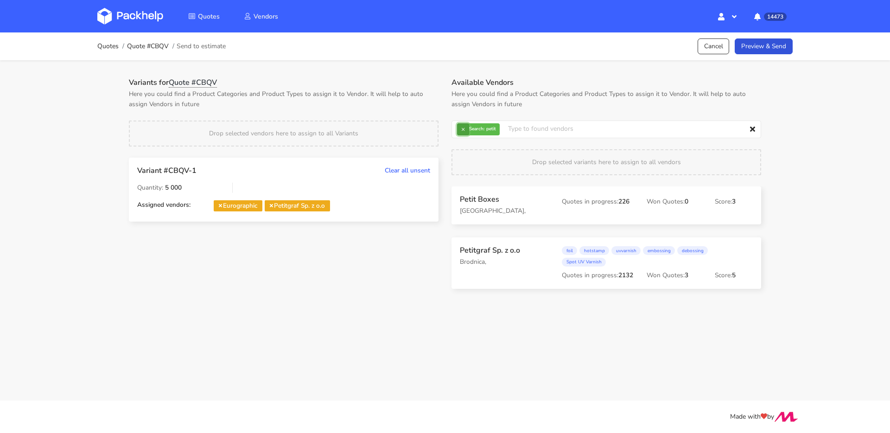
click at [467, 130] on button "×" at bounding box center [463, 129] width 12 height 12
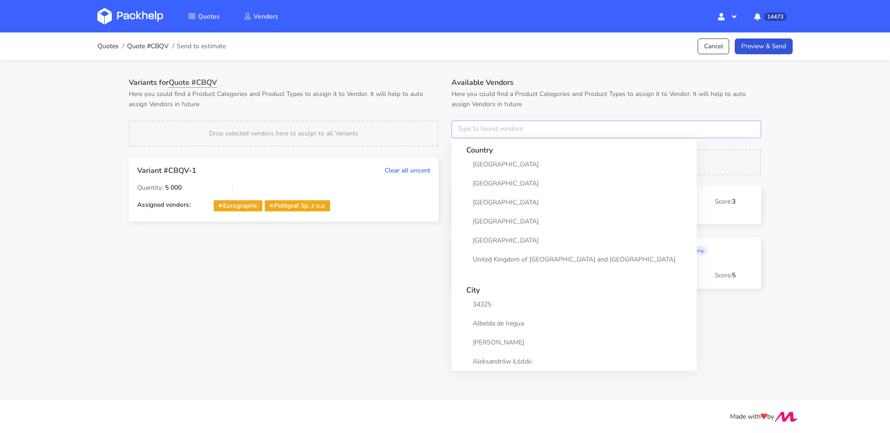
click at [467, 130] on input "text" at bounding box center [607, 130] width 310 height 18
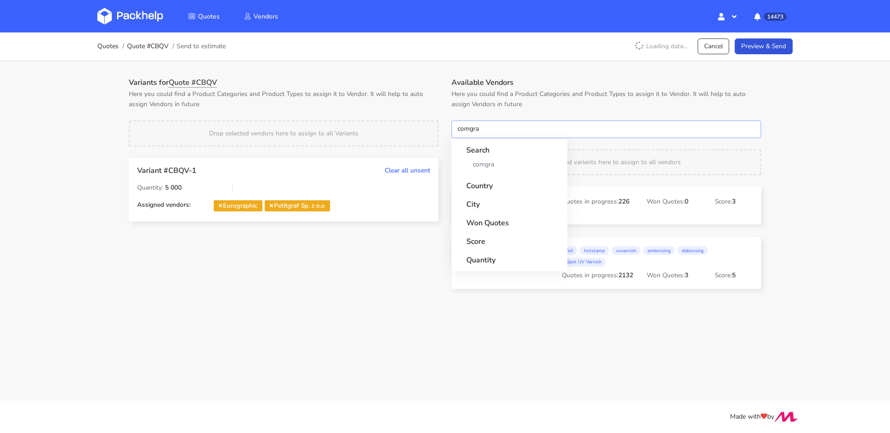
type input "comgrap"
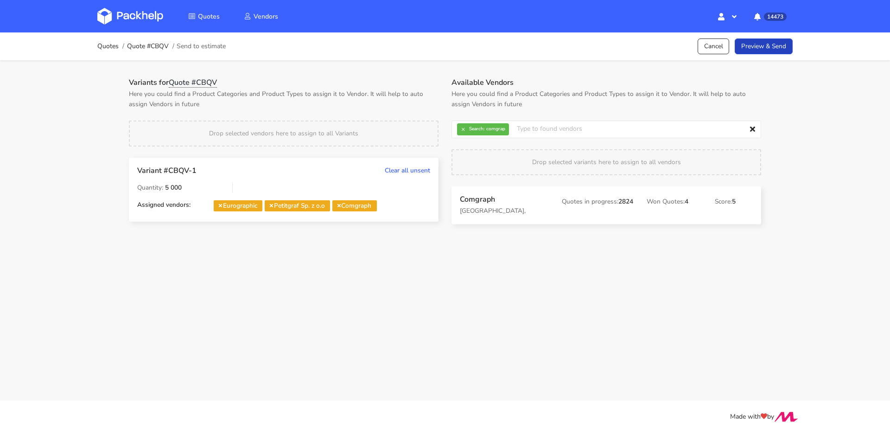
click at [761, 49] on link "Preview & Send" at bounding box center [764, 46] width 58 height 16
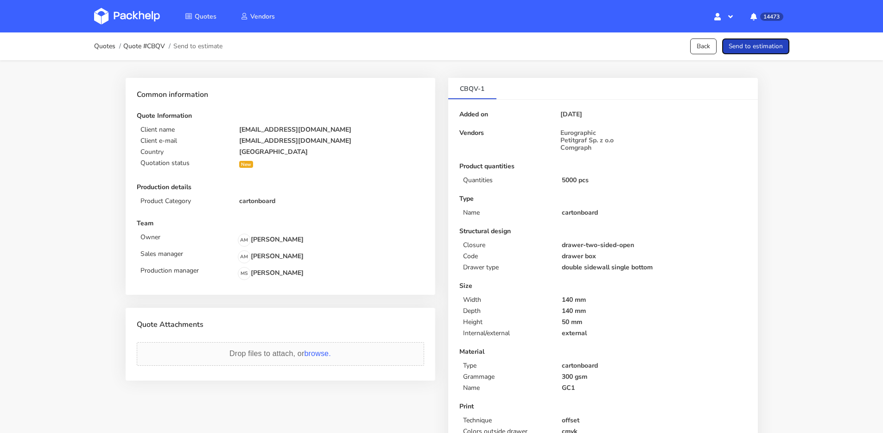
click at [761, 49] on button "Send to estimation" at bounding box center [756, 46] width 67 height 16
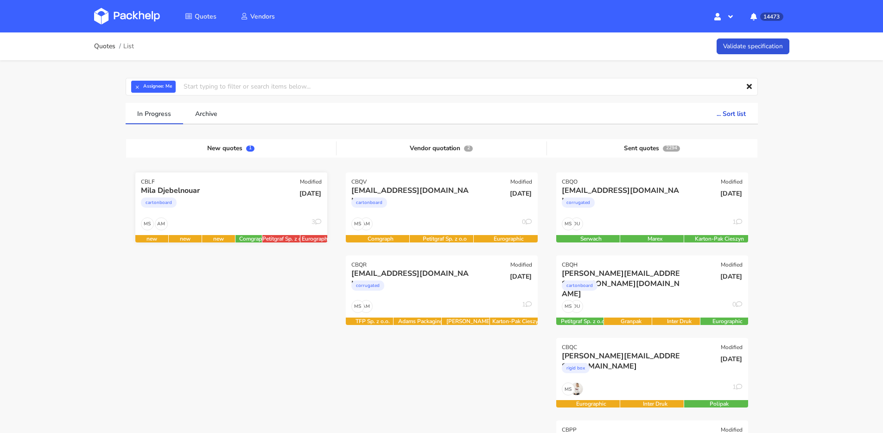
click at [248, 211] on div "cartonboard" at bounding box center [202, 205] width 123 height 19
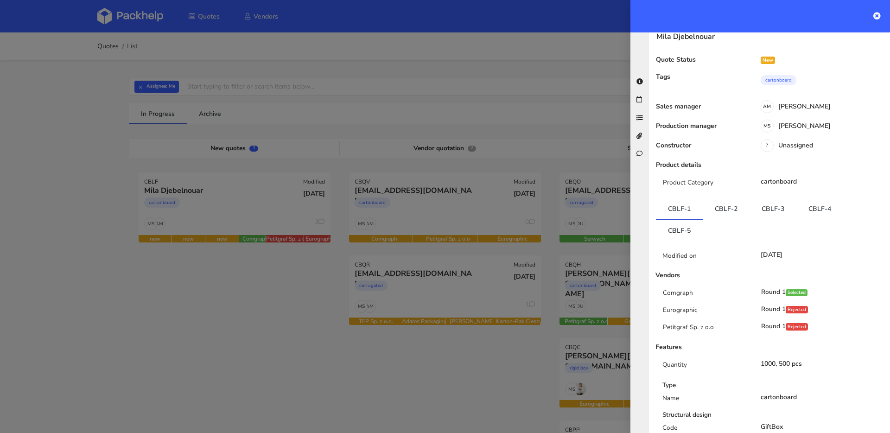
scroll to position [22, 0]
click at [675, 238] on link "CBLF-5" at bounding box center [679, 230] width 47 height 20
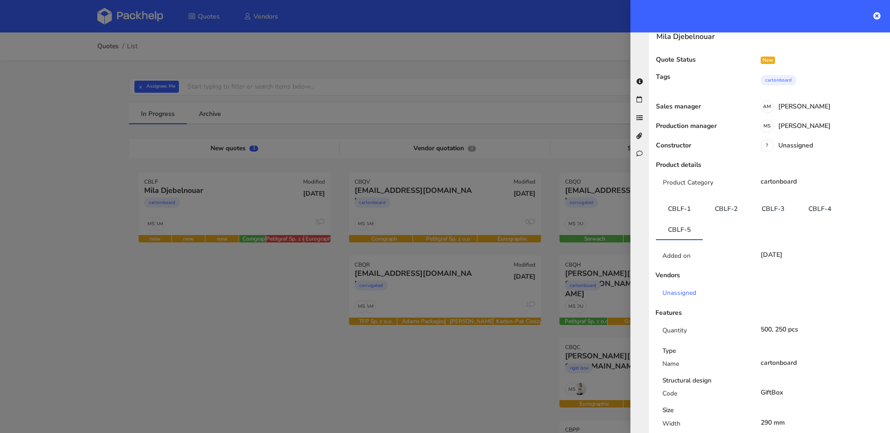
click at [416, 175] on div at bounding box center [445, 216] width 890 height 433
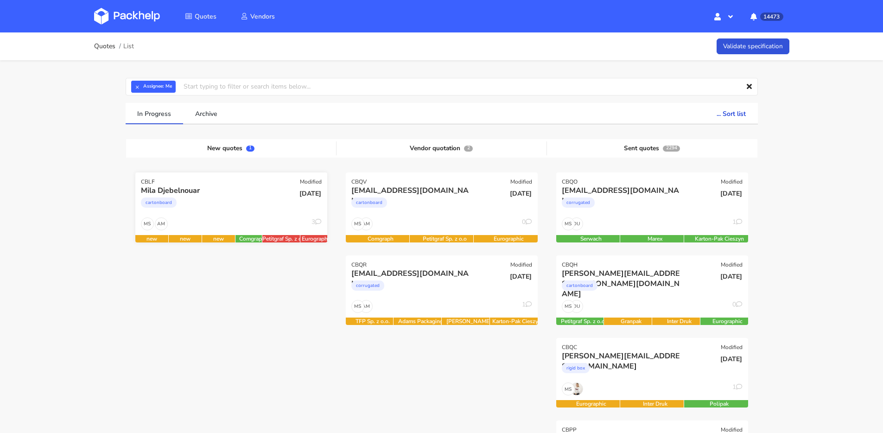
click at [259, 223] on div "AM MS 3" at bounding box center [231, 227] width 192 height 18
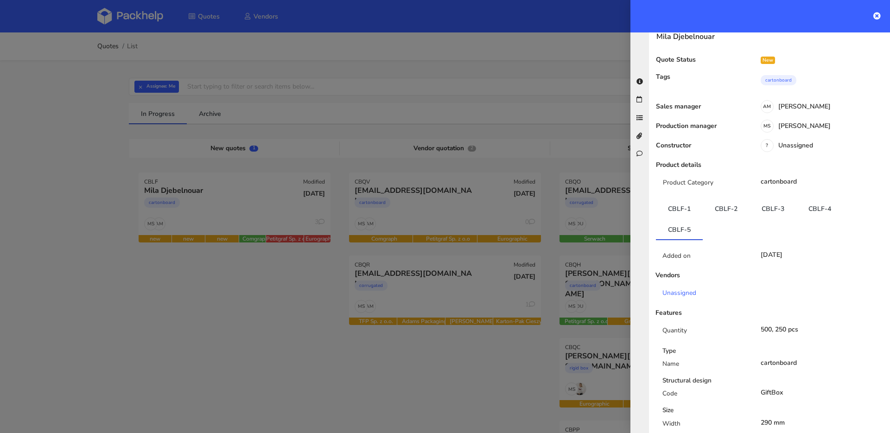
scroll to position [0, 0]
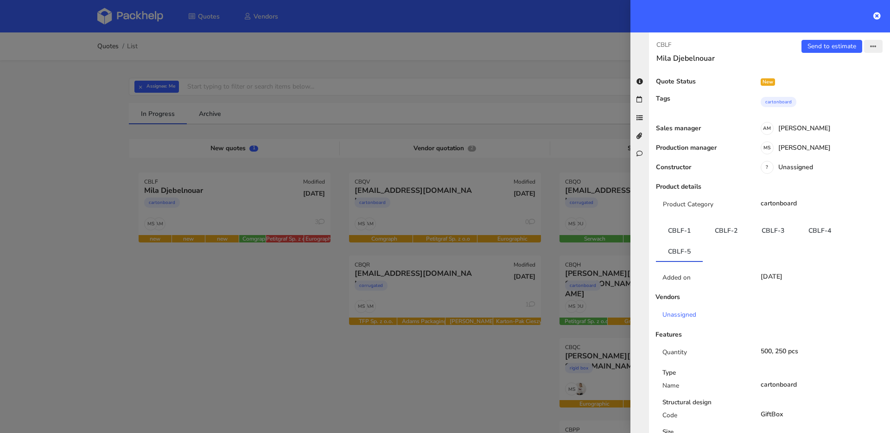
click at [871, 46] on button "button" at bounding box center [873, 46] width 19 height 13
click at [872, 47] on button "button" at bounding box center [873, 46] width 19 height 13
click at [839, 81] on link "Edit quote" at bounding box center [844, 82] width 82 height 15
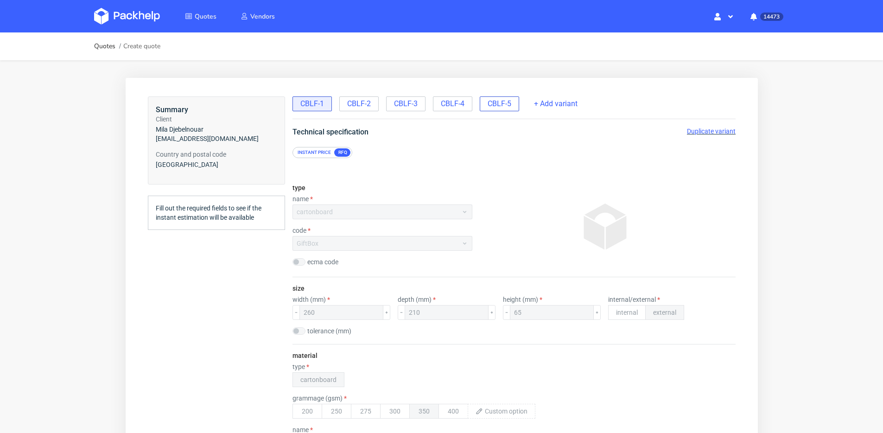
click at [499, 106] on span "CBLF-5" at bounding box center [499, 104] width 24 height 10
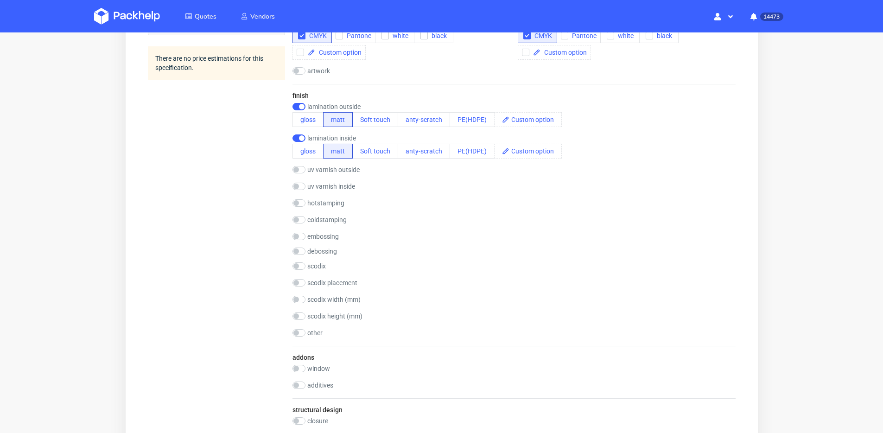
scroll to position [475, 0]
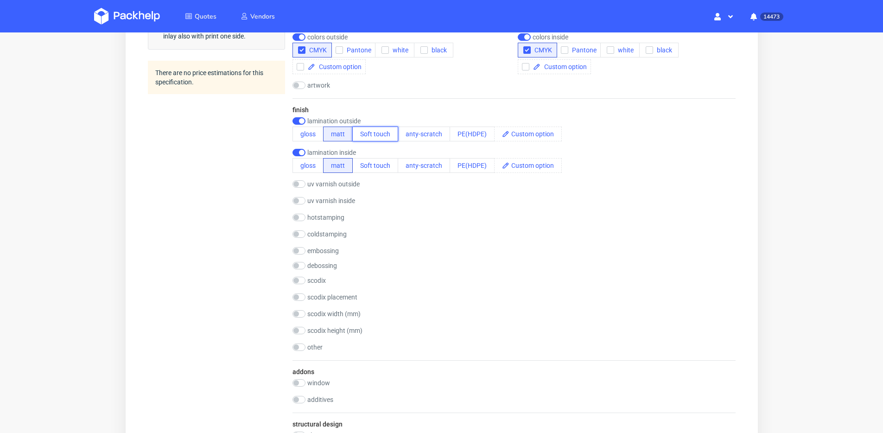
click at [376, 129] on button "Soft touch" at bounding box center [375, 134] width 46 height 15
click at [373, 167] on button "Soft touch" at bounding box center [375, 165] width 46 height 15
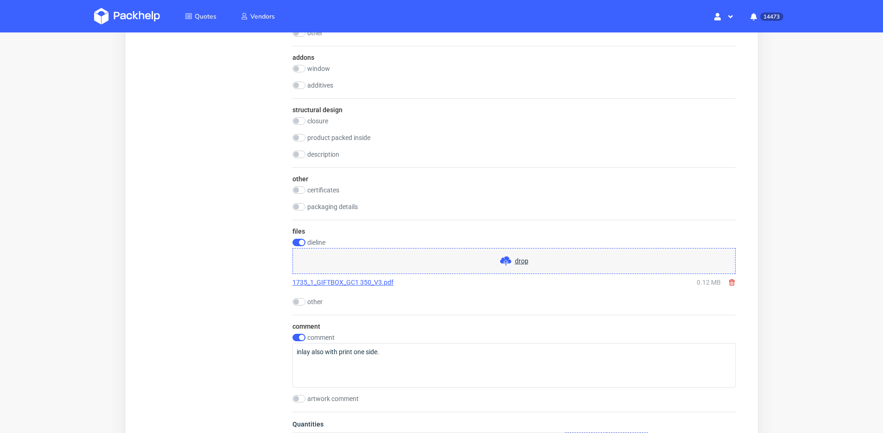
scroll to position [1006, 0]
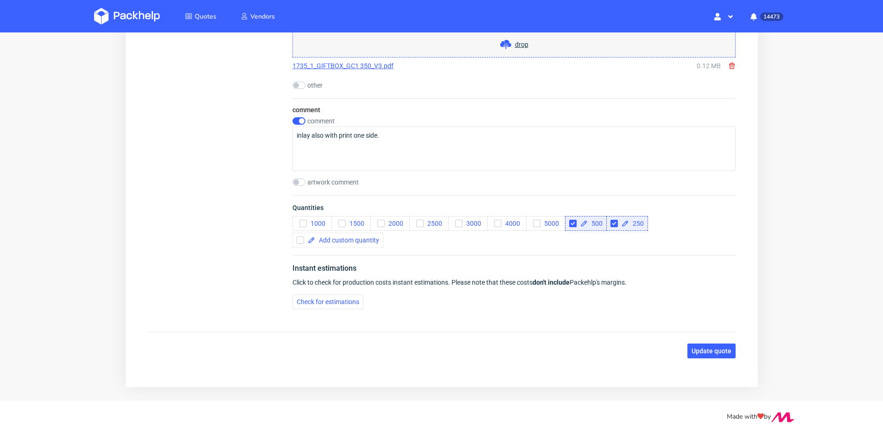
click at [716, 356] on button "Update quote" at bounding box center [711, 351] width 48 height 15
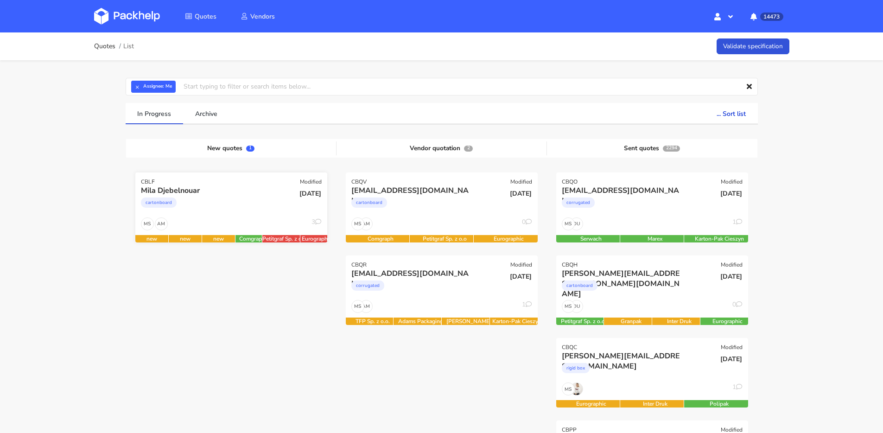
click at [239, 198] on div "cartonboard" at bounding box center [202, 205] width 123 height 19
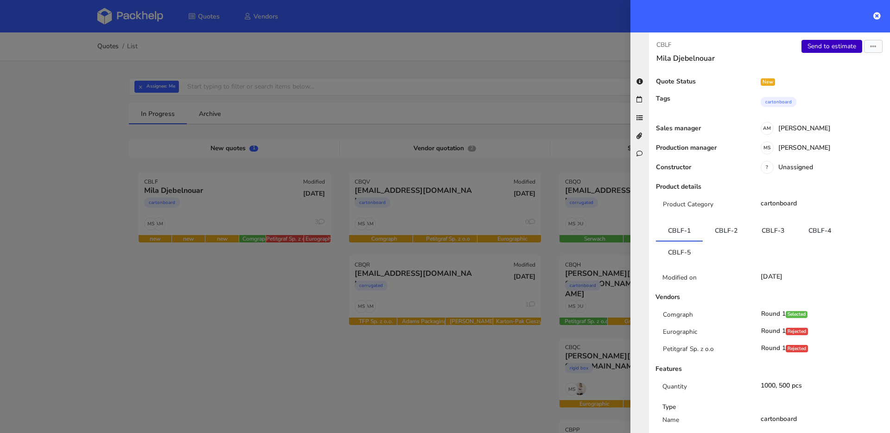
click at [815, 51] on link "Send to estimate" at bounding box center [832, 46] width 61 height 13
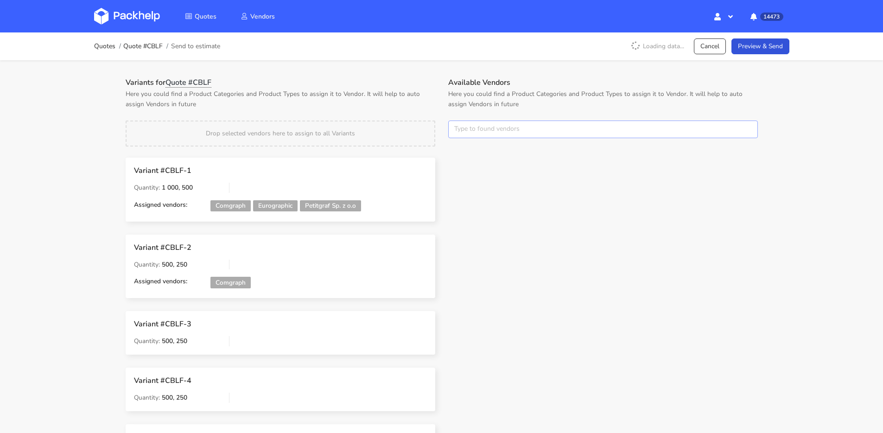
click at [507, 137] on input "text" at bounding box center [603, 130] width 310 height 18
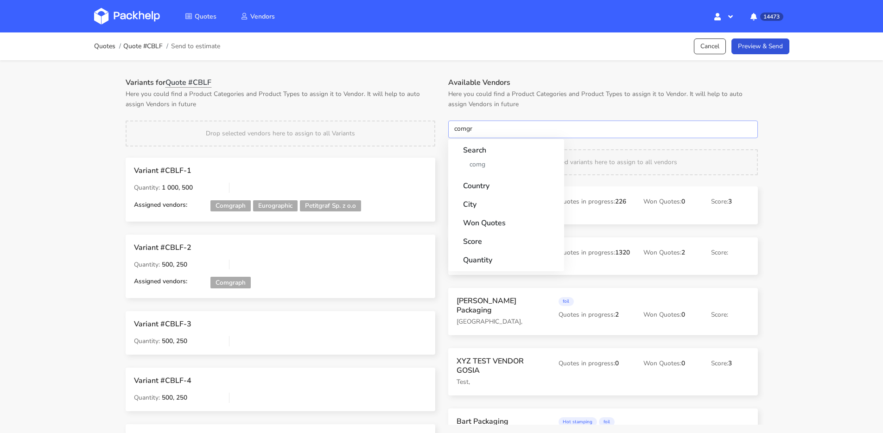
type input "comgra"
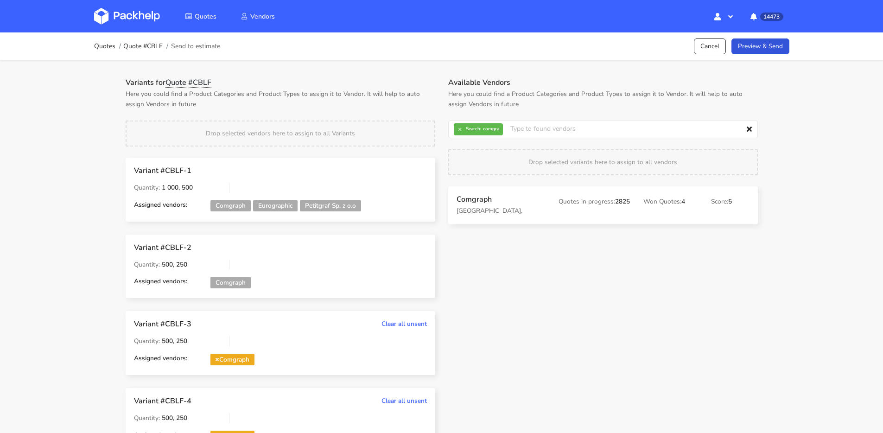
click at [790, 55] on div "Quotes Quote #CBLF Send to estimate Cancel Preview & Send" at bounding box center [442, 46] width 742 height 28
click at [783, 48] on link "Preview & Send" at bounding box center [761, 46] width 58 height 16
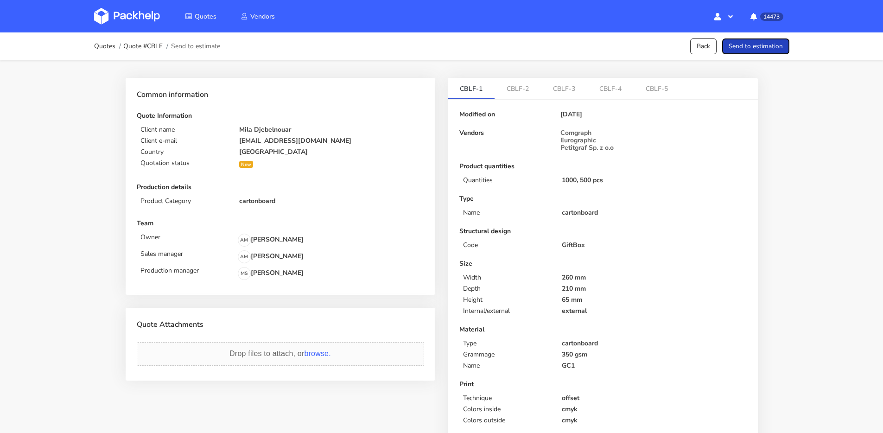
click at [766, 46] on button "Send to estimation" at bounding box center [756, 46] width 67 height 16
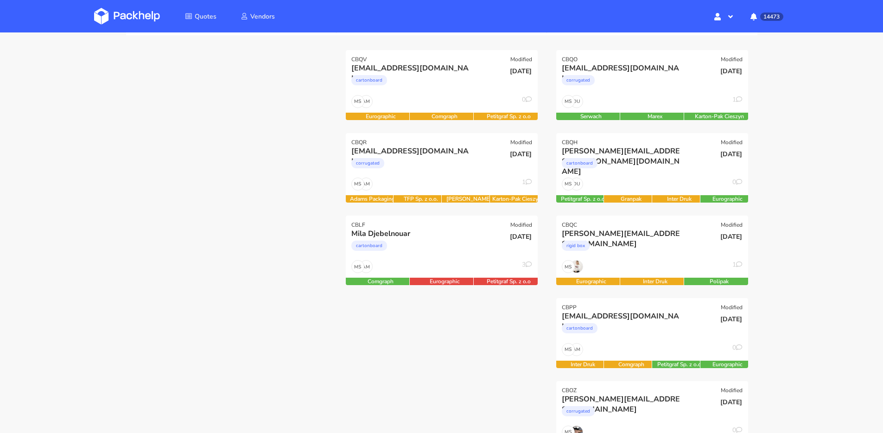
scroll to position [123, 0]
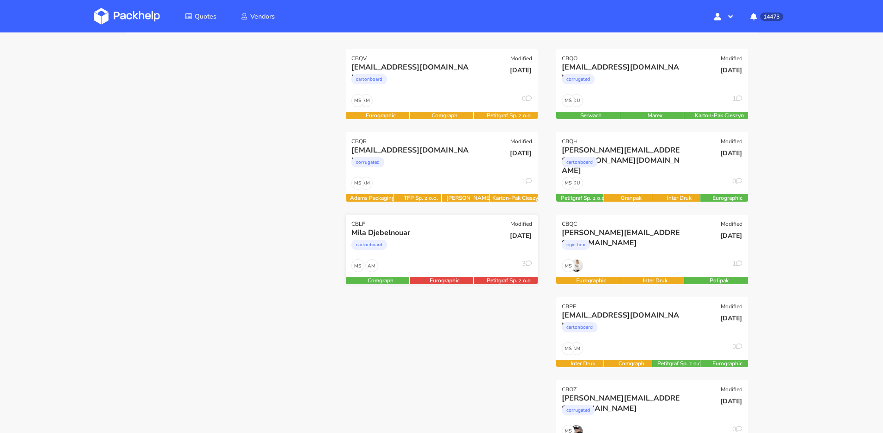
click at [442, 257] on div "Mila Djebelnouar cartonboard" at bounding box center [409, 244] width 129 height 32
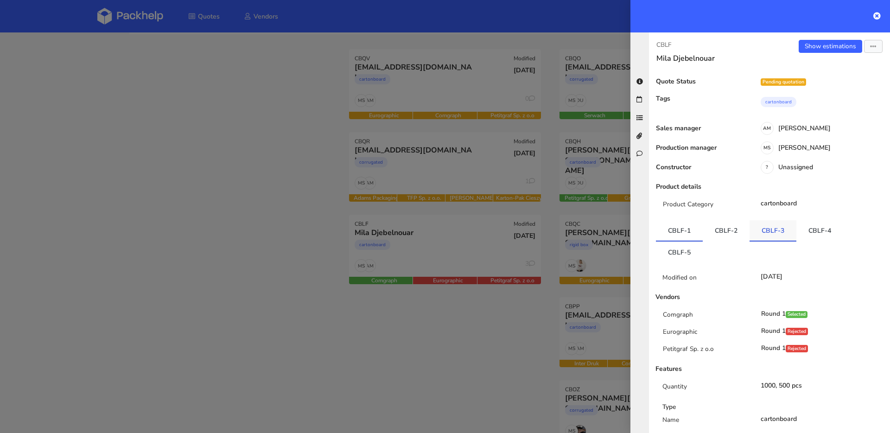
click at [774, 232] on link "CBLF-3" at bounding box center [773, 230] width 47 height 20
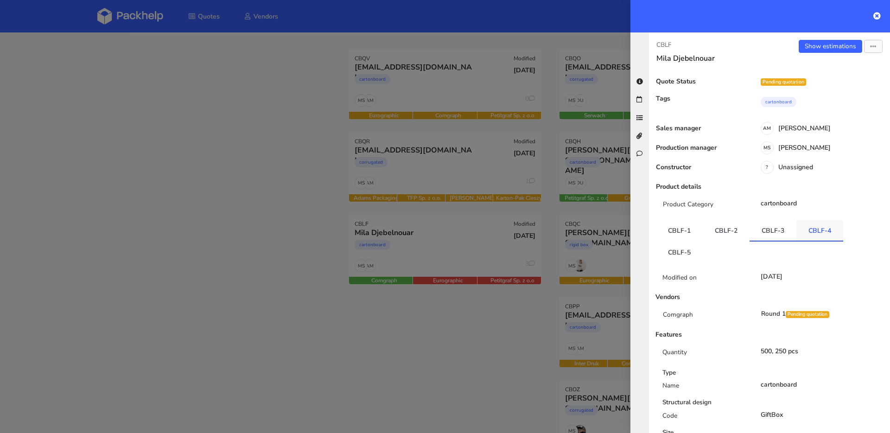
click at [818, 230] on link "CBLF-4" at bounding box center [820, 230] width 47 height 20
click at [697, 253] on link "CBLF-5" at bounding box center [679, 252] width 47 height 20
click at [473, 233] on div at bounding box center [445, 216] width 890 height 433
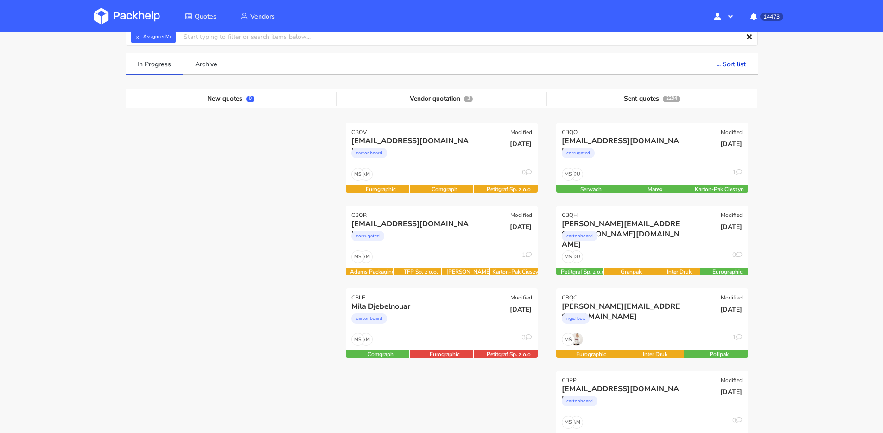
scroll to position [0, 0]
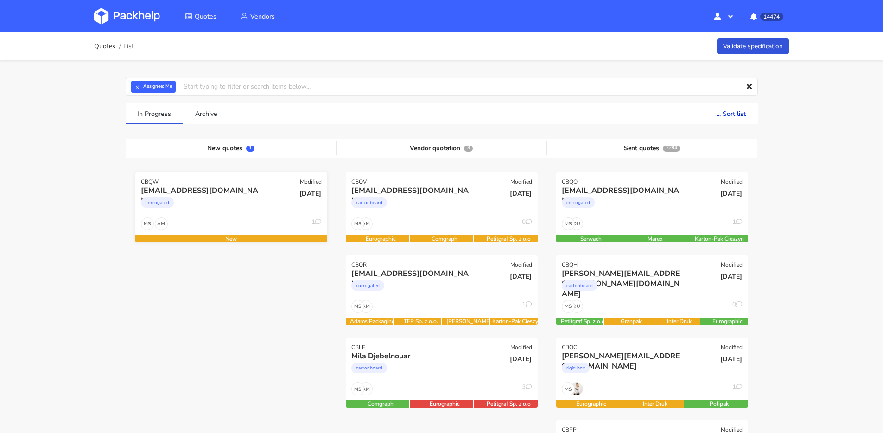
click at [248, 191] on div "[EMAIL_ADDRESS][DOMAIN_NAME]" at bounding box center [202, 191] width 123 height 10
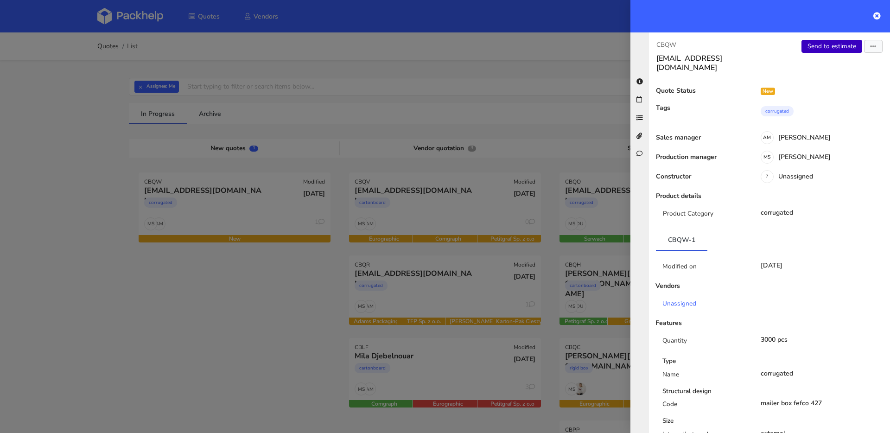
click at [813, 45] on link "Send to estimate" at bounding box center [832, 46] width 61 height 13
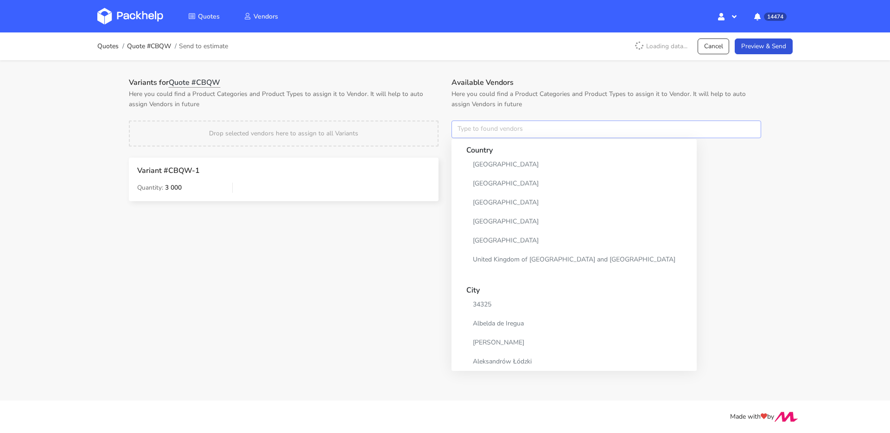
click at [536, 128] on input "text" at bounding box center [607, 130] width 310 height 18
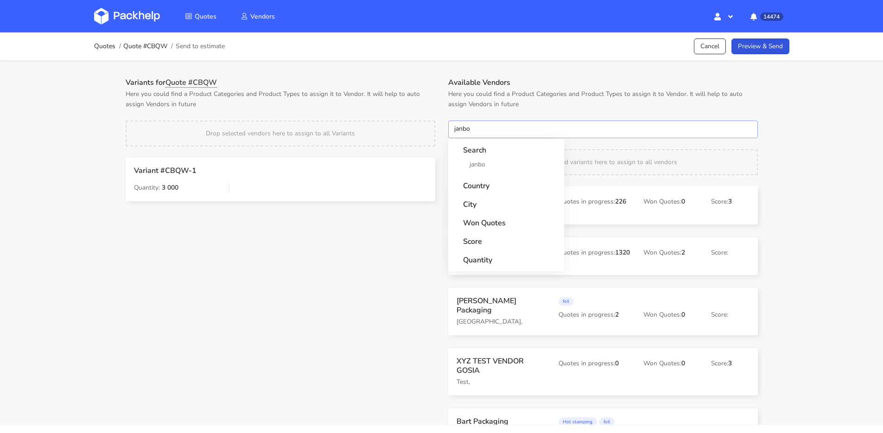
type input "janbox"
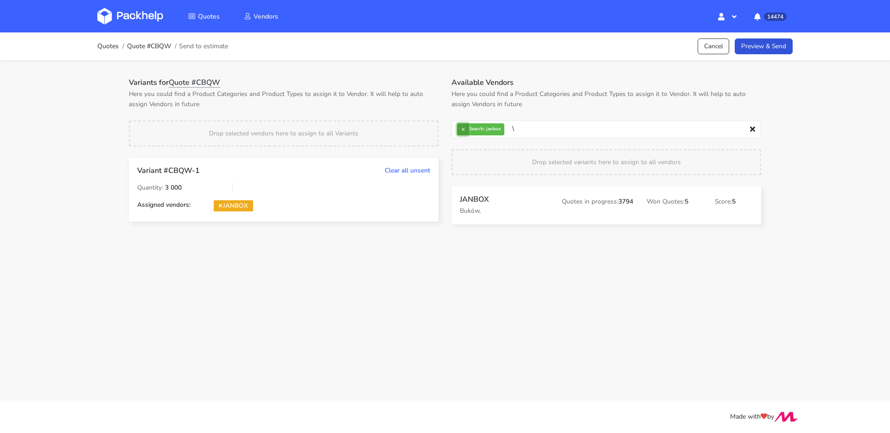
click at [457, 131] on button "×" at bounding box center [463, 129] width 12 height 12
click at [459, 130] on input "\" at bounding box center [607, 130] width 310 height 18
click at [470, 130] on input "\" at bounding box center [607, 130] width 310 height 18
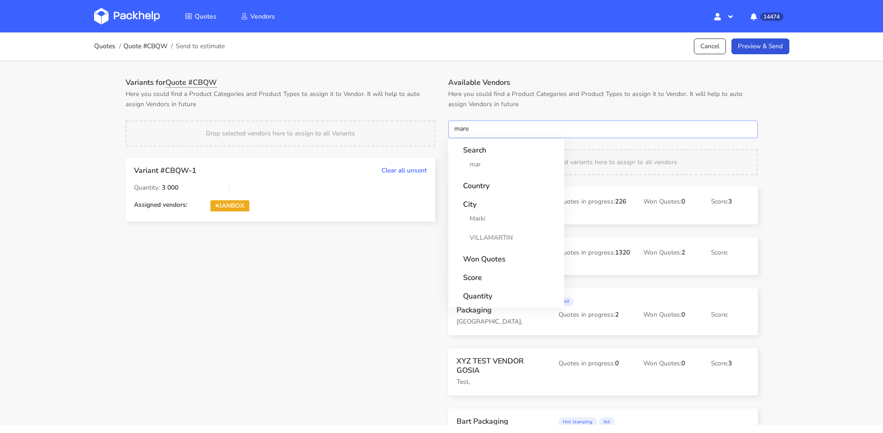
type input "marex"
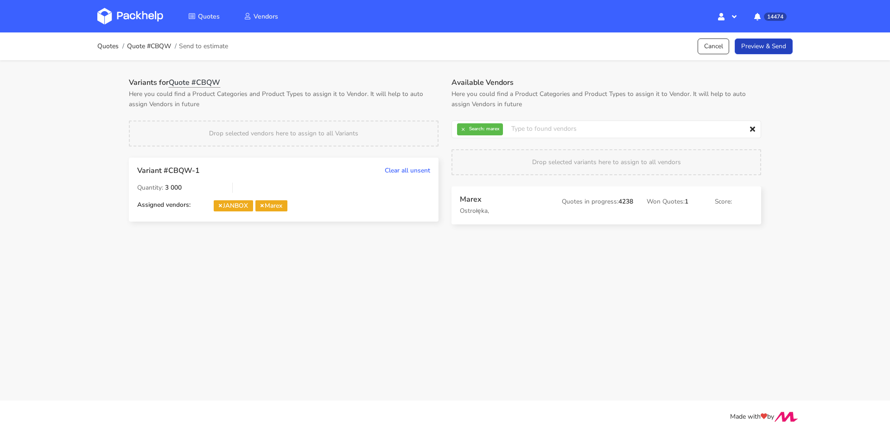
click at [776, 47] on link "Preview & Send" at bounding box center [764, 46] width 58 height 16
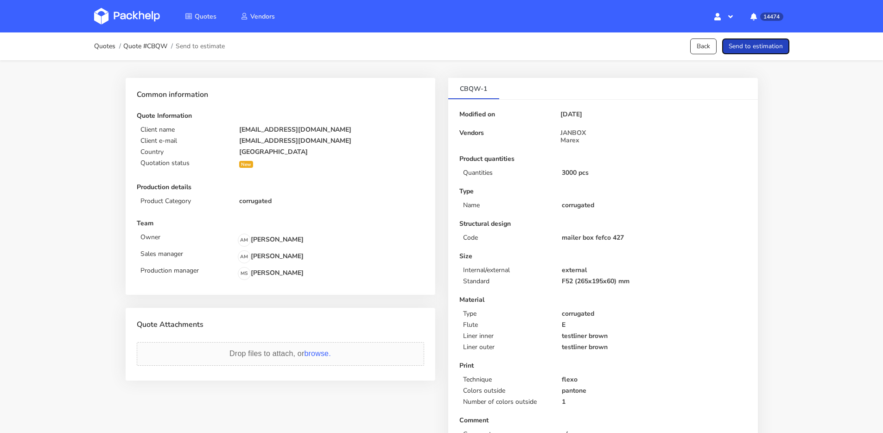
click at [756, 48] on button "Send to estimation" at bounding box center [756, 46] width 67 height 16
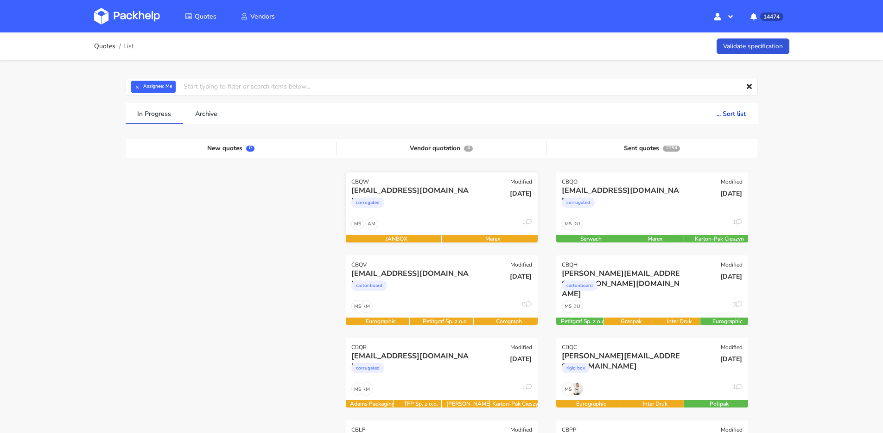
click at [451, 193] on div "[EMAIL_ADDRESS][DOMAIN_NAME]" at bounding box center [413, 191] width 123 height 10
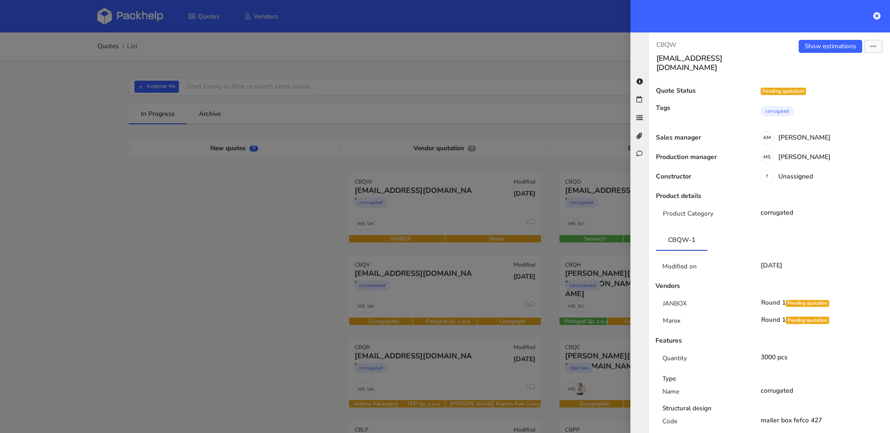
click at [821, 53] on div "Show estimations Send to estimate View quote Edit quote Missing data Reject quo…" at bounding box center [830, 56] width 121 height 32
click at [821, 51] on link "Show estimations" at bounding box center [831, 46] width 64 height 13
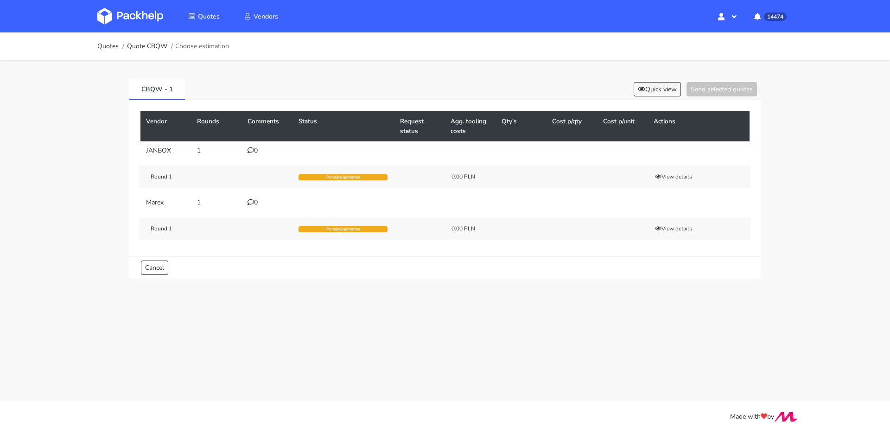
click at [249, 199] on icon at bounding box center [251, 202] width 6 height 6
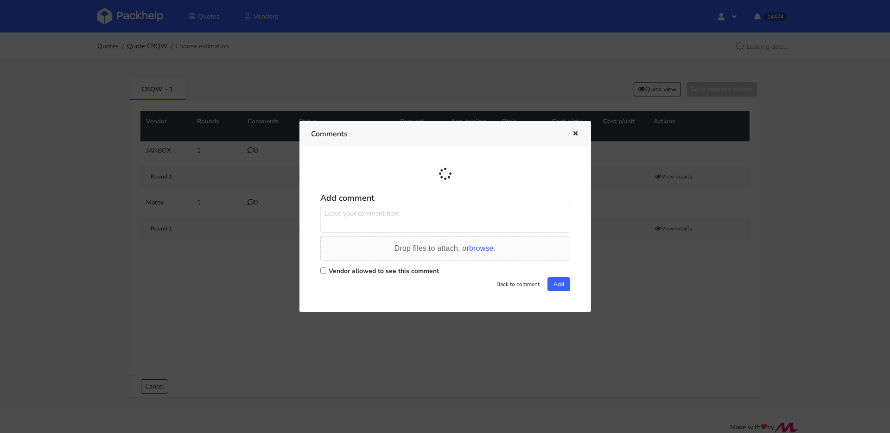
click at [233, 170] on div at bounding box center [445, 216] width 890 height 433
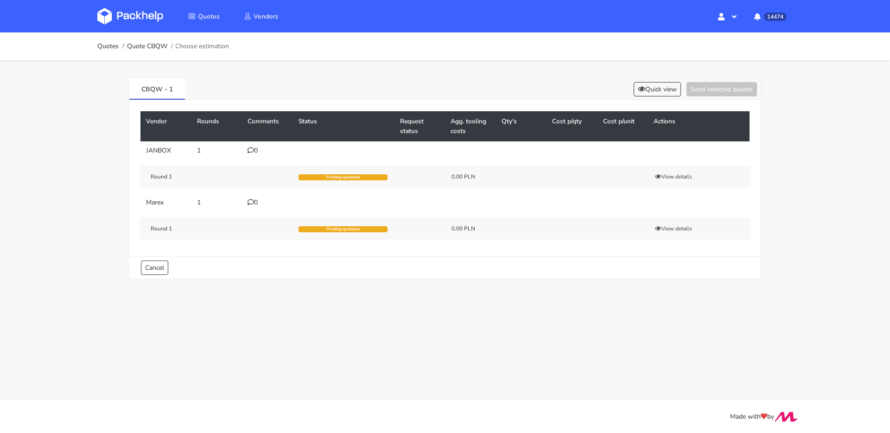
click at [248, 153] on icon at bounding box center [251, 150] width 6 height 6
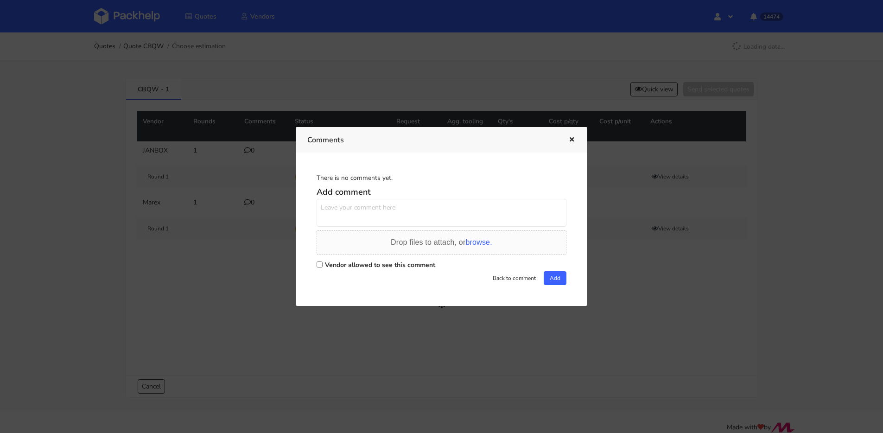
click at [357, 205] on textarea at bounding box center [442, 213] width 250 height 28
paste textarea "OBOI"
type textarea "powtórka OBOI"
click at [419, 263] on label "Vendor allowed to see this comment" at bounding box center [384, 265] width 110 height 9
click at [326, 263] on input "Vendor allowed to see this comment" at bounding box center [323, 265] width 6 height 6
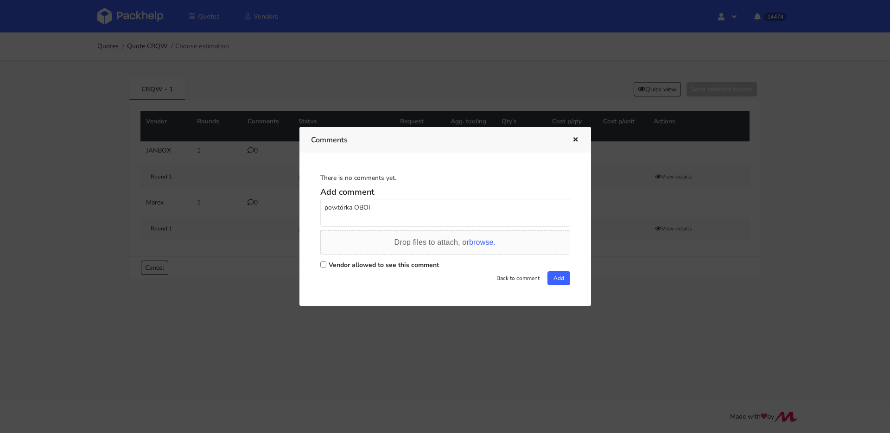
checkbox input "true"
click at [559, 280] on button "Add" at bounding box center [559, 278] width 23 height 14
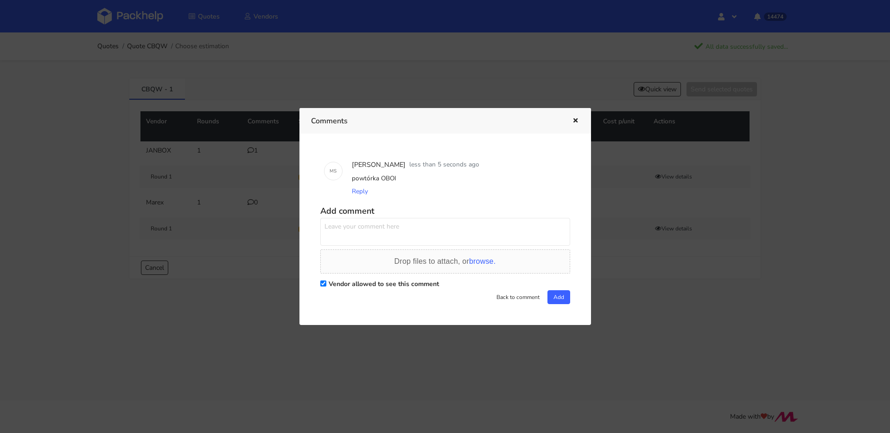
click at [574, 122] on icon "button" at bounding box center [576, 121] width 8 height 6
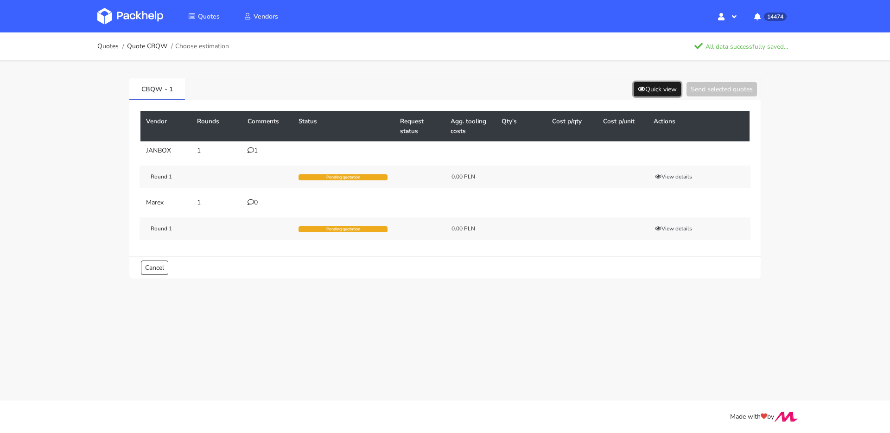
click at [653, 94] on button "Quick view" at bounding box center [657, 89] width 47 height 14
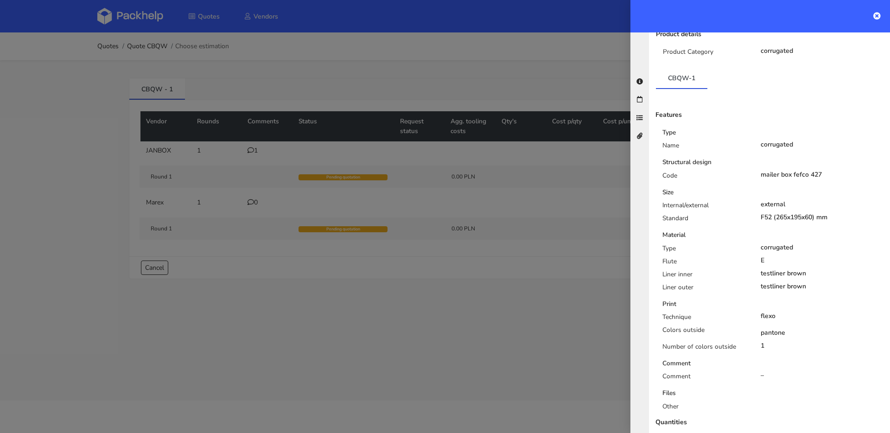
scroll to position [171, 0]
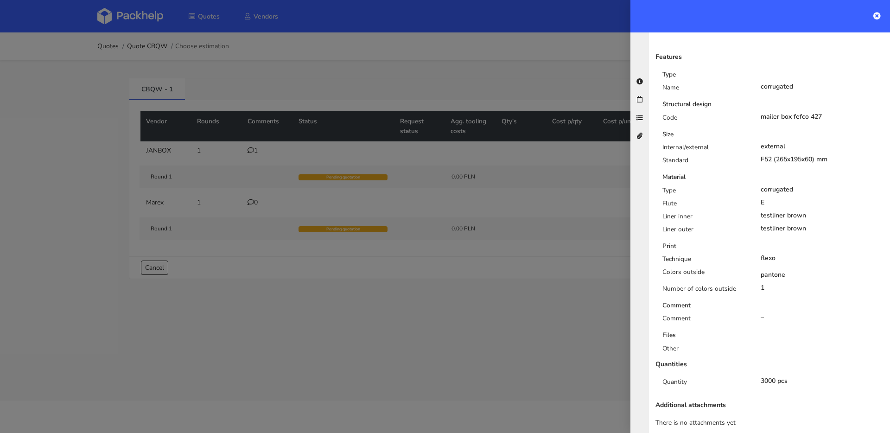
drag, startPoint x: 525, startPoint y: 246, endPoint x: 348, endPoint y: 171, distance: 192.2
click at [525, 246] on div at bounding box center [445, 216] width 890 height 433
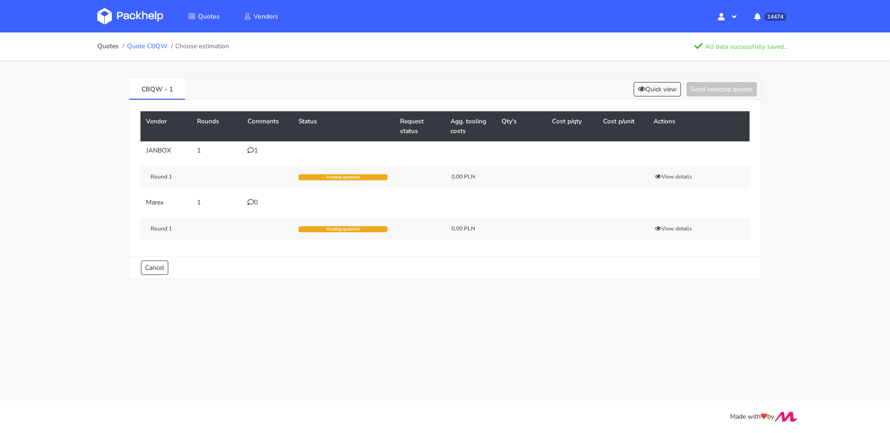
click at [151, 47] on link "Quote CBQW" at bounding box center [147, 46] width 40 height 7
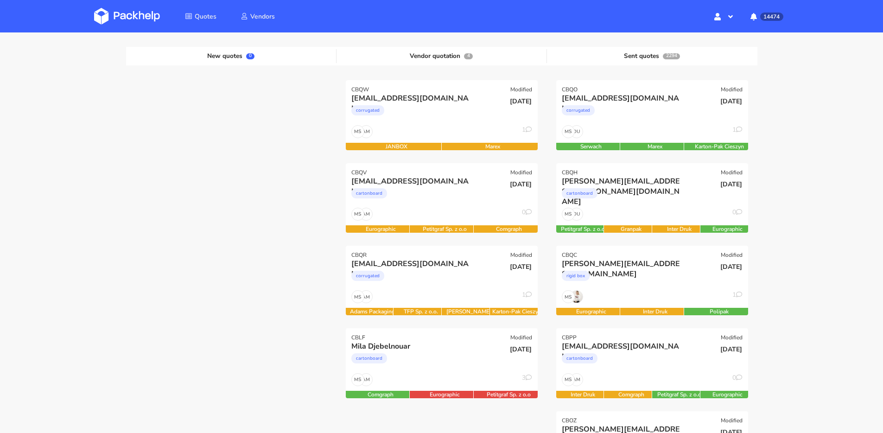
scroll to position [102, 0]
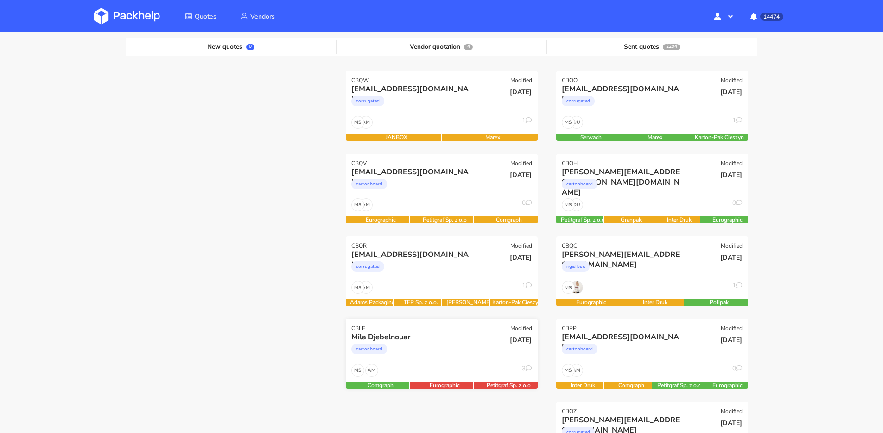
click at [486, 352] on div "[DATE]" at bounding box center [506, 348] width 64 height 32
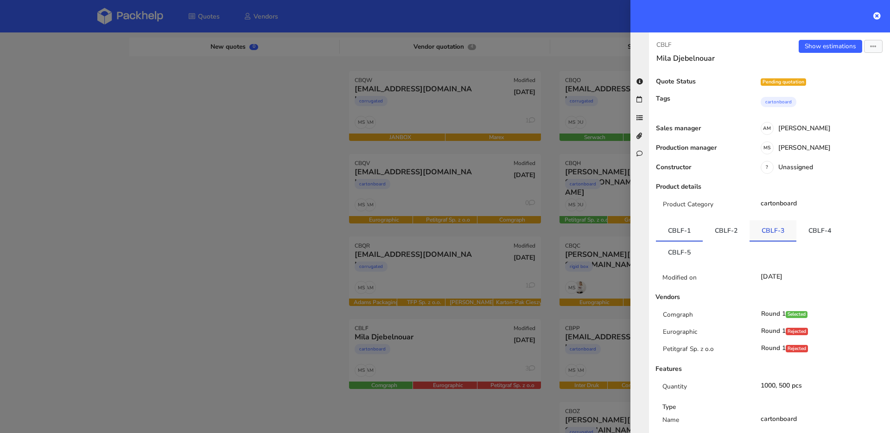
click at [757, 222] on link "CBLF-3" at bounding box center [773, 230] width 47 height 20
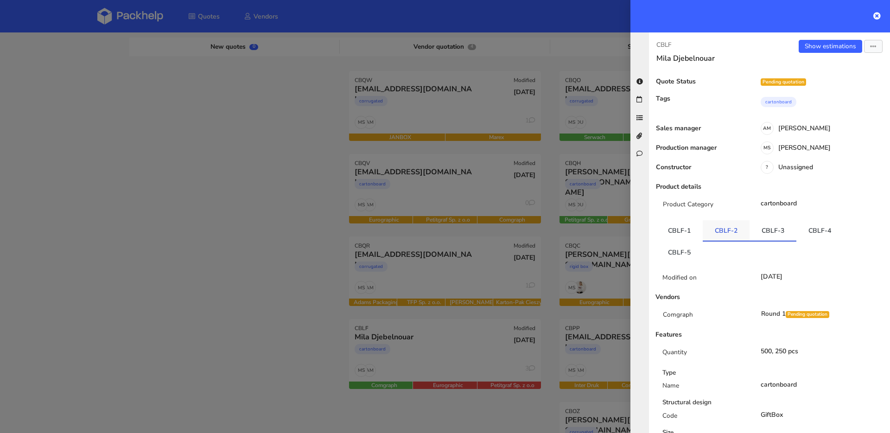
click at [725, 232] on link "CBLF-2" at bounding box center [726, 230] width 47 height 20
click at [777, 232] on link "CBLF-3" at bounding box center [773, 230] width 47 height 20
click at [810, 231] on link "CBLF-4" at bounding box center [820, 230] width 47 height 20
click at [701, 260] on link "CBLF-5" at bounding box center [679, 252] width 47 height 20
click at [684, 256] on link "CBLF-5" at bounding box center [679, 251] width 47 height 20
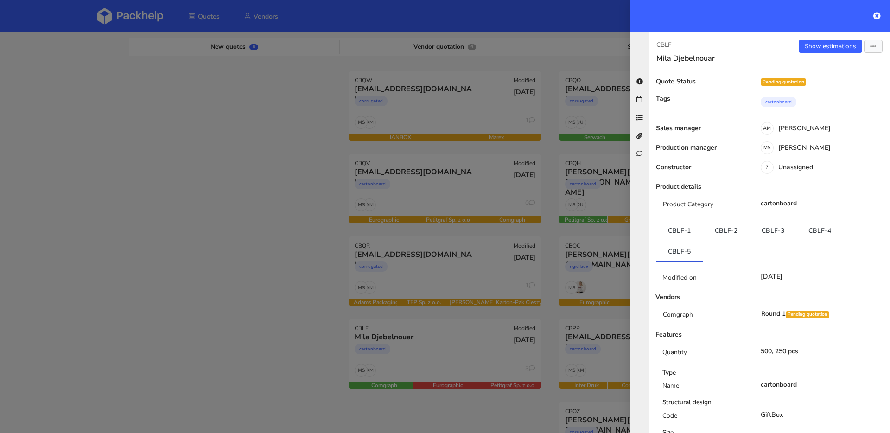
click at [288, 175] on div at bounding box center [445, 216] width 890 height 433
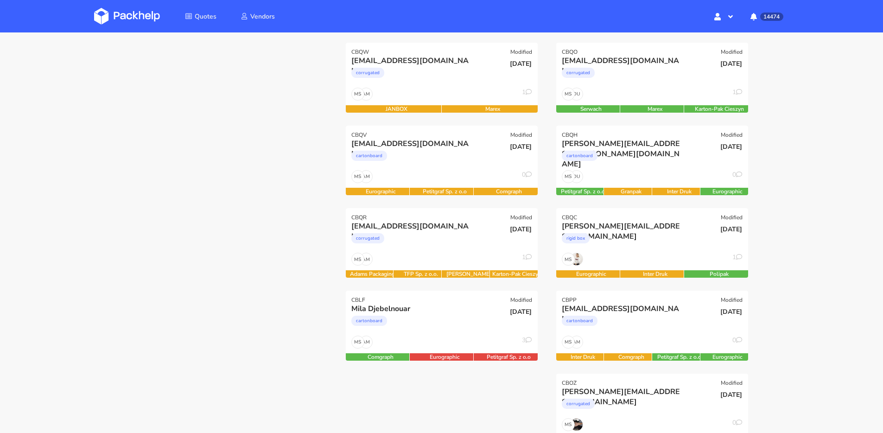
scroll to position [23, 0]
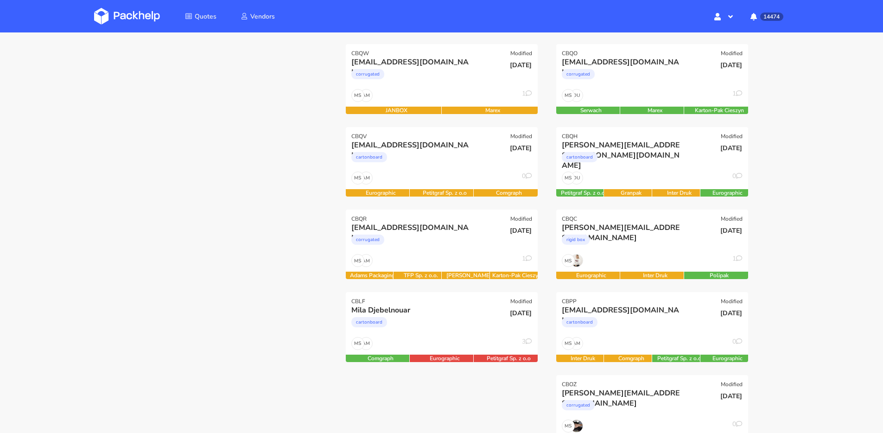
scroll to position [120, 0]
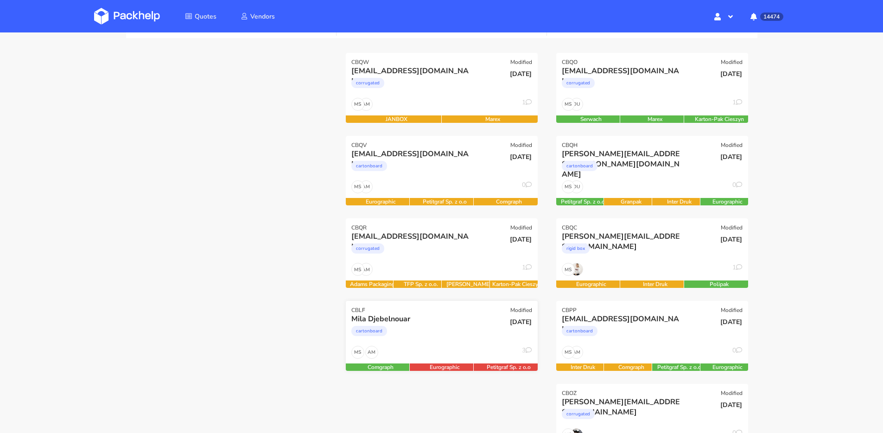
click at [447, 334] on div "cartonboard" at bounding box center [413, 333] width 123 height 19
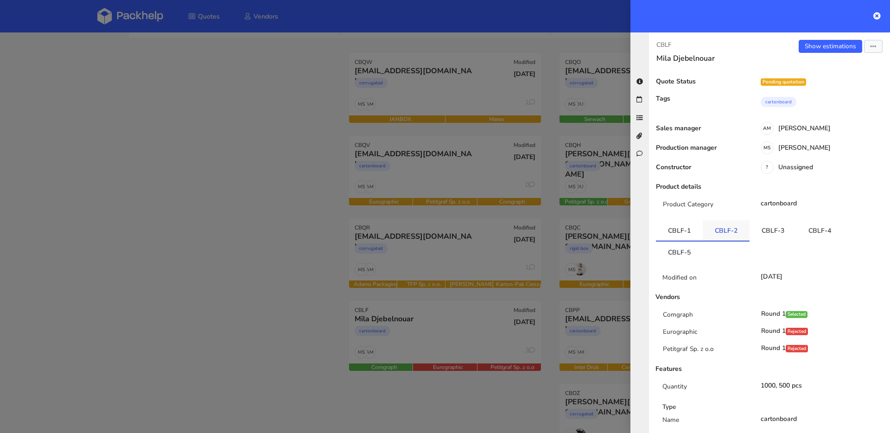
click at [720, 238] on link "CBLF-2" at bounding box center [726, 230] width 47 height 20
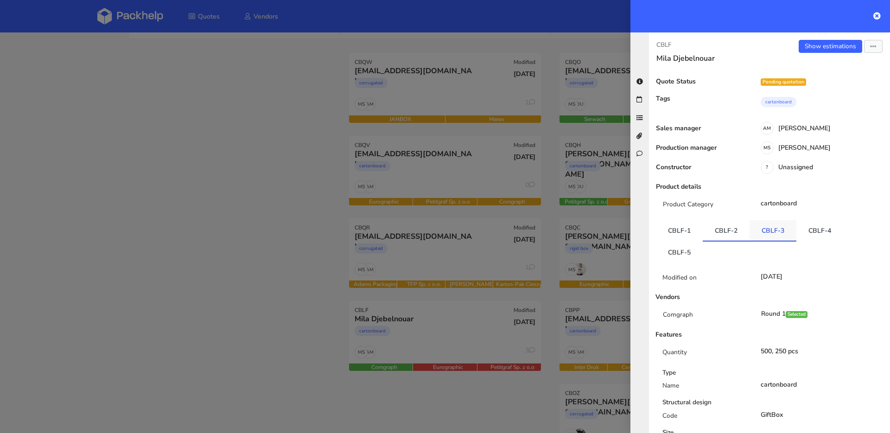
click at [769, 237] on link "CBLF-3" at bounding box center [773, 230] width 47 height 20
click at [809, 237] on link "CBLF-4" at bounding box center [820, 230] width 47 height 20
click at [677, 250] on link "CBLF-5" at bounding box center [679, 252] width 47 height 20
click at [238, 217] on div at bounding box center [445, 216] width 890 height 433
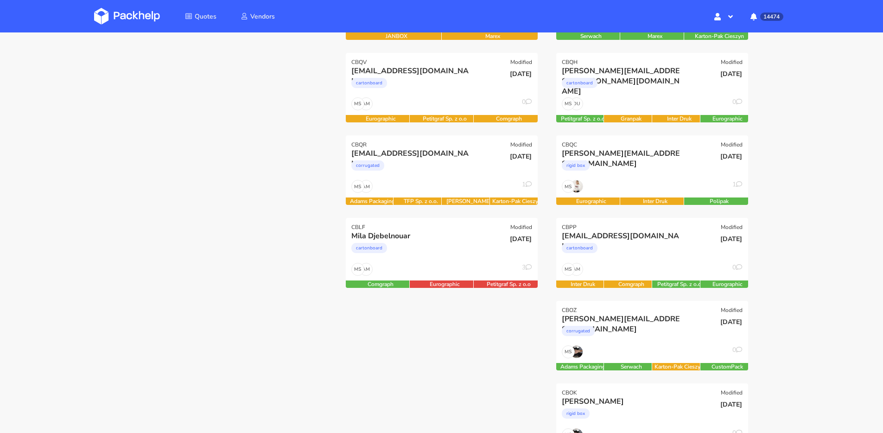
scroll to position [0, 0]
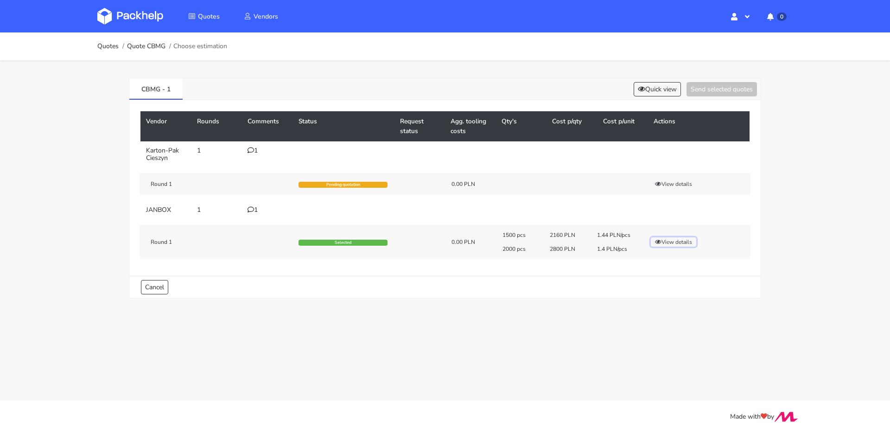
click at [664, 239] on button "View details" at bounding box center [673, 241] width 45 height 9
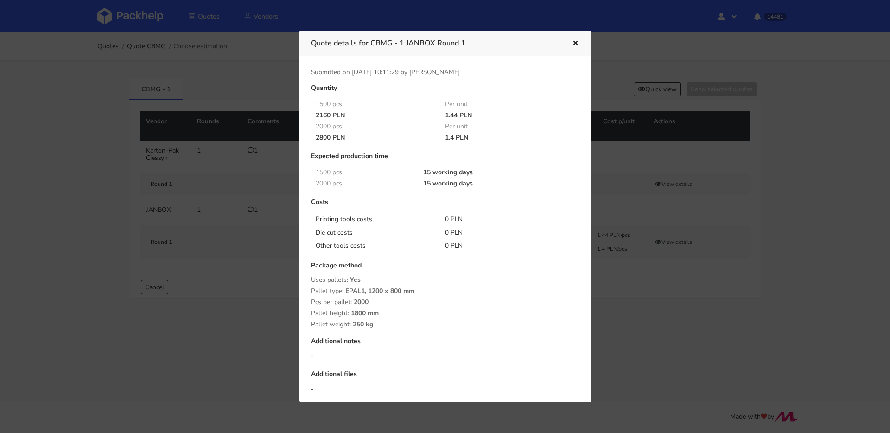
click at [368, 303] on span "2000" at bounding box center [361, 306] width 15 height 16
drag, startPoint x: 377, startPoint y: 326, endPoint x: 307, endPoint y: 269, distance: 91.0
click at [307, 269] on div "Quantity 1500 pcs Per unit 2160 PLN 1.44 PLN 2000 pcs Per unit 2800 PLN 1.4 PLN…" at bounding box center [445, 287] width 281 height 407
copy div "Package method Uses pallets: Yes Pallet type: EPAL1, 1200 x 800 mm Pcs per pall…"
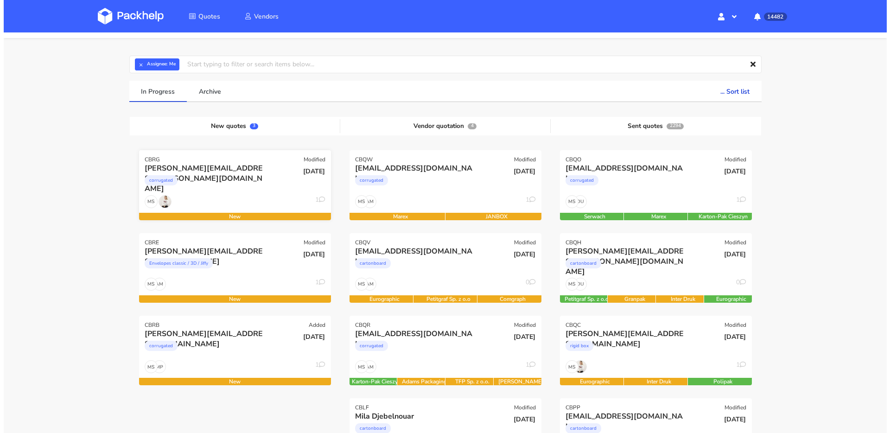
scroll to position [70, 0]
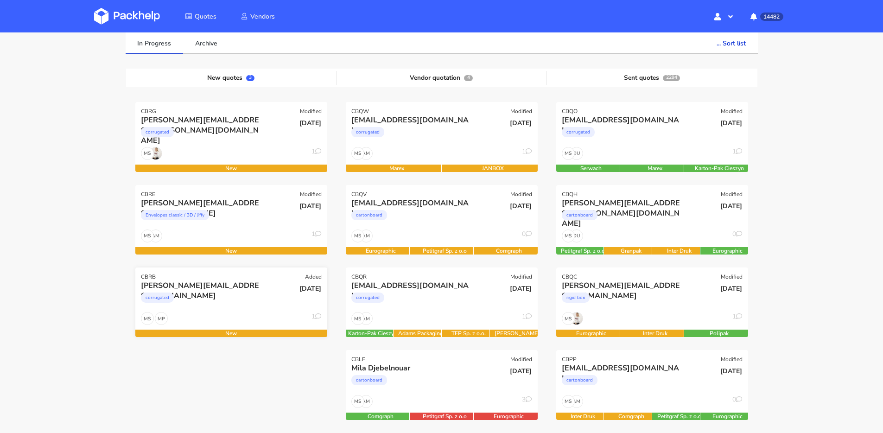
click at [227, 313] on div "MP MS 1" at bounding box center [231, 321] width 192 height 18
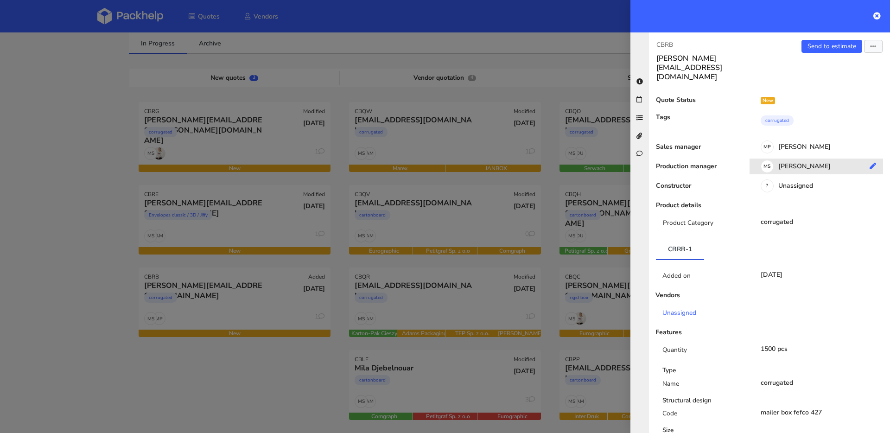
click at [789, 163] on div "[PERSON_NAME]" at bounding box center [820, 168] width 141 height 10
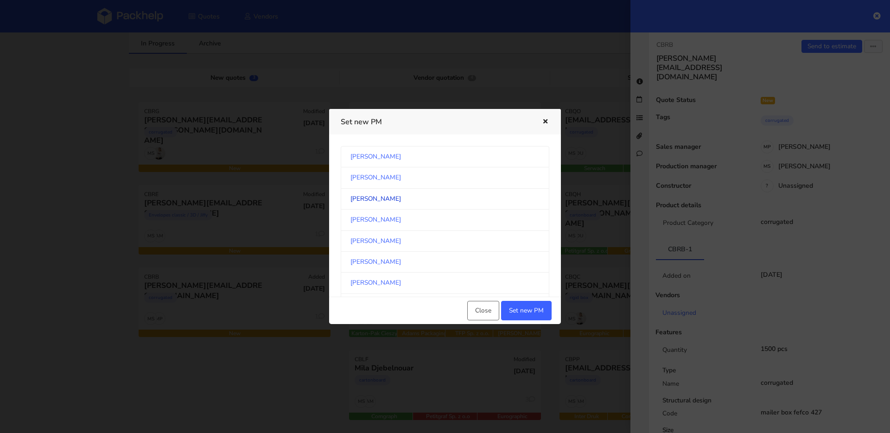
scroll to position [73, 0]
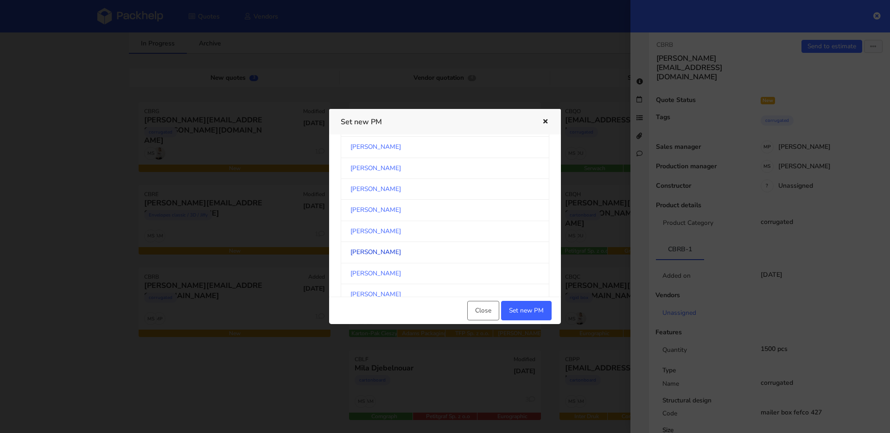
click at [402, 249] on link "[PERSON_NAME]" at bounding box center [445, 252] width 209 height 21
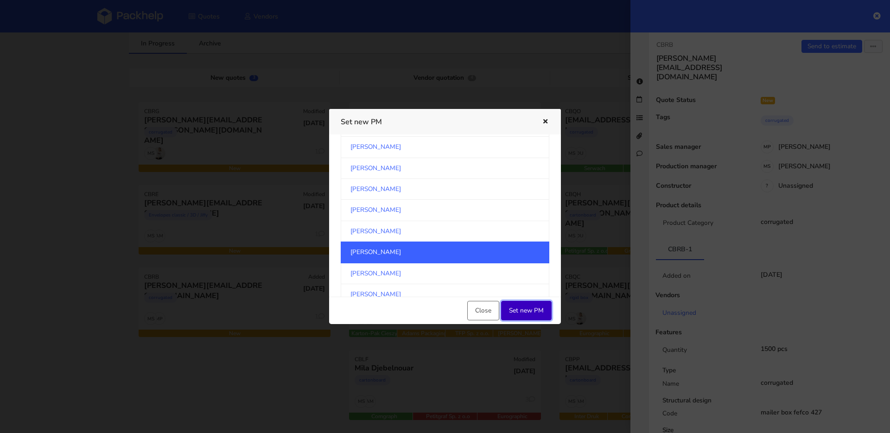
click at [507, 304] on button "Set new PM" at bounding box center [526, 310] width 51 height 19
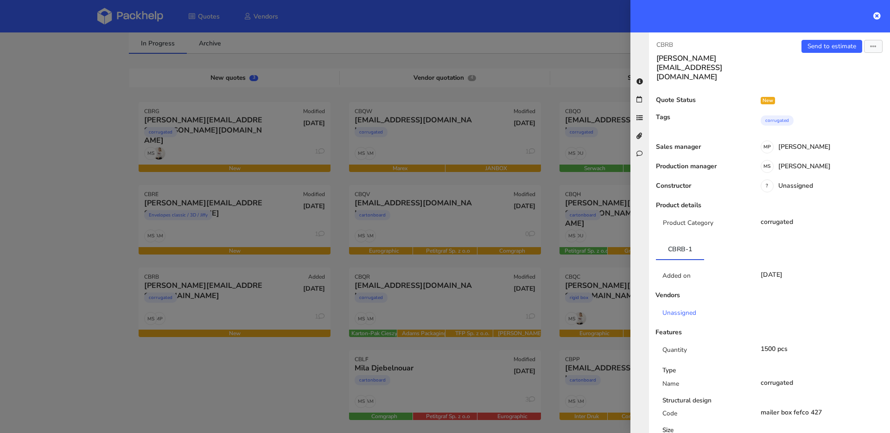
click at [508, 304] on div at bounding box center [445, 216] width 890 height 433
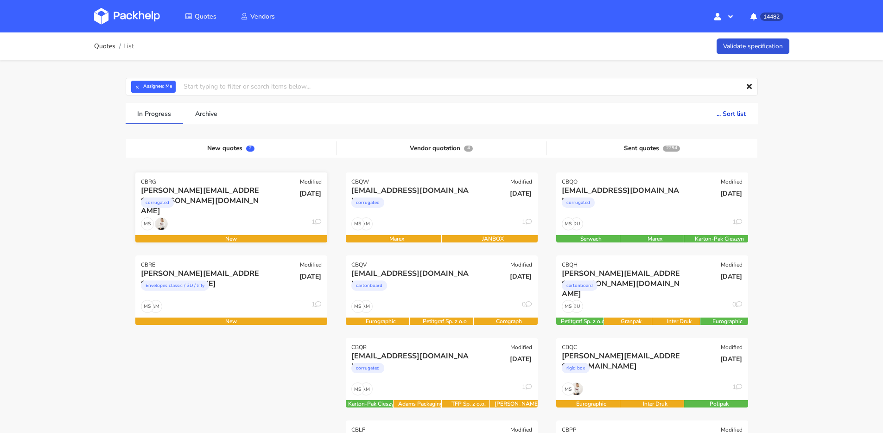
click at [202, 209] on div "corrugated" at bounding box center [202, 205] width 123 height 19
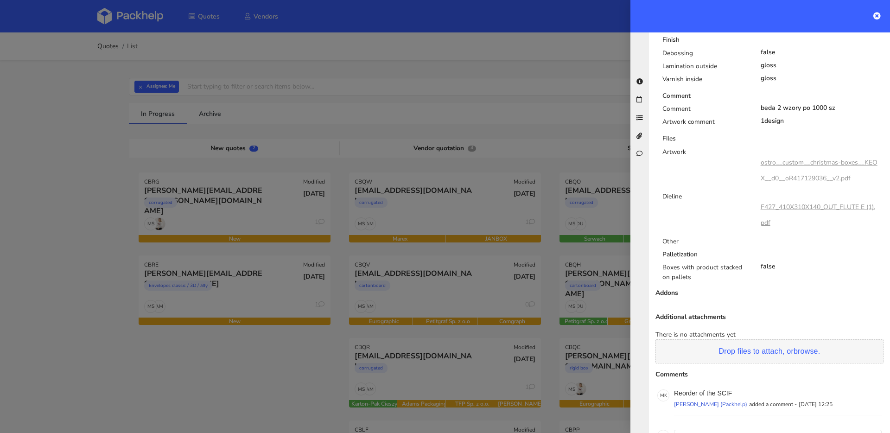
scroll to position [575, 0]
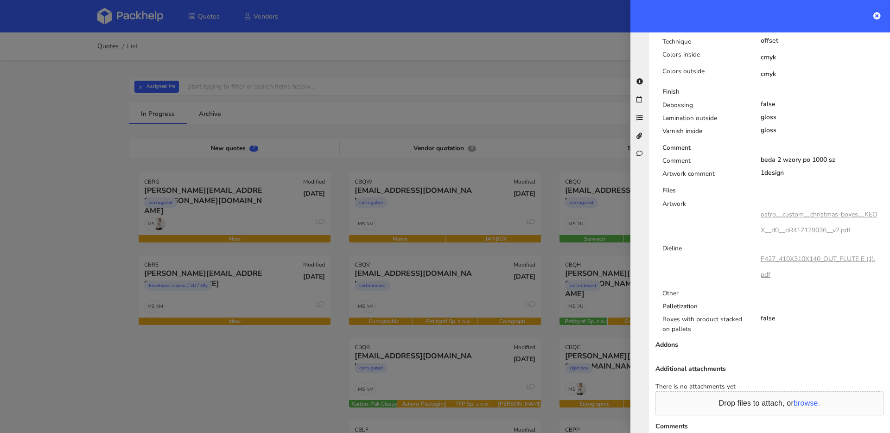
click at [785, 255] on link "F427_410X310X140_OUT_FLUTE E (1).pdf" at bounding box center [818, 267] width 115 height 25
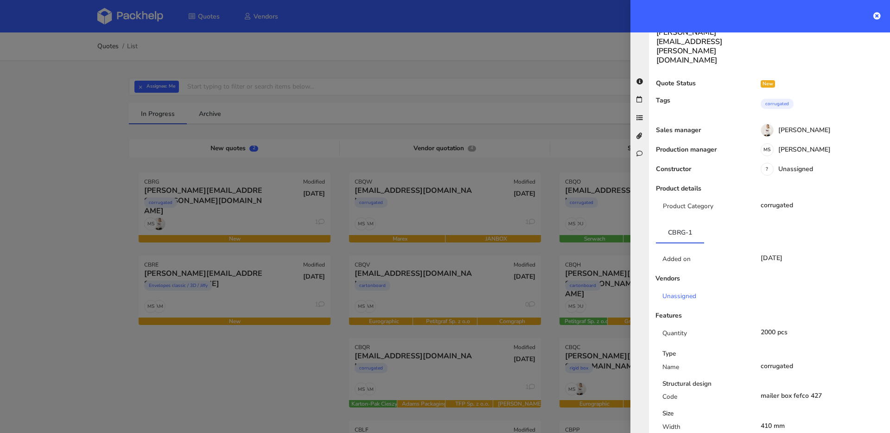
scroll to position [0, 0]
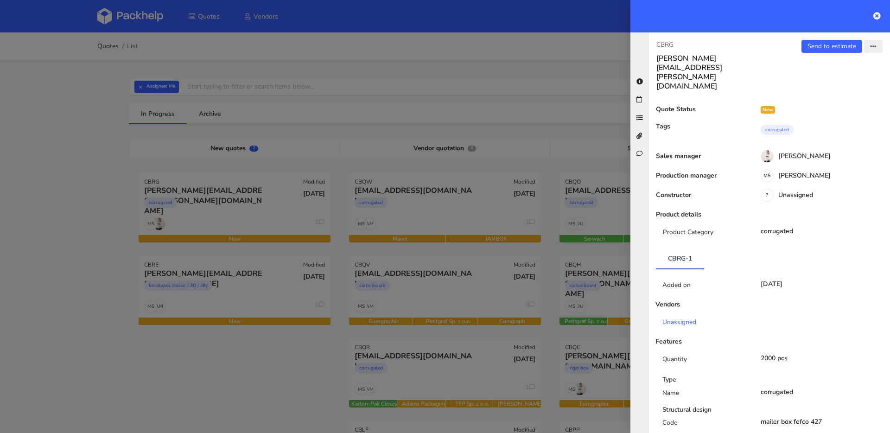
click at [870, 49] on icon "button" at bounding box center [873, 47] width 6 height 6
click at [831, 83] on link "Edit quote" at bounding box center [844, 82] width 82 height 15
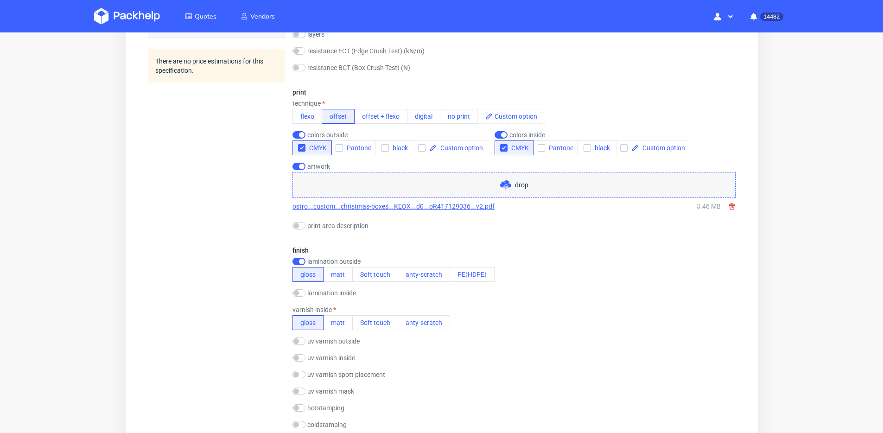
scroll to position [590, 0]
click at [300, 167] on input "checkbox" at bounding box center [298, 164] width 13 height 7
checkbox input "false"
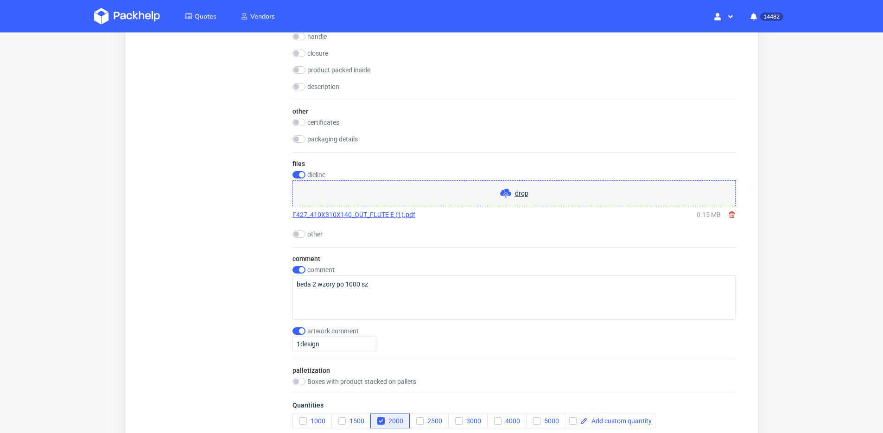
scroll to position [1054, 0]
click at [300, 173] on input "checkbox" at bounding box center [298, 174] width 13 height 7
checkbox input "false"
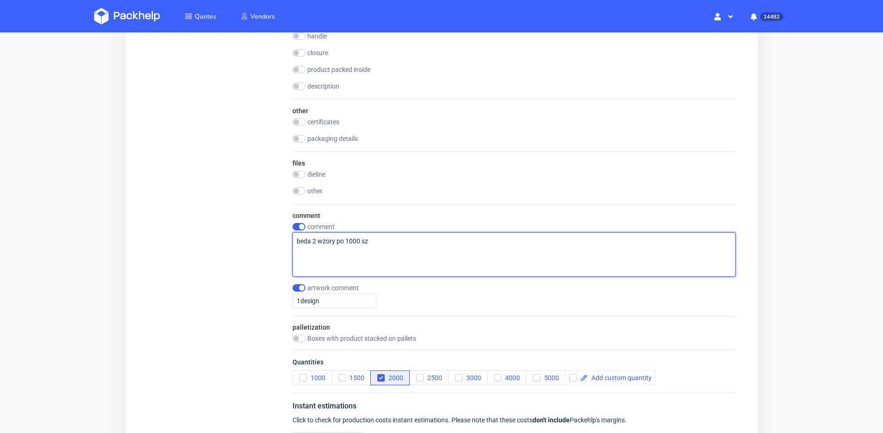
drag, startPoint x: 374, startPoint y: 240, endPoint x: 345, endPoint y: 240, distance: 28.3
click at [345, 240] on textarea "beda 2 wzory po 1000 sz" at bounding box center [513, 254] width 443 height 45
drag, startPoint x: 312, startPoint y: 241, endPoint x: 296, endPoint y: 241, distance: 15.8
click at [296, 241] on textarea "beda 2 wzory po 1000 sz" at bounding box center [513, 254] width 443 height 45
click at [353, 244] on textarea "2 wzory po 1000 sz" at bounding box center [513, 254] width 443 height 45
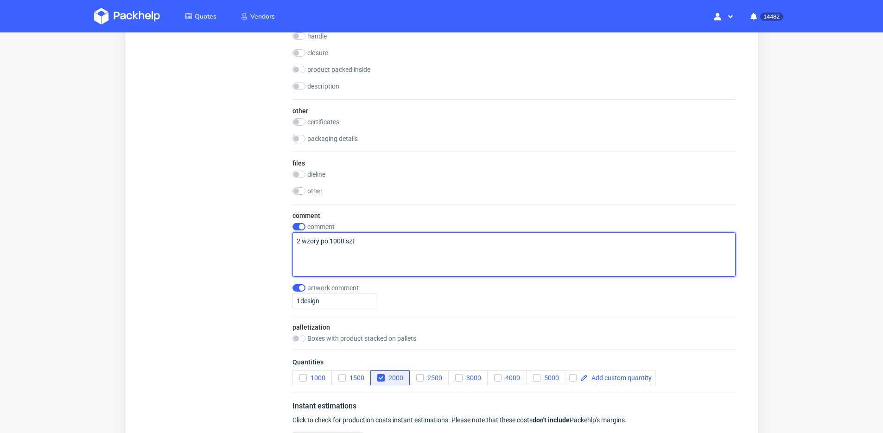
type textarea "2 wzory po 1000 szt"
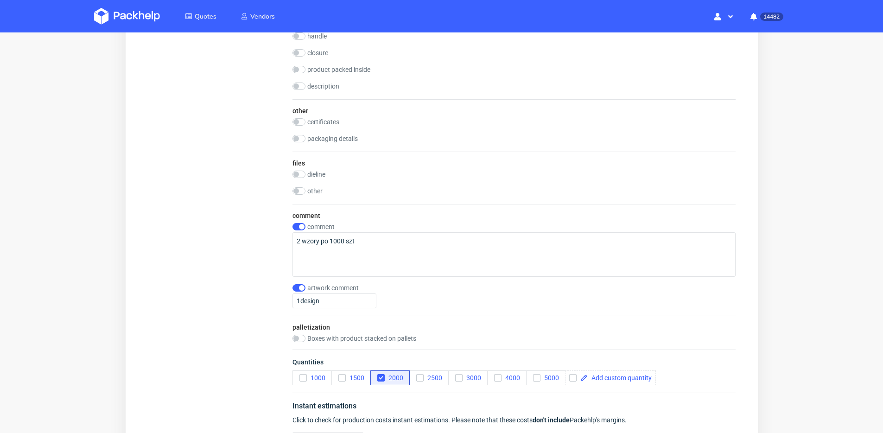
click at [299, 288] on input "checkbox" at bounding box center [298, 287] width 13 height 7
checkbox input "false"
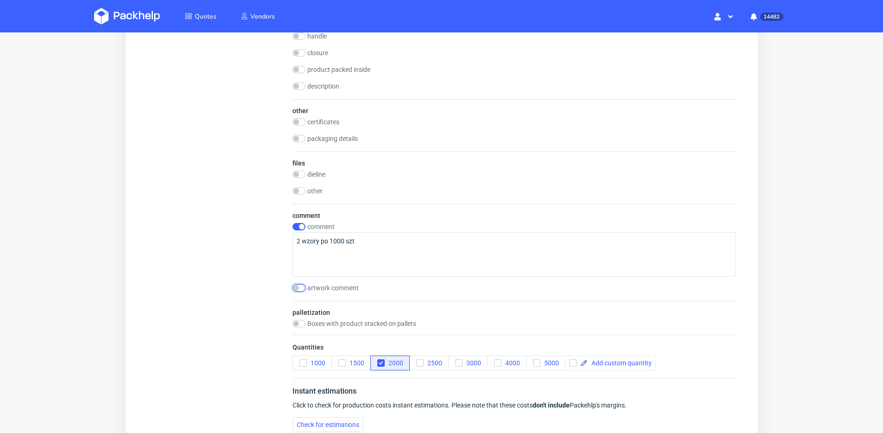
scroll to position [1177, 0]
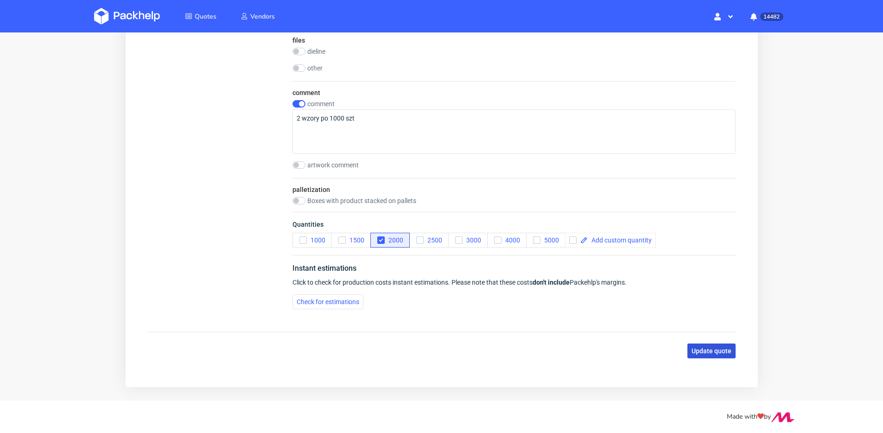
click at [700, 348] on span "Update quote" at bounding box center [711, 351] width 40 height 6
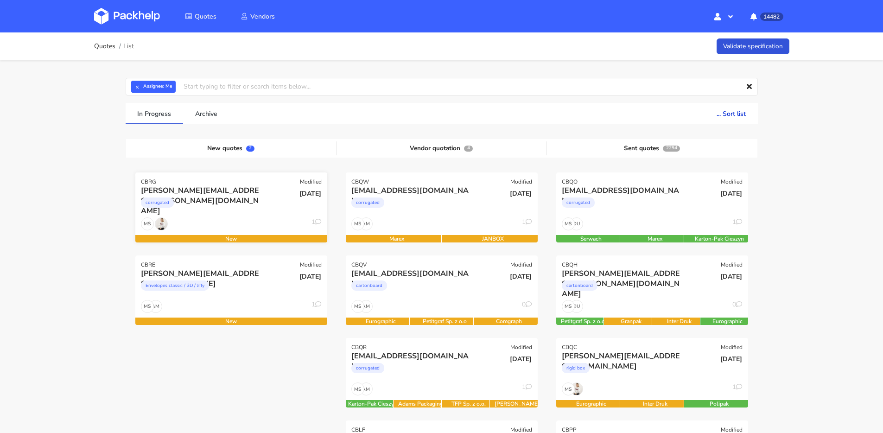
click at [236, 201] on div "corrugated" at bounding box center [202, 205] width 123 height 19
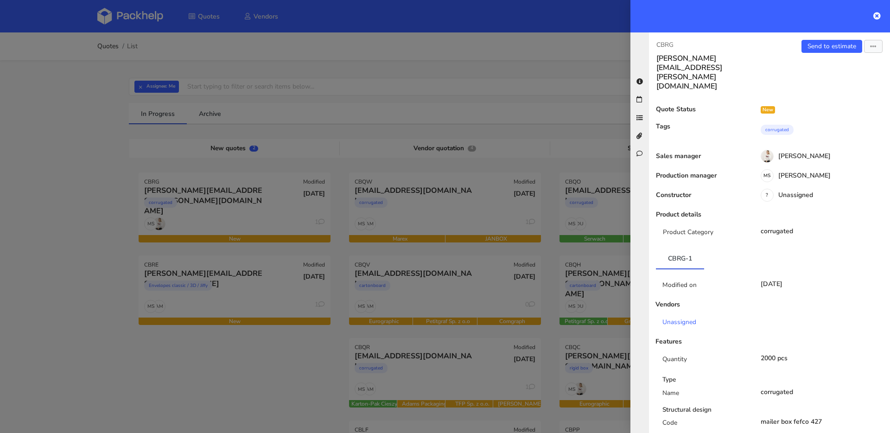
click at [793, 51] on div "Send to estimate View quote Edit quote Missing data Reject quote Export to PDF" at bounding box center [830, 65] width 121 height 51
click at [803, 47] on link "Send to estimate" at bounding box center [832, 46] width 61 height 13
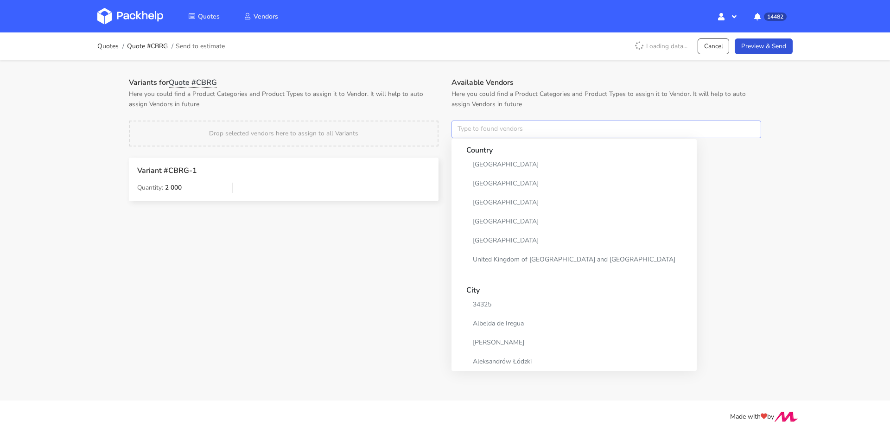
click at [487, 132] on input "text" at bounding box center [607, 130] width 310 height 18
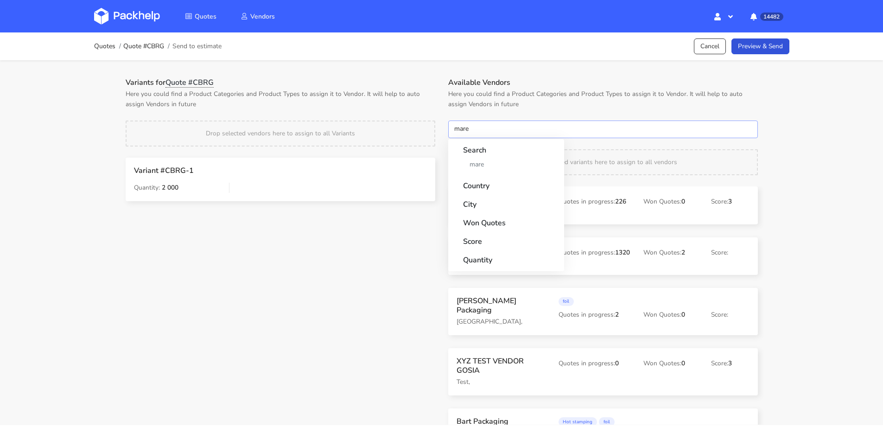
type input "marex"
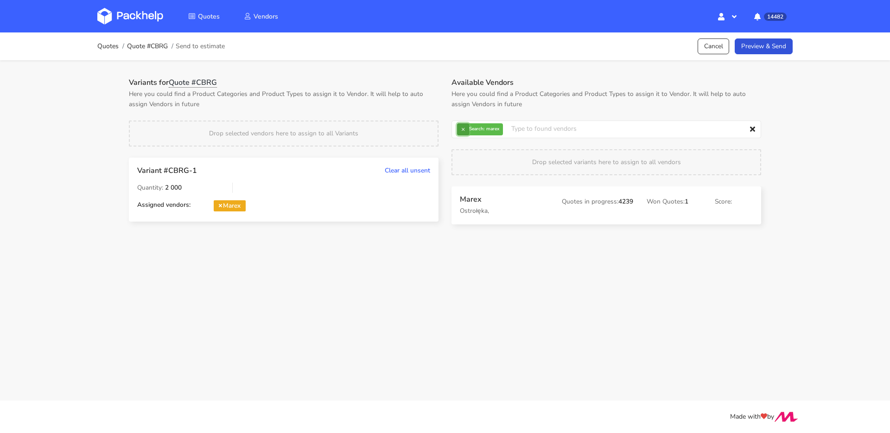
click at [465, 134] on button "×" at bounding box center [463, 129] width 12 height 12
click at [465, 134] on input "text" at bounding box center [607, 130] width 310 height 18
type input "serwa"
click at [466, 129] on button "×" at bounding box center [463, 129] width 12 height 12
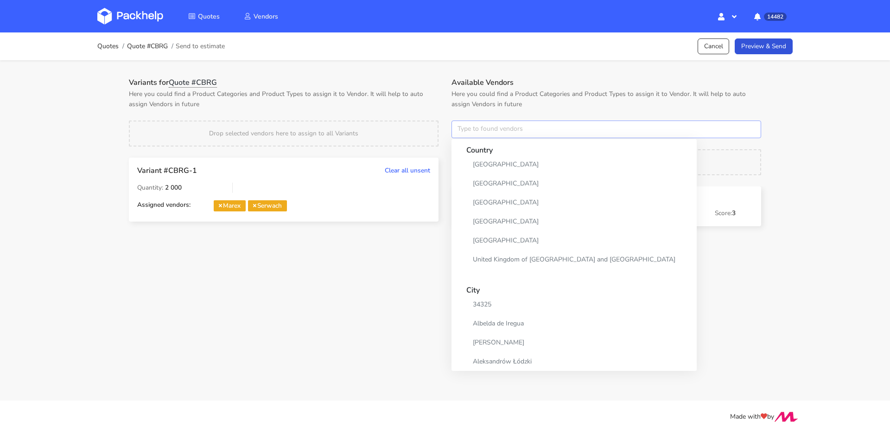
click at [466, 129] on input "text" at bounding box center [607, 130] width 310 height 18
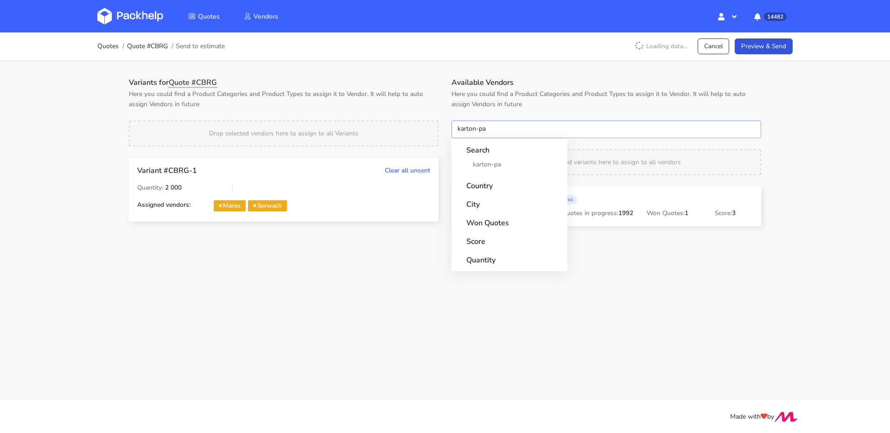
type input "karton-pak"
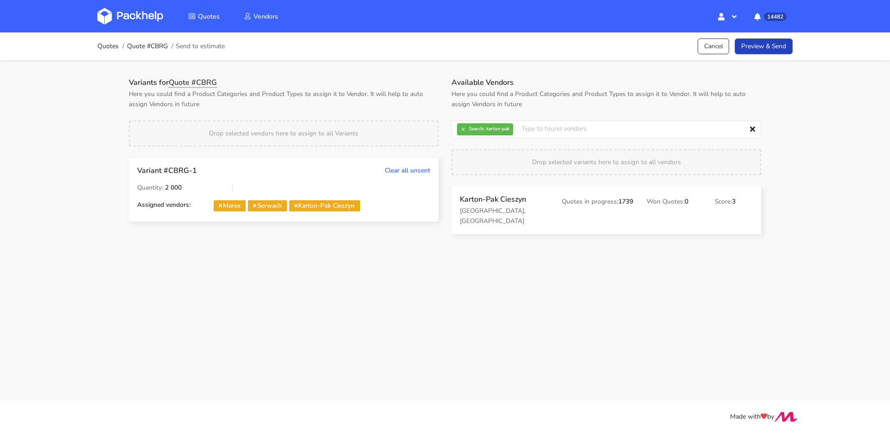
click at [763, 45] on link "Preview & Send" at bounding box center [764, 46] width 58 height 16
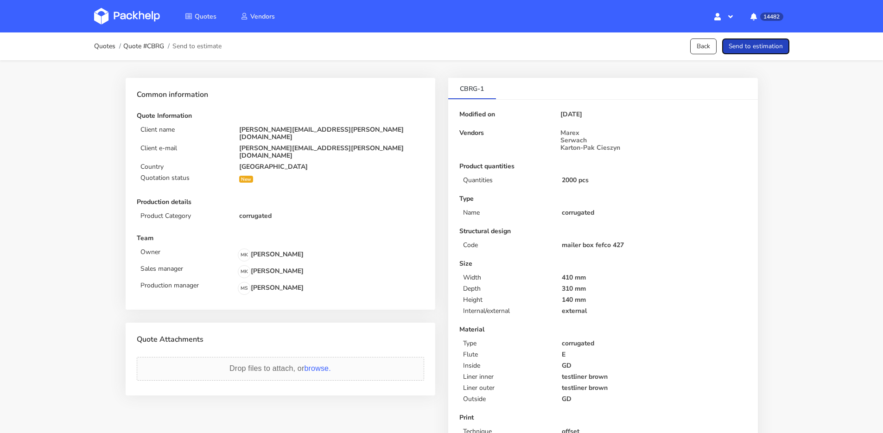
click at [765, 48] on button "Send to estimation" at bounding box center [756, 46] width 67 height 16
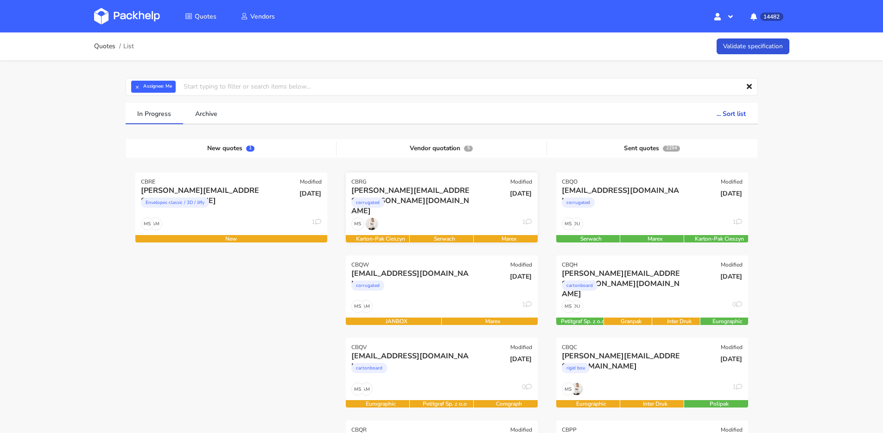
click at [434, 206] on div "corrugated" at bounding box center [413, 205] width 123 height 19
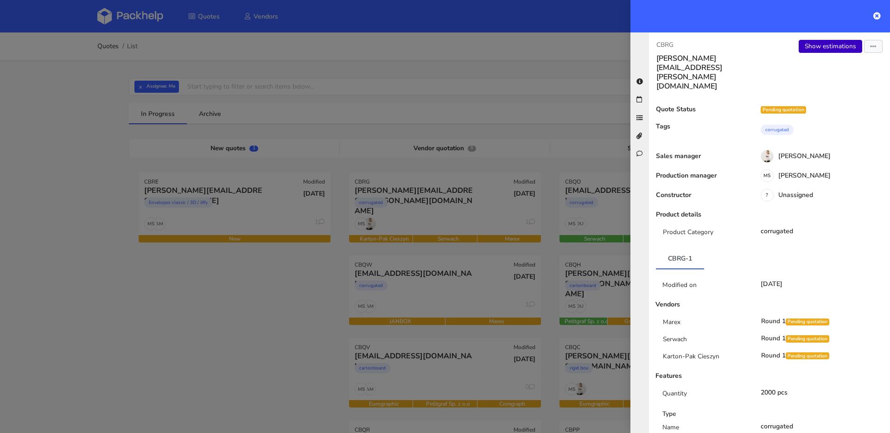
click at [824, 44] on link "Show estimations" at bounding box center [831, 46] width 64 height 13
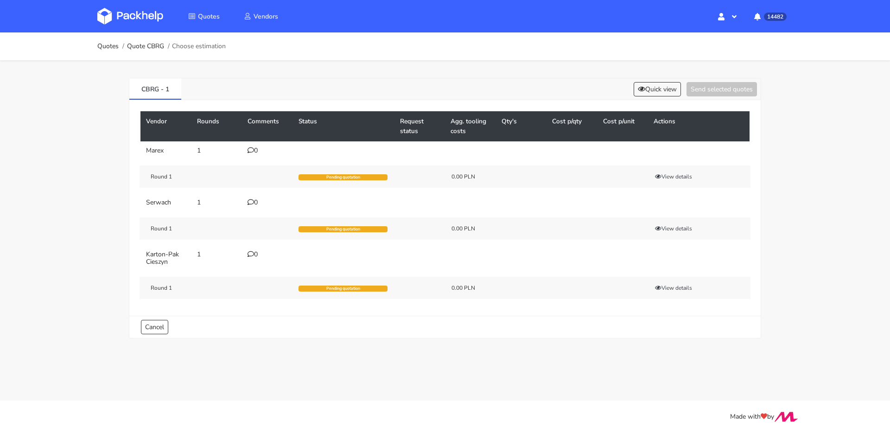
click at [255, 148] on div "0" at bounding box center [268, 150] width 40 height 7
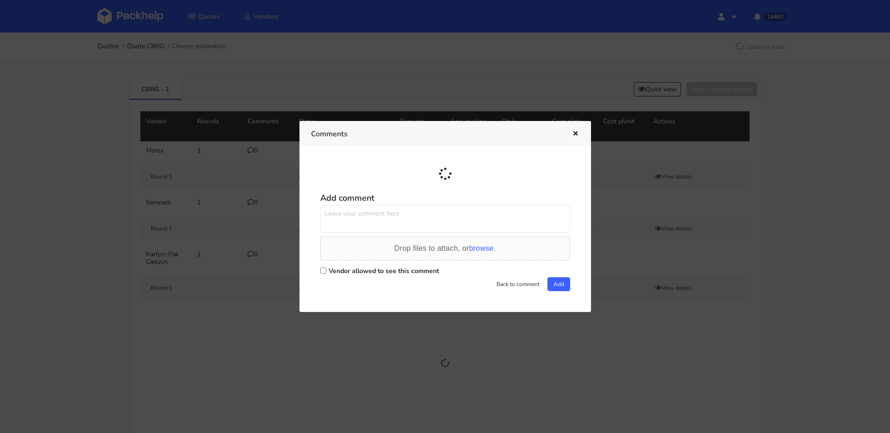
click at [386, 208] on textarea at bounding box center [445, 219] width 250 height 28
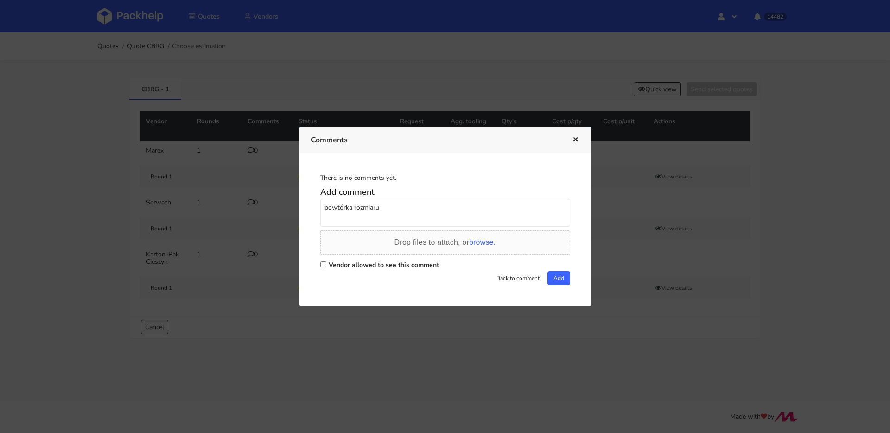
paste textarea "SCIF"
type textarea "powtórka rozmiaru SCIF"
click at [418, 263] on label "Vendor allowed to see this comment" at bounding box center [384, 265] width 110 height 9
click at [326, 263] on input "Vendor allowed to see this comment" at bounding box center [323, 265] width 6 height 6
checkbox input "true"
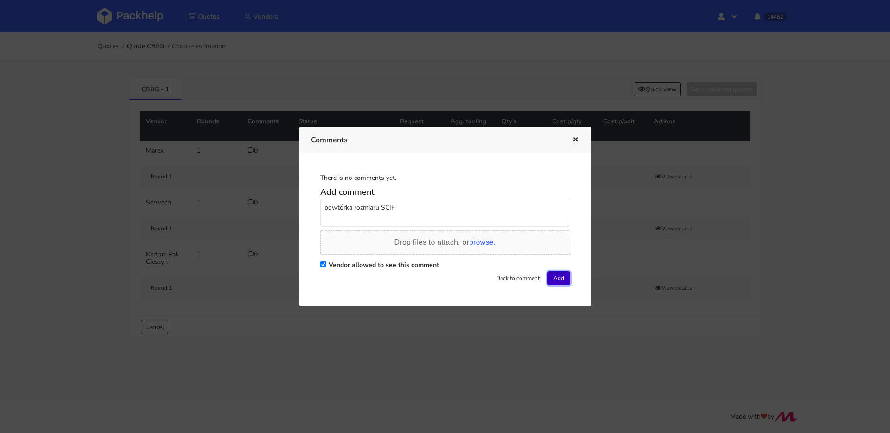
click at [559, 283] on button "Add" at bounding box center [559, 278] width 23 height 14
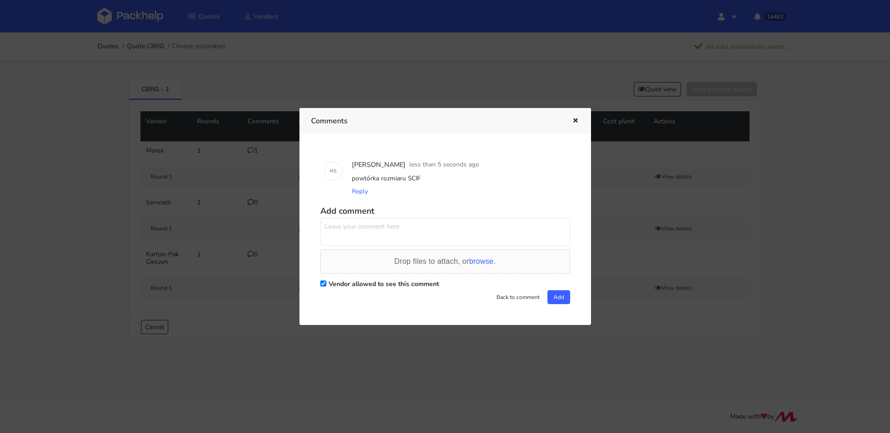
click at [581, 123] on div "Comments" at bounding box center [446, 121] width 292 height 26
click at [579, 122] on div "Comments" at bounding box center [446, 121] width 292 height 26
click at [578, 122] on icon "button" at bounding box center [576, 121] width 8 height 6
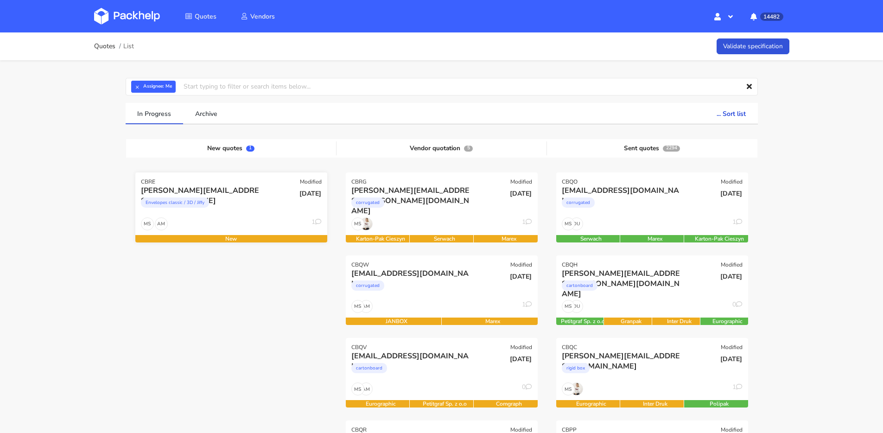
click at [235, 204] on div "Envelopes classic / 3D / Jiffy" at bounding box center [202, 205] width 123 height 19
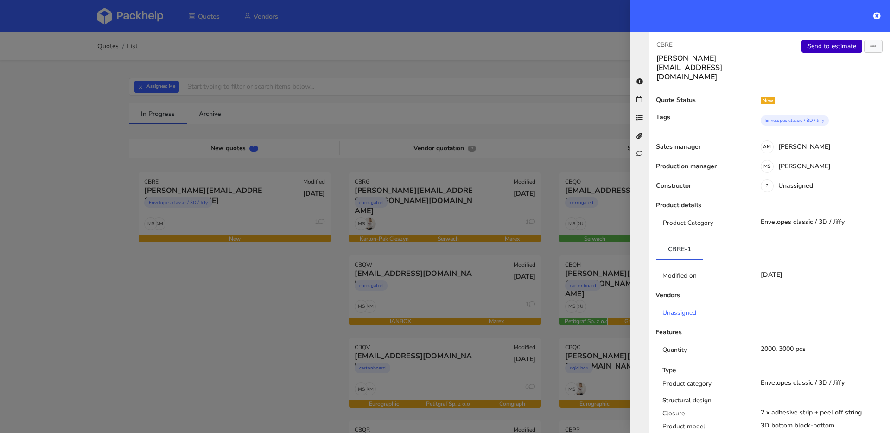
click at [821, 49] on link "Send to estimate" at bounding box center [832, 46] width 61 height 13
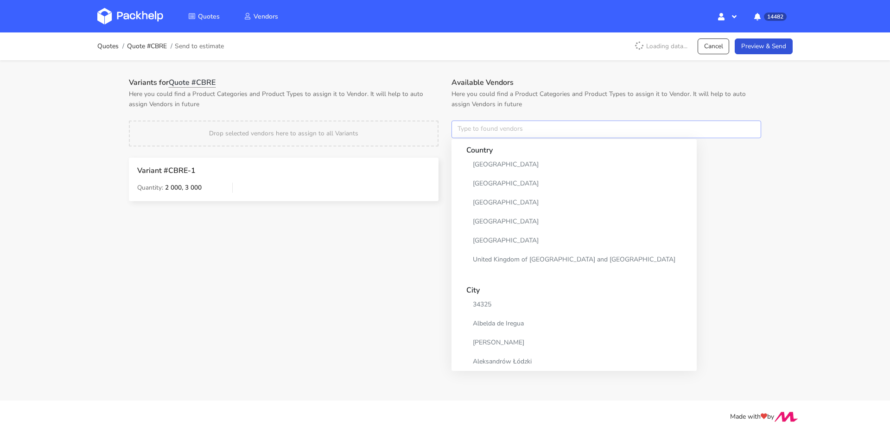
click at [486, 121] on input "text" at bounding box center [607, 130] width 310 height 18
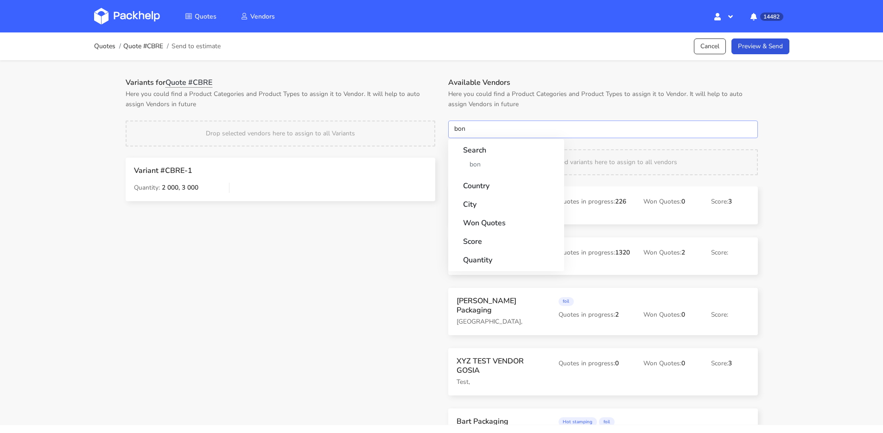
type input "bong"
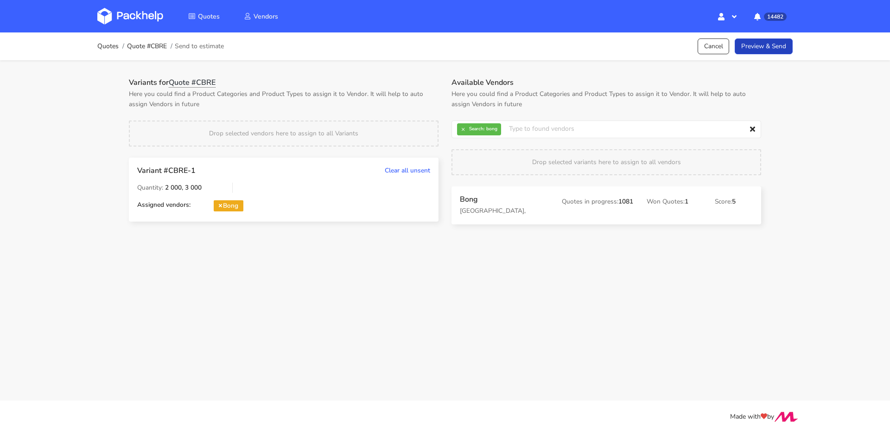
click at [768, 53] on link "Preview & Send" at bounding box center [764, 46] width 58 height 16
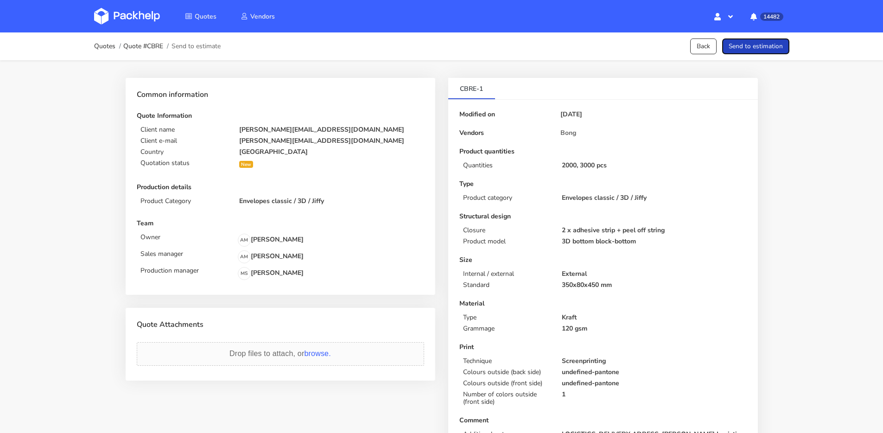
click at [770, 49] on button "Send to estimation" at bounding box center [756, 46] width 67 height 16
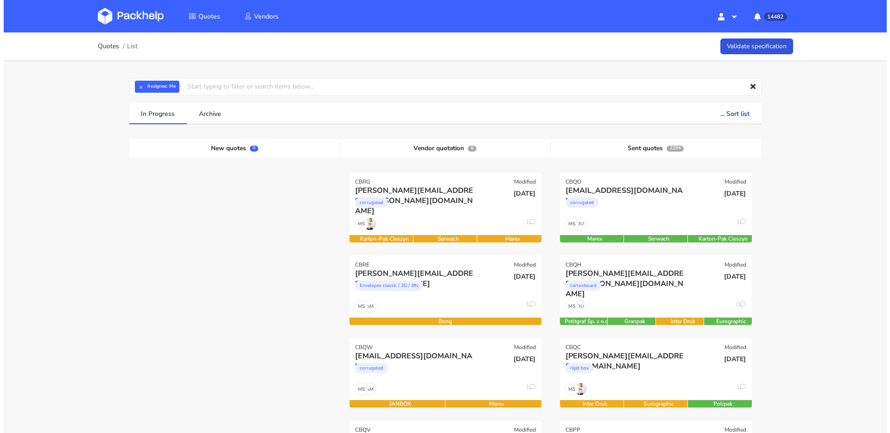
scroll to position [2, 0]
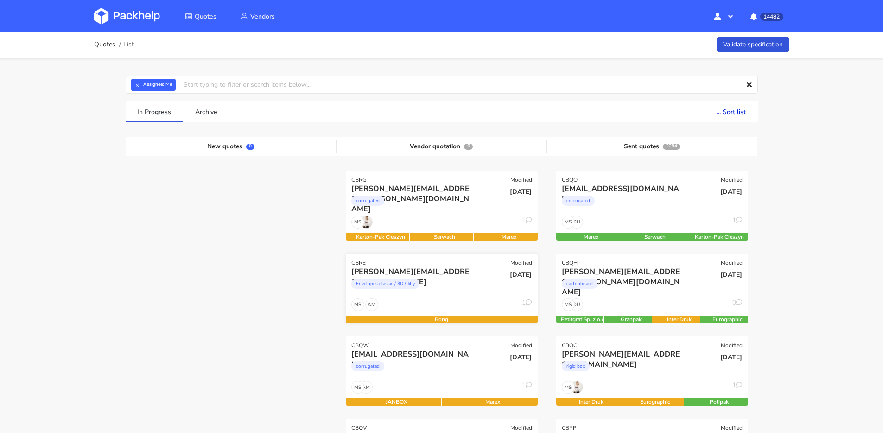
click at [460, 273] on div "[PERSON_NAME][EMAIL_ADDRESS][DOMAIN_NAME]" at bounding box center [413, 272] width 123 height 10
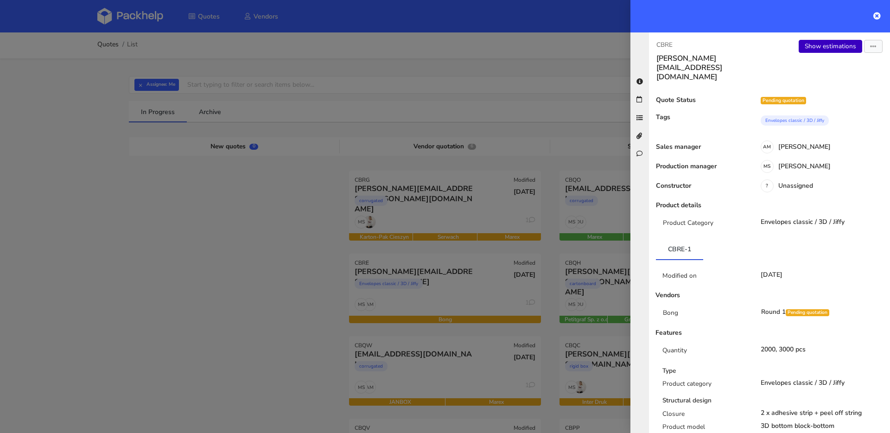
click at [801, 51] on link "Show estimations" at bounding box center [831, 46] width 64 height 13
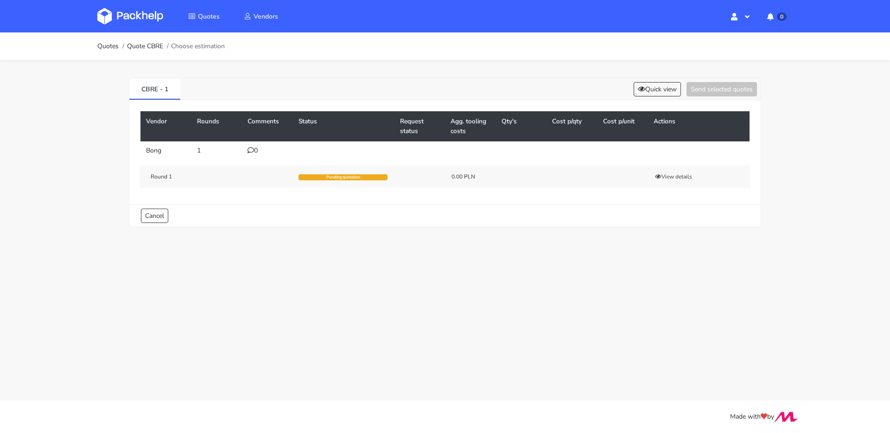
click at [262, 156] on td "0" at bounding box center [267, 150] width 51 height 19
click at [258, 152] on div "0" at bounding box center [268, 150] width 40 height 7
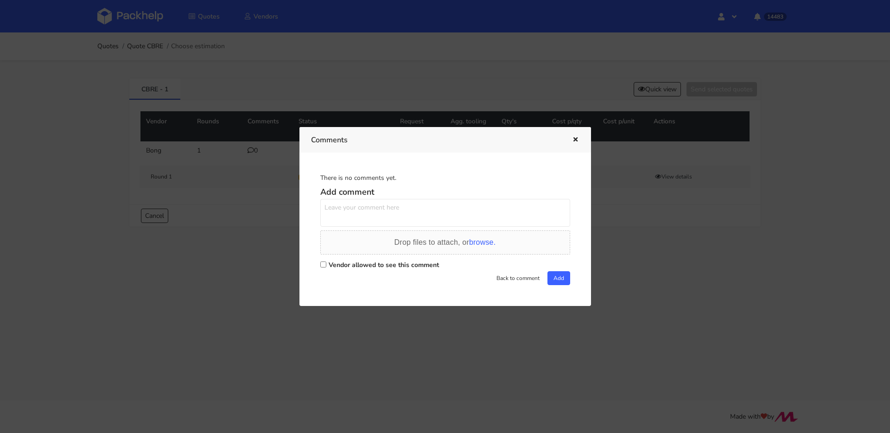
click at [387, 216] on textarea at bounding box center [445, 213] width 250 height 28
paste textarea "XRCY"
type textarea "powtórka XRCY"
click at [433, 267] on label "Vendor allowed to see this comment" at bounding box center [384, 265] width 110 height 9
click at [326, 267] on input "Vendor allowed to see this comment" at bounding box center [323, 265] width 6 height 6
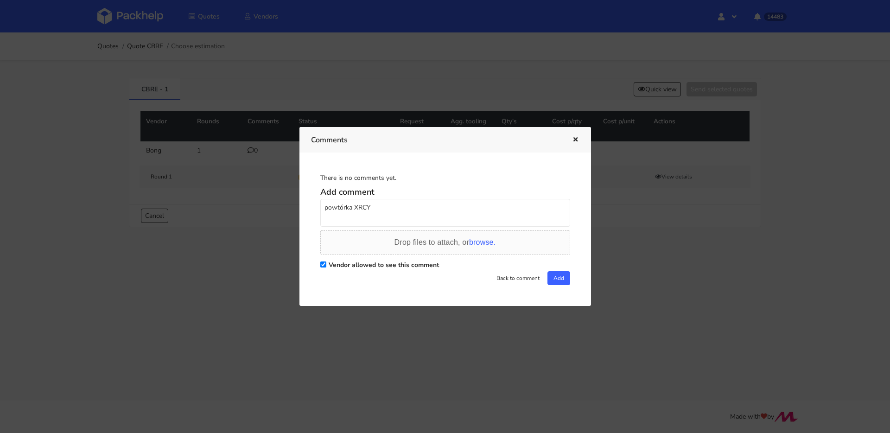
click at [432, 264] on label "Vendor allowed to see this comment" at bounding box center [384, 265] width 110 height 9
click at [326, 264] on input "Vendor allowed to see this comment" at bounding box center [323, 265] width 6 height 6
click at [432, 264] on label "Vendor allowed to see this comment" at bounding box center [384, 265] width 110 height 9
click at [326, 264] on input "Vendor allowed to see this comment" at bounding box center [323, 265] width 6 height 6
checkbox input "true"
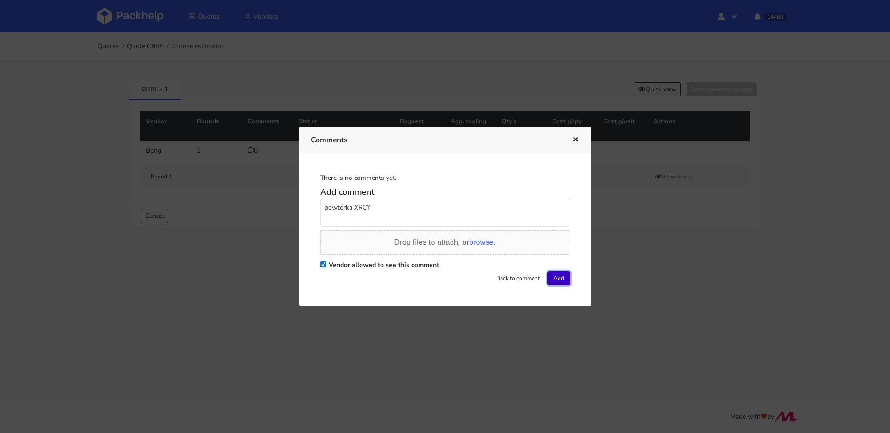
click at [549, 279] on button "Add" at bounding box center [559, 278] width 23 height 14
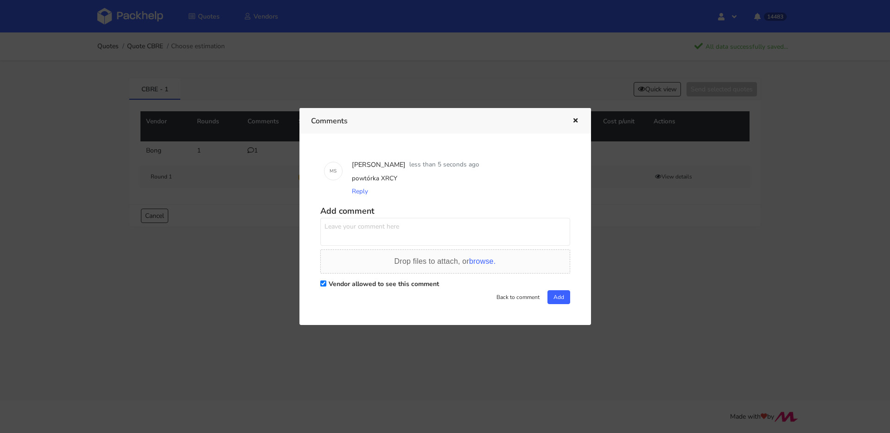
drag, startPoint x: 587, startPoint y: 120, endPoint x: 576, endPoint y: 121, distance: 11.6
click at [587, 120] on div "Comments" at bounding box center [446, 121] width 292 height 26
click at [576, 121] on icon "button" at bounding box center [576, 121] width 8 height 6
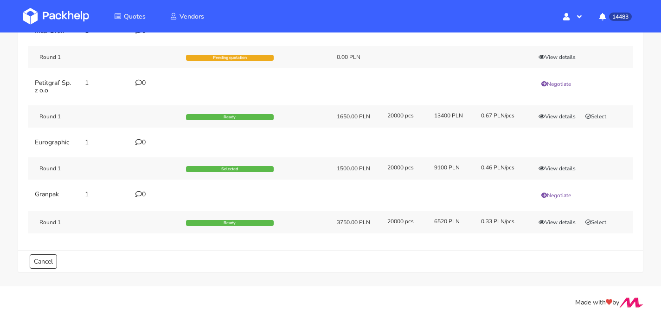
scroll to position [128, 0]
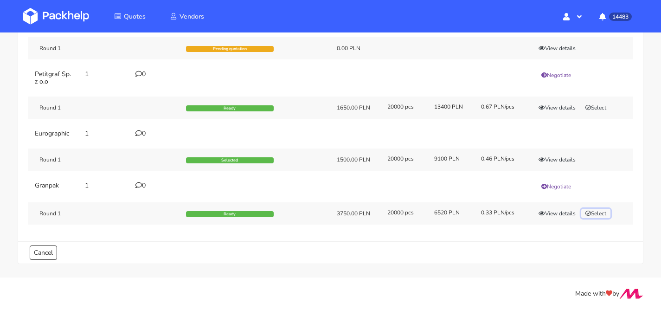
click at [593, 212] on button "Select" at bounding box center [595, 213] width 29 height 9
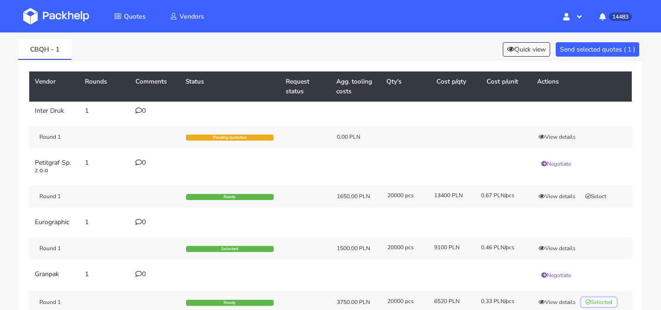
scroll to position [0, 0]
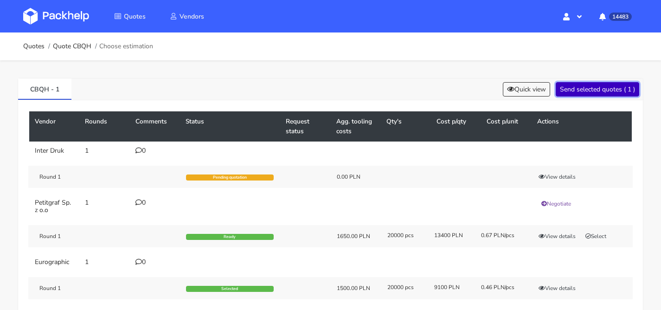
click at [589, 90] on button "Send selected quotes ( 1 )" at bounding box center [597, 89] width 83 height 14
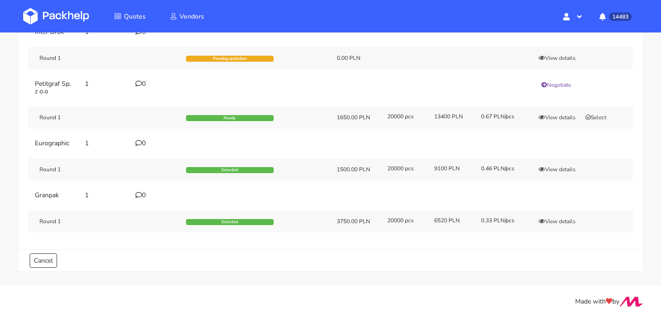
scroll to position [127, 0]
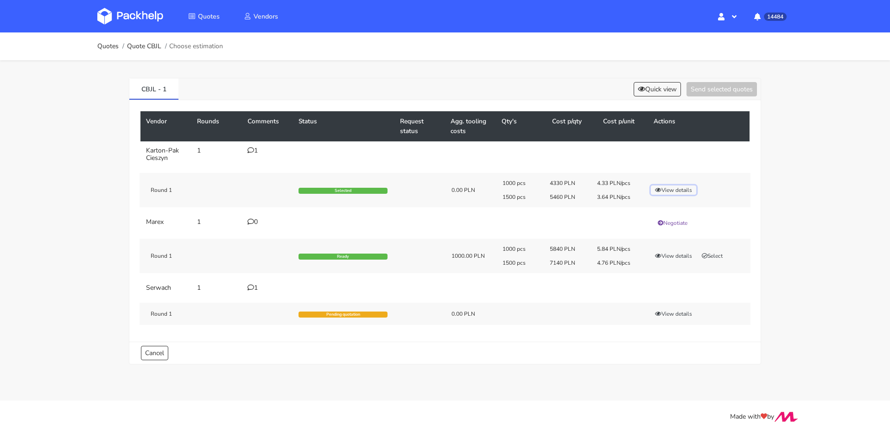
click at [669, 189] on button "View details" at bounding box center [673, 190] width 45 height 9
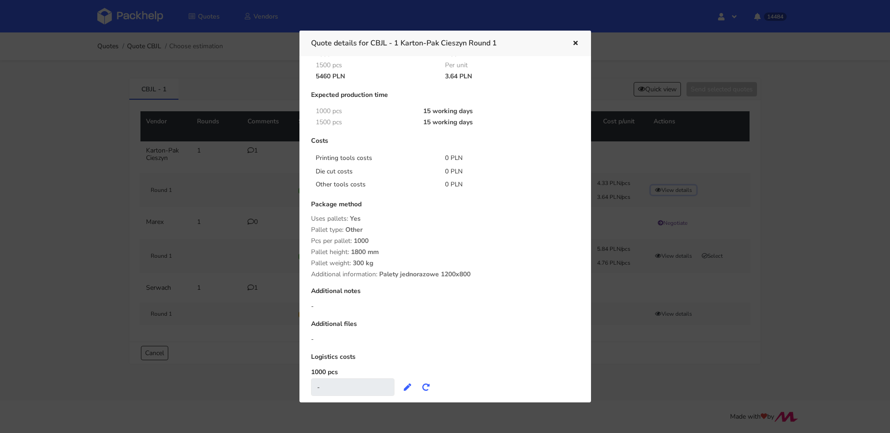
scroll to position [77, 0]
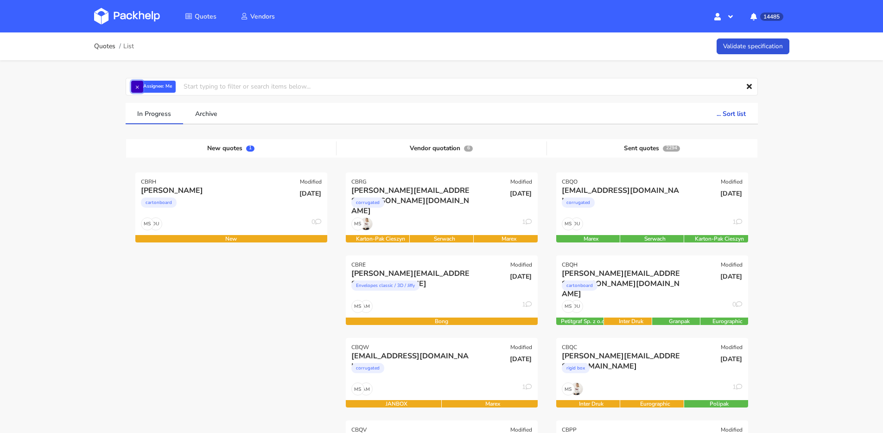
click at [140, 86] on button "×" at bounding box center [137, 87] width 12 height 12
click at [159, 83] on input "text" at bounding box center [442, 87] width 633 height 18
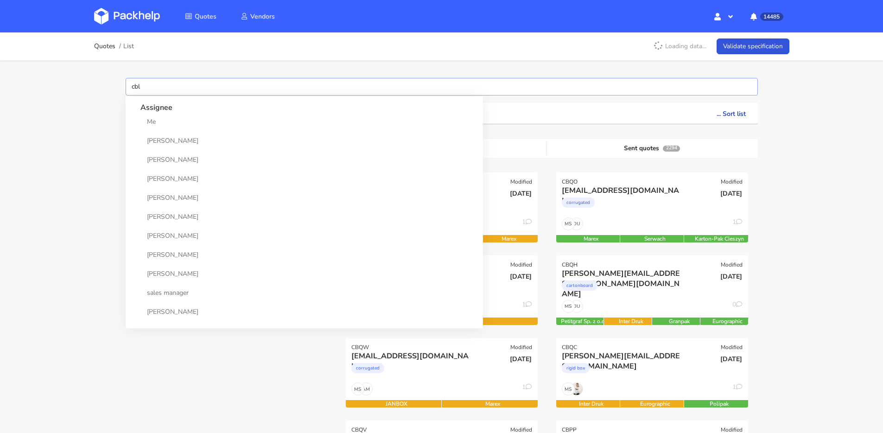
type input "cblf"
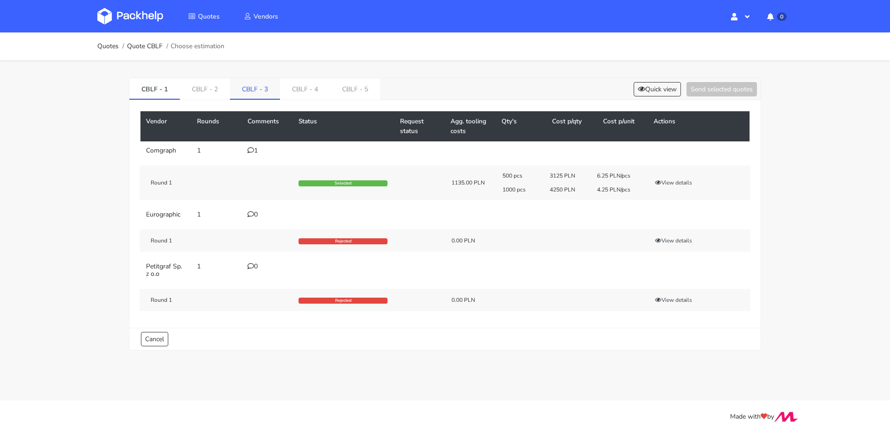
click at [252, 92] on link "CBLF - 3" at bounding box center [255, 88] width 50 height 20
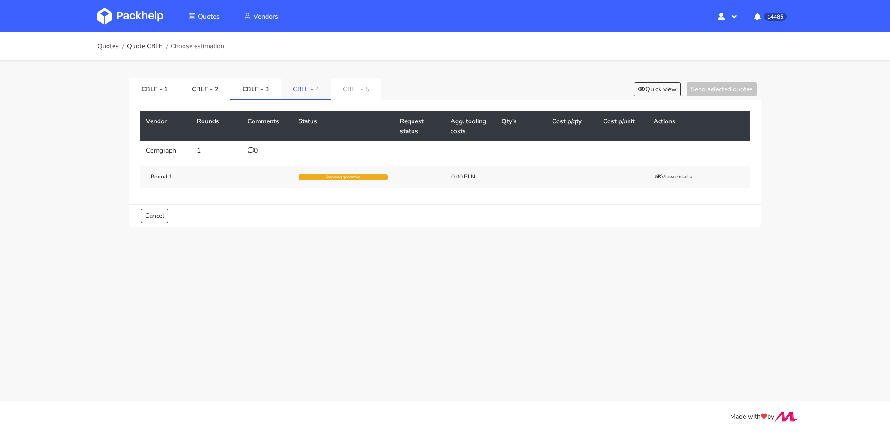
click at [296, 95] on link "CBLF - 4" at bounding box center [306, 88] width 50 height 20
click at [261, 151] on div "1" at bounding box center [268, 150] width 40 height 7
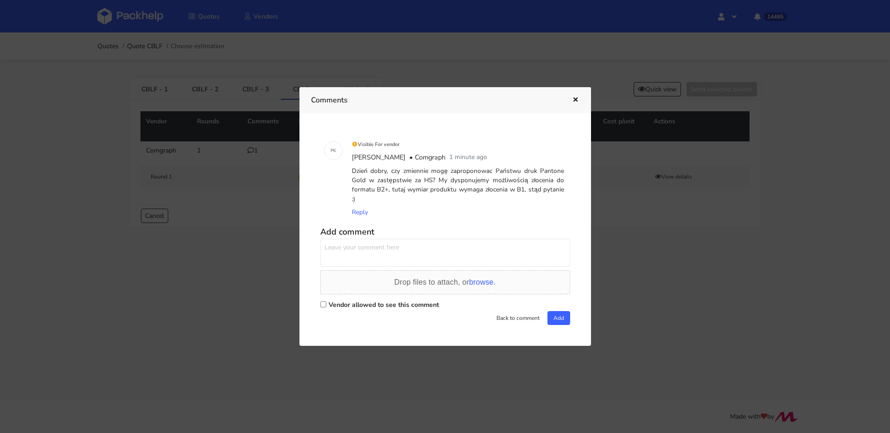
click at [423, 246] on textarea at bounding box center [445, 253] width 250 height 28
type textarea "tak, proszę o przeliczenie zgodnie z propozycją"
click at [425, 305] on div "Vendor allowed to see this comment" at bounding box center [445, 304] width 250 height 13
click at [428, 301] on label "Vendor allowed to see this comment" at bounding box center [384, 305] width 110 height 9
click at [326, 301] on input "Vendor allowed to see this comment" at bounding box center [323, 304] width 6 height 6
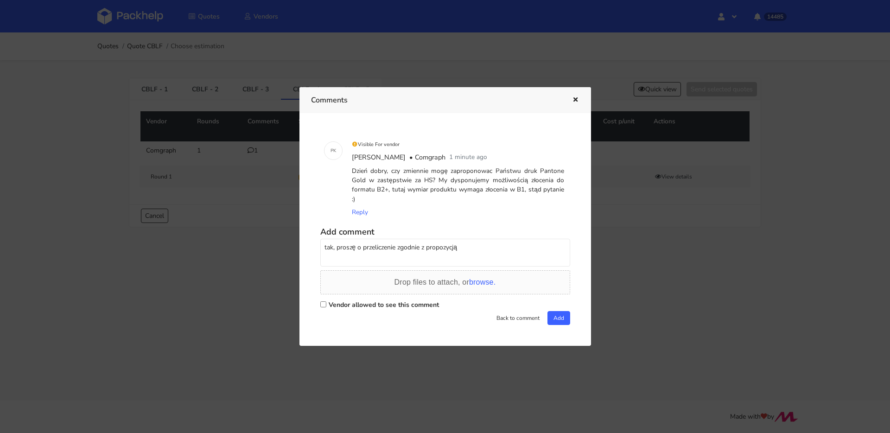
checkbox input "true"
click at [548, 311] on button "Add" at bounding box center [559, 318] width 23 height 14
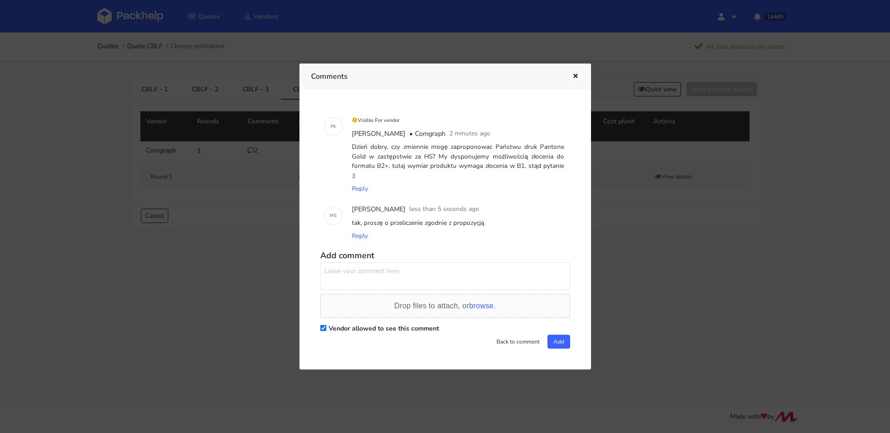
click at [570, 74] on div "Comments" at bounding box center [446, 77] width 292 height 26
click at [574, 78] on icon "button" at bounding box center [576, 76] width 8 height 6
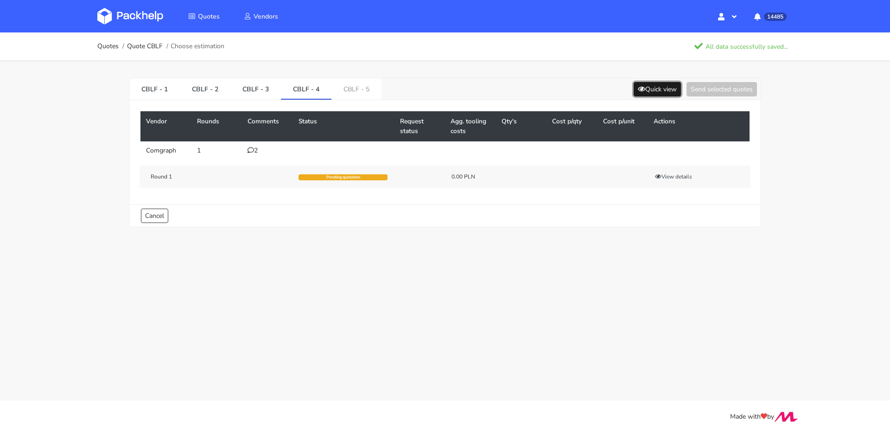
click at [655, 94] on button "Quick view" at bounding box center [657, 89] width 47 height 14
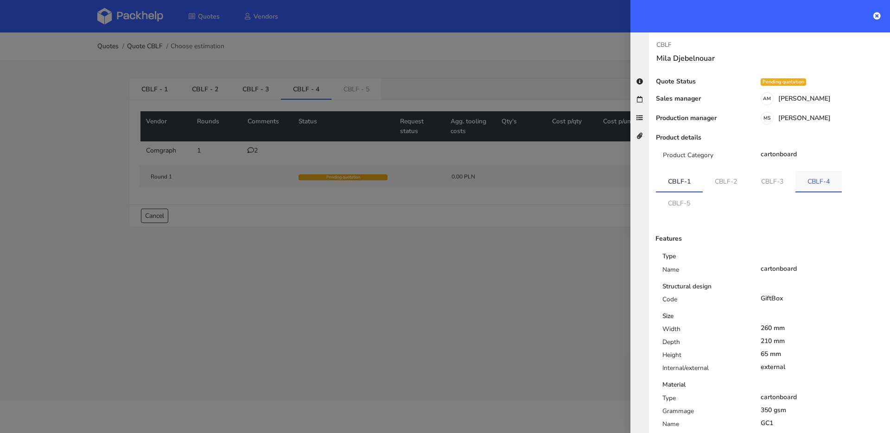
click at [806, 171] on link "CBLF-4" at bounding box center [819, 181] width 46 height 20
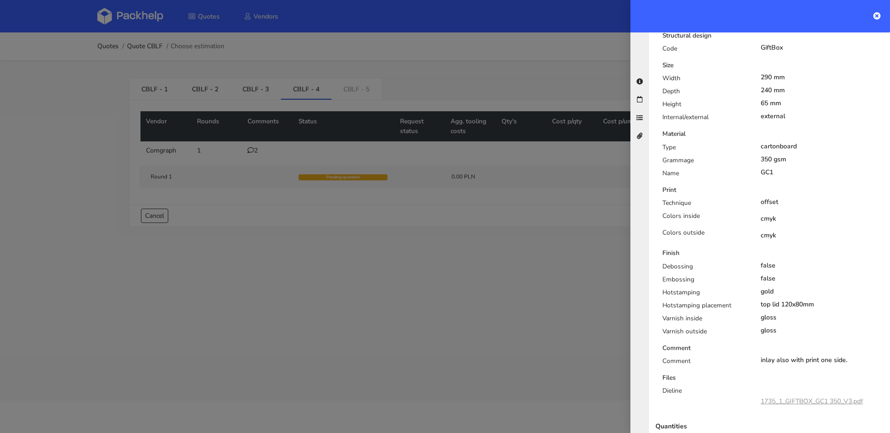
scroll to position [275, 0]
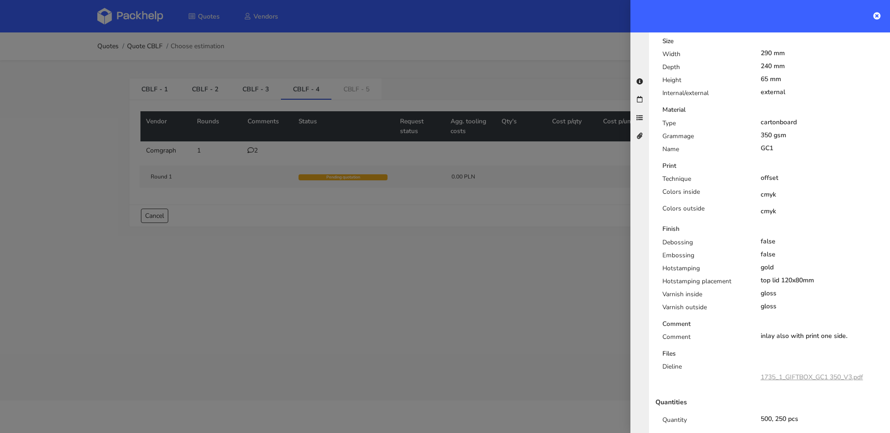
drag, startPoint x: 397, startPoint y: 141, endPoint x: 368, endPoint y: 142, distance: 28.8
click at [397, 141] on div at bounding box center [445, 216] width 890 height 433
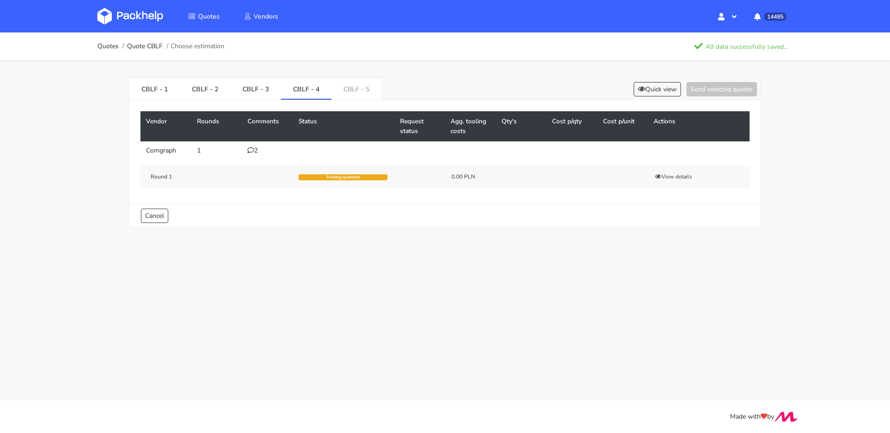
click at [259, 148] on div "2" at bounding box center [268, 150] width 40 height 7
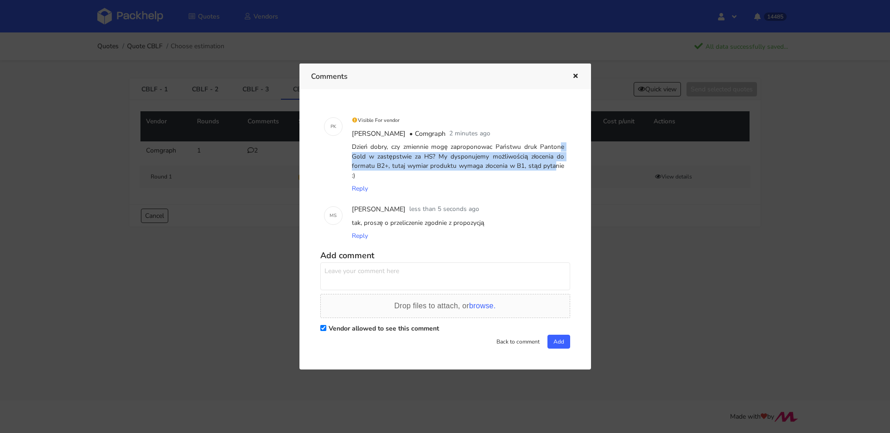
drag, startPoint x: 516, startPoint y: 170, endPoint x: 523, endPoint y: 152, distance: 19.8
click at [523, 152] on div "Dzień dobry, czy zmiennie mogę zaproponowac Państwu druk Pantone Gold w zastęps…" at bounding box center [458, 162] width 217 height 42
copy div "druk Pantone Gold w zastępstwie za HS? My dysponujemy możliwością złocenia do f…"
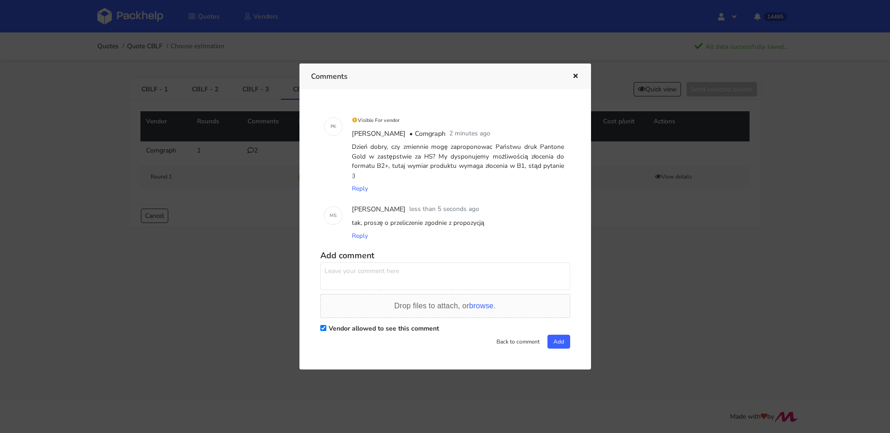
click at [191, 66] on div at bounding box center [445, 216] width 890 height 433
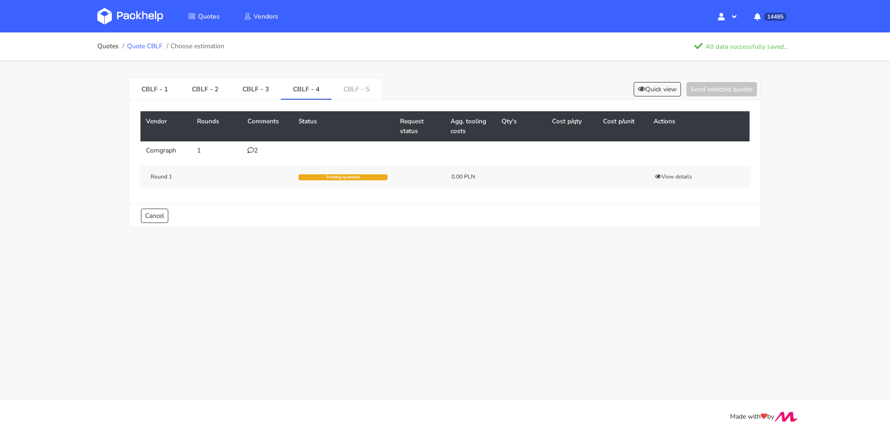
click at [155, 50] on link "Quote CBLF" at bounding box center [145, 46] width 36 height 7
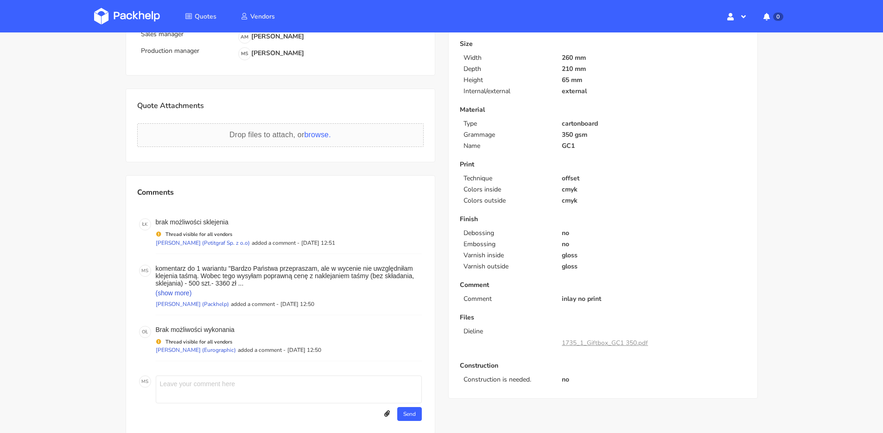
scroll to position [268, 0]
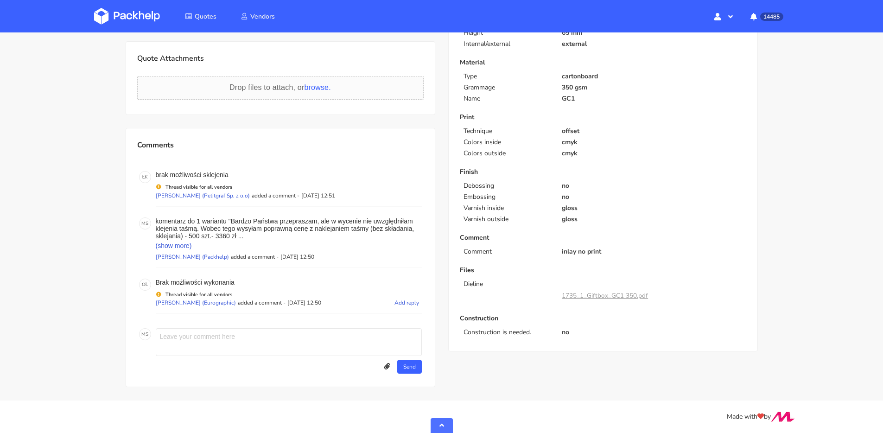
click at [196, 334] on textarea at bounding box center [289, 342] width 266 height 28
paste textarea "druk Pantone Gold w zastępstwie za HS? My dysponujemy możliwością złocenia do f…"
click at [278, 333] on textarea "druk Pantone Gold w zastępstwie za HS? My dysponujemy możliwością złocenia do f…" at bounding box center [289, 342] width 266 height 28
click at [339, 347] on textarea "druk Pantone Gold w zastępstwie za HS " My dysponujemy możliwością złocenia do …" at bounding box center [289, 342] width 266 height 28
type textarea "druk Pantone Gold w zastępstwie za HS " My dysponujemy możliwością złocenia do …"
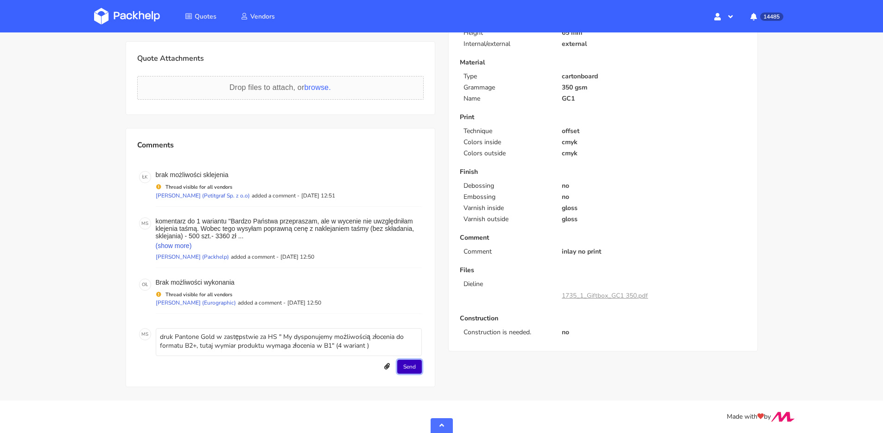
click at [406, 369] on button "Send" at bounding box center [409, 367] width 25 height 14
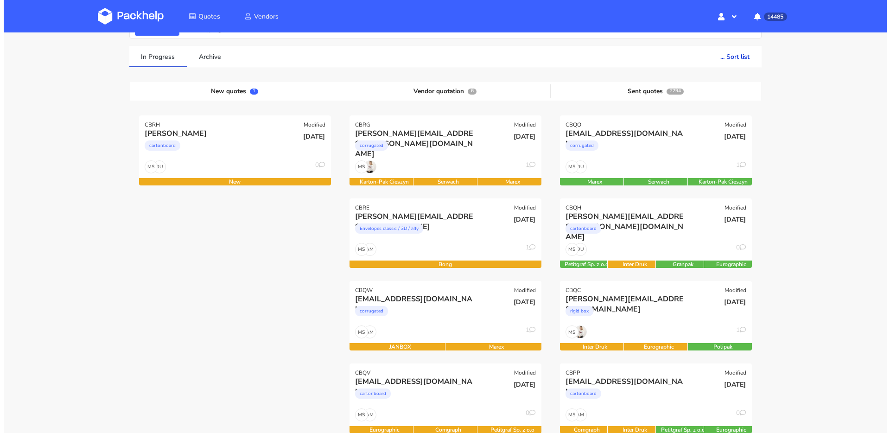
scroll to position [10, 0]
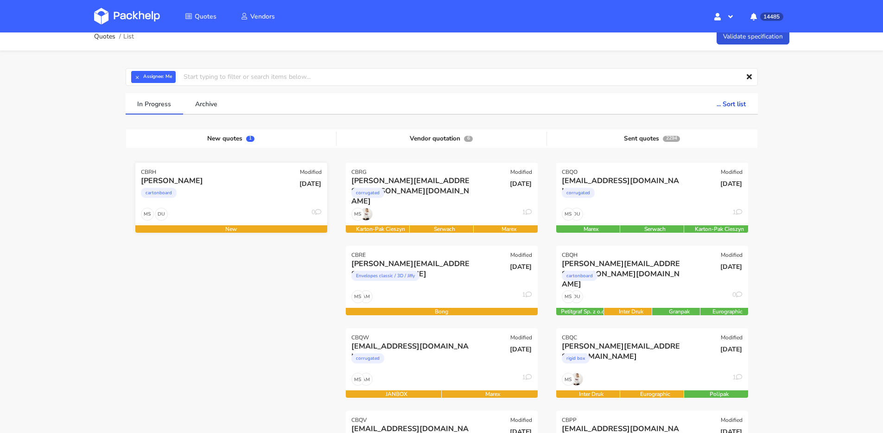
click at [261, 192] on div "cartonboard" at bounding box center [202, 195] width 123 height 19
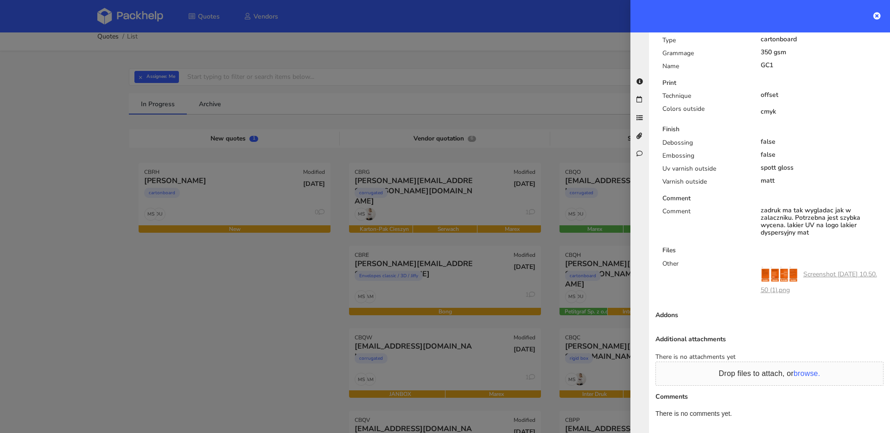
scroll to position [523, 0]
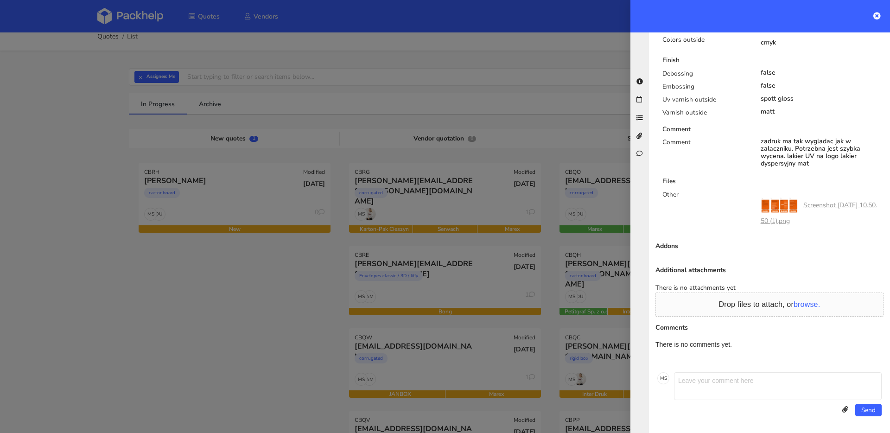
click at [819, 205] on link "Screenshot [DATE] 10.50.50 (1).png" at bounding box center [819, 213] width 116 height 25
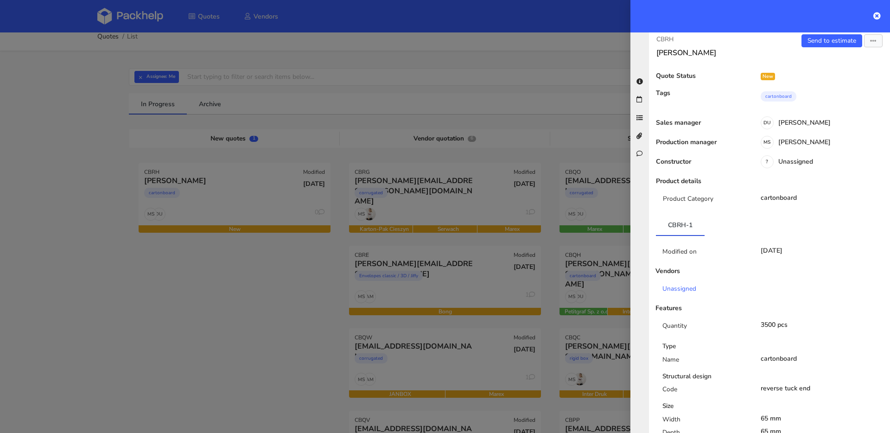
scroll to position [5, 0]
click at [870, 43] on icon "button" at bounding box center [873, 42] width 6 height 6
click at [834, 75] on link "Edit quote" at bounding box center [844, 77] width 82 height 15
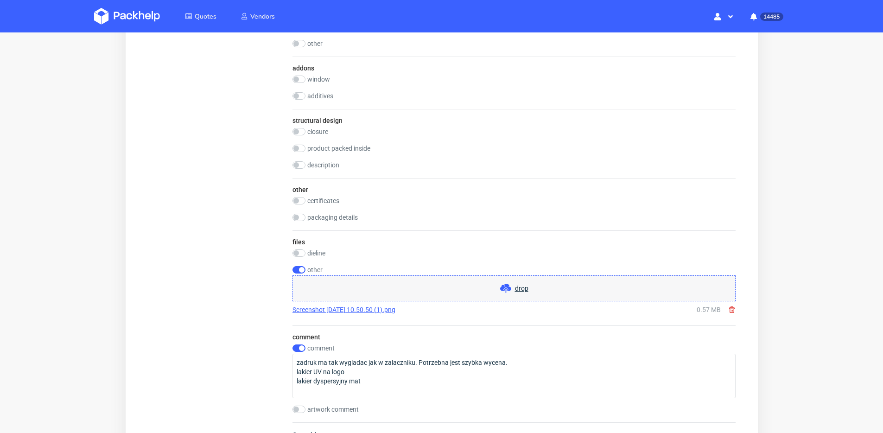
scroll to position [851, 0]
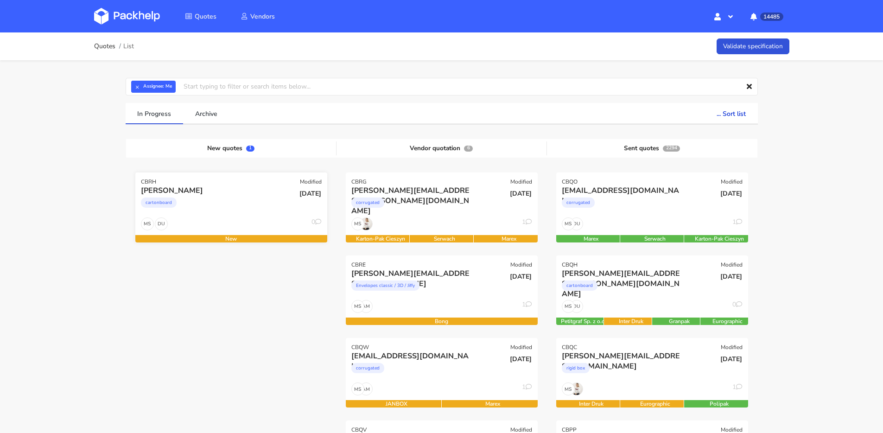
click at [225, 208] on div "cartonboard" at bounding box center [202, 205] width 123 height 19
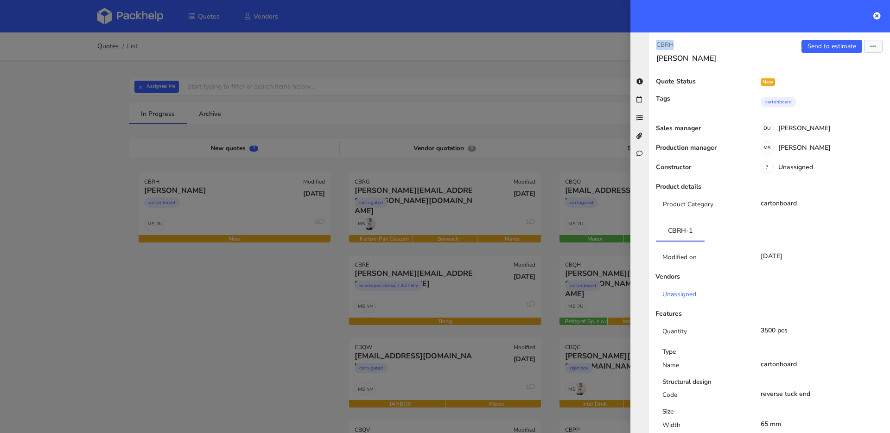
drag, startPoint x: 691, startPoint y: 42, endPoint x: 654, endPoint y: 44, distance: 37.1
click at [654, 44] on div "CBRH [PERSON_NAME]" at bounding box center [709, 51] width 121 height 23
copy p "CBRH"
